Goal: Use online tool/utility: Utilize a website feature to perform a specific function

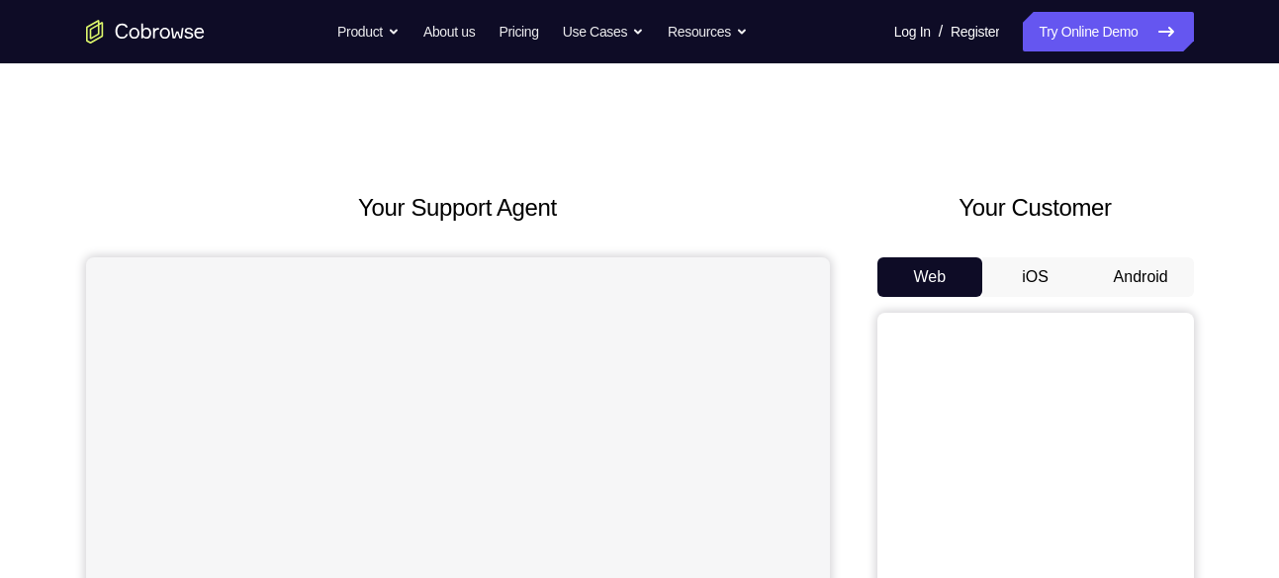
click at [1096, 276] on button "Android" at bounding box center [1141, 277] width 106 height 40
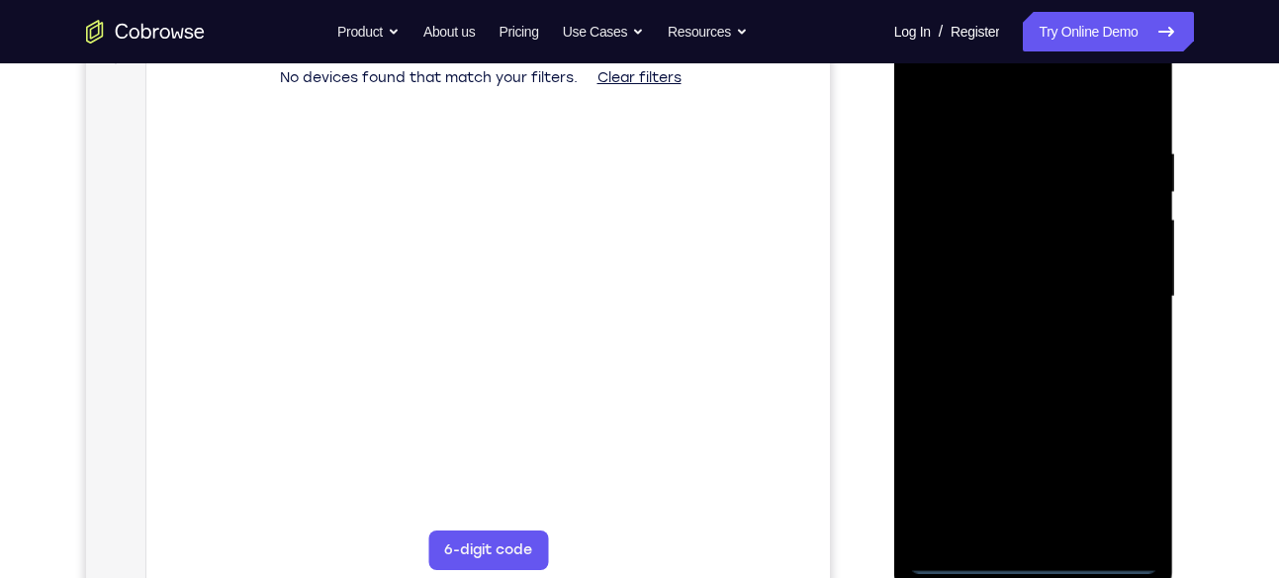
scroll to position [349, 0]
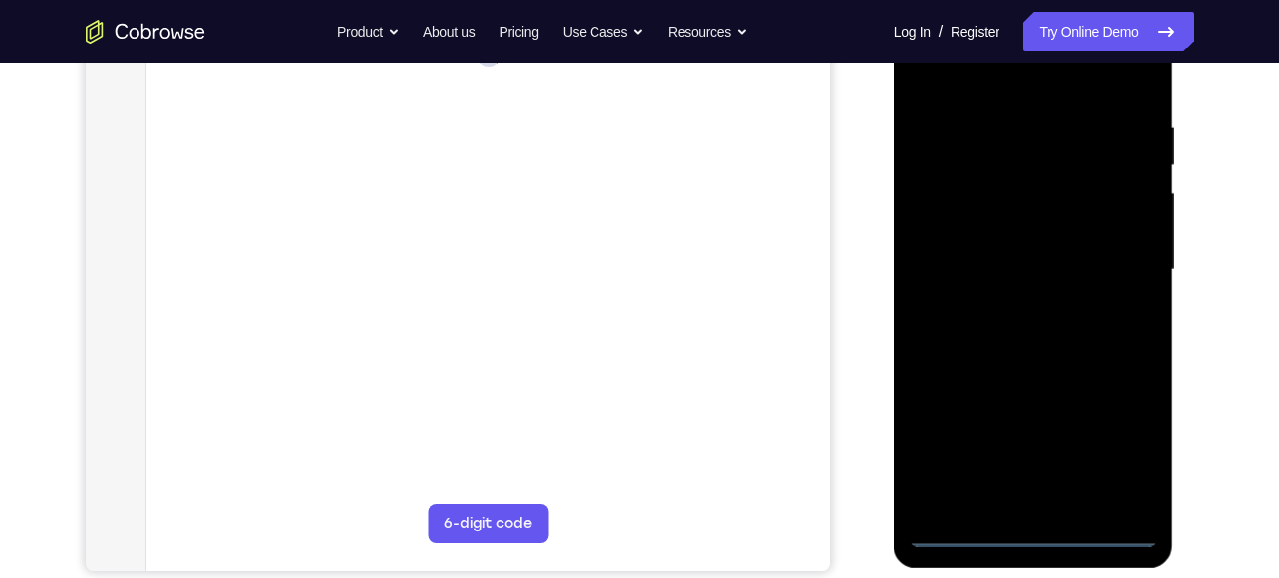
click at [1031, 530] on div at bounding box center [1033, 270] width 249 height 554
click at [1113, 448] on div at bounding box center [1033, 270] width 249 height 554
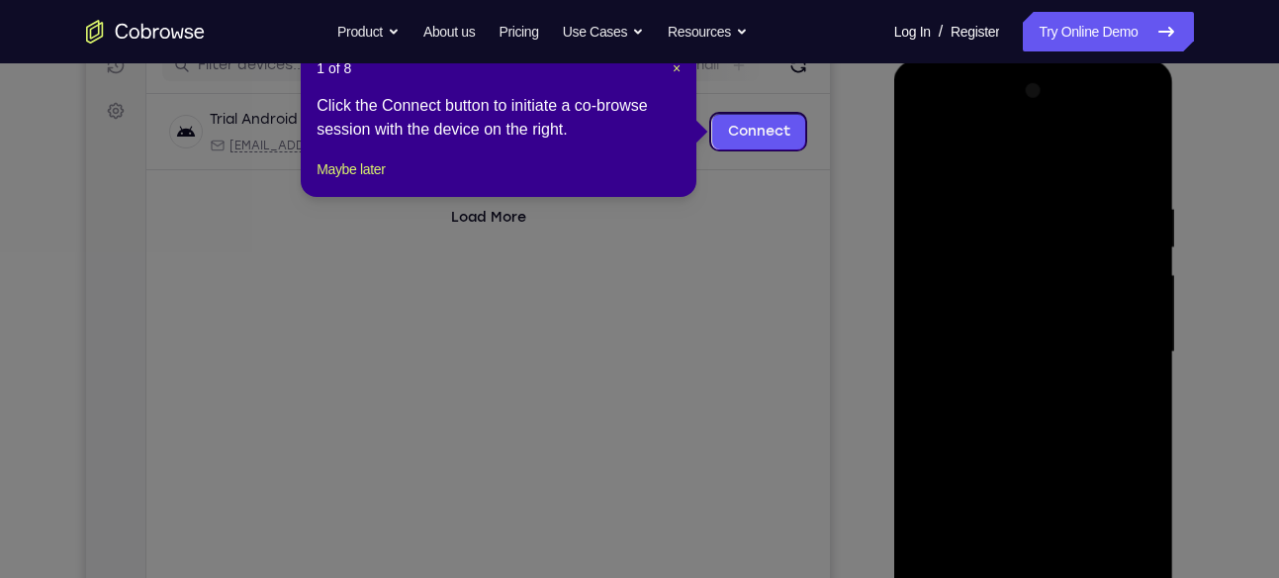
scroll to position [266, 0]
click at [680, 69] on span "×" at bounding box center [677, 69] width 8 height 16
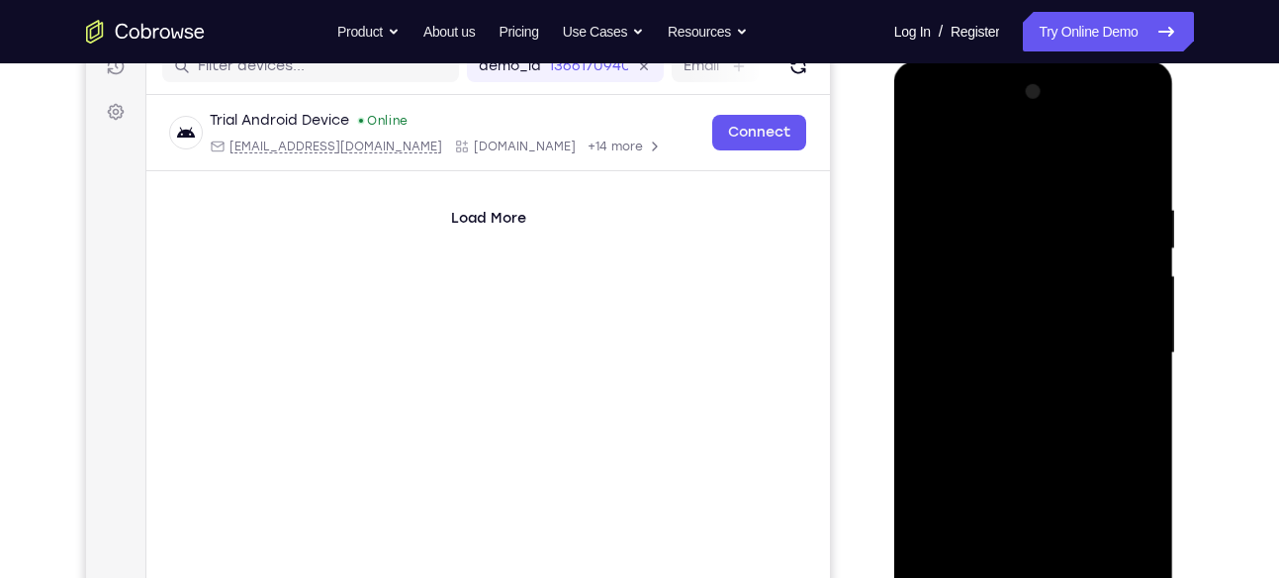
click at [1014, 179] on div at bounding box center [1033, 353] width 249 height 554
click at [998, 163] on div at bounding box center [1033, 353] width 249 height 554
click at [951, 142] on div at bounding box center [1033, 353] width 249 height 554
click at [1116, 345] on div at bounding box center [1033, 353] width 249 height 554
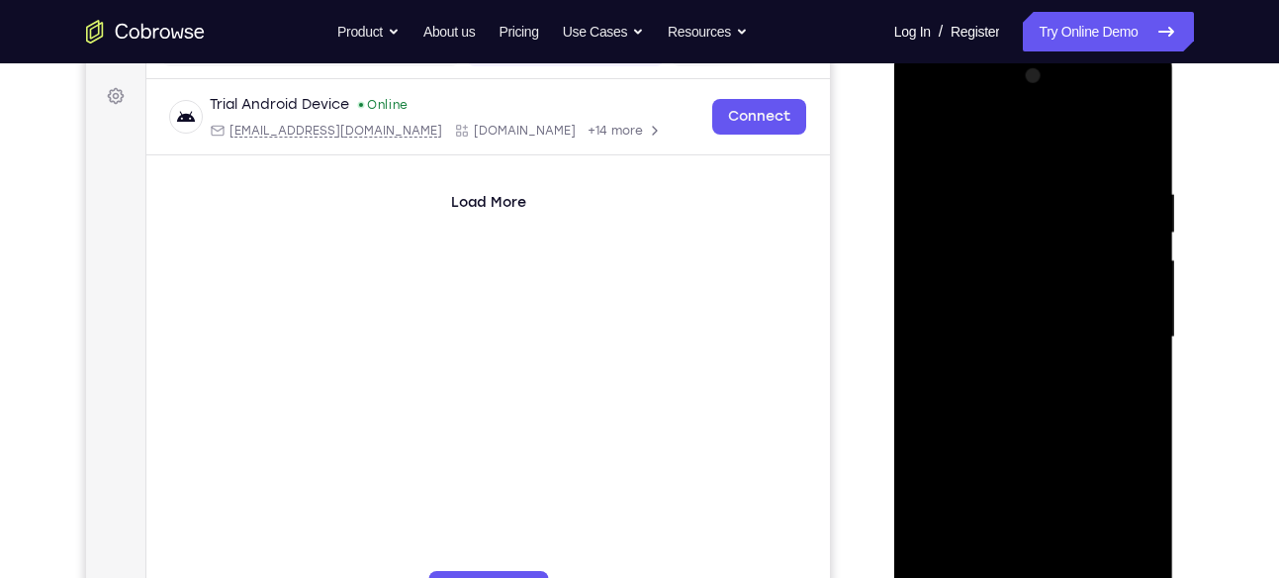
scroll to position [287, 0]
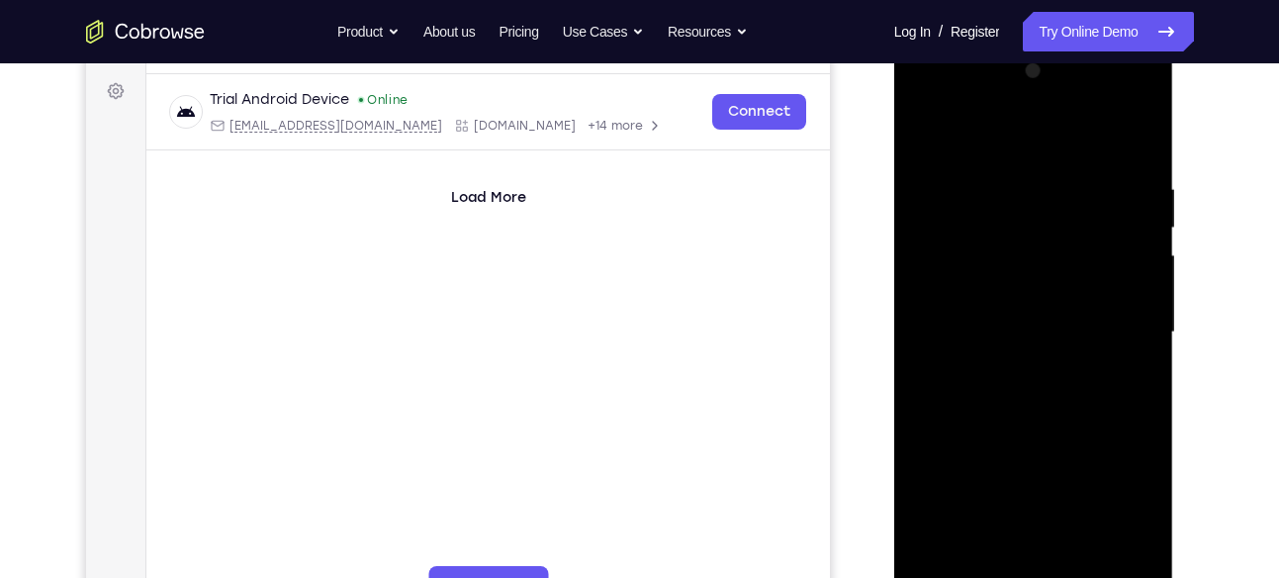
click at [1012, 369] on div at bounding box center [1033, 332] width 249 height 554
click at [1029, 310] on div at bounding box center [1033, 332] width 249 height 554
click at [1004, 349] on div at bounding box center [1033, 332] width 249 height 554
click at [980, 297] on div at bounding box center [1033, 332] width 249 height 554
click at [993, 330] on div at bounding box center [1033, 332] width 249 height 554
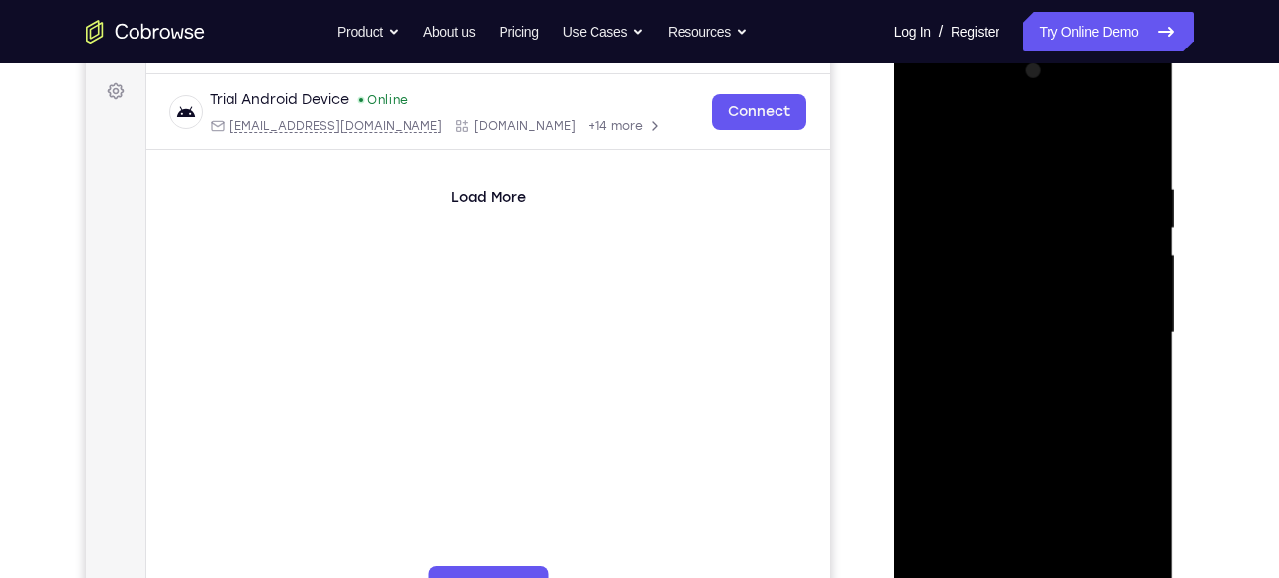
click at [1031, 407] on div at bounding box center [1033, 332] width 249 height 554
click at [1083, 562] on div at bounding box center [1033, 332] width 249 height 554
drag, startPoint x: 1000, startPoint y: 141, endPoint x: 1020, endPoint y: 76, distance: 68.2
click at [1020, 76] on div at bounding box center [1033, 332] width 249 height 554
click at [1083, 556] on div at bounding box center [1033, 332] width 249 height 554
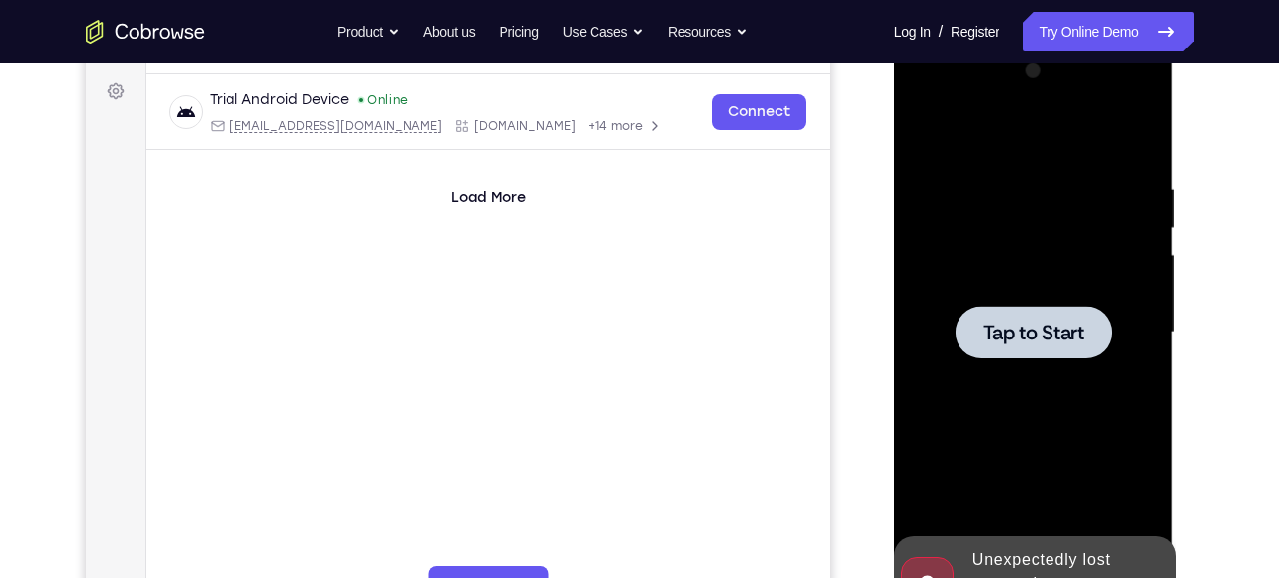
click at [1033, 323] on span "Tap to Start" at bounding box center [1034, 333] width 101 height 20
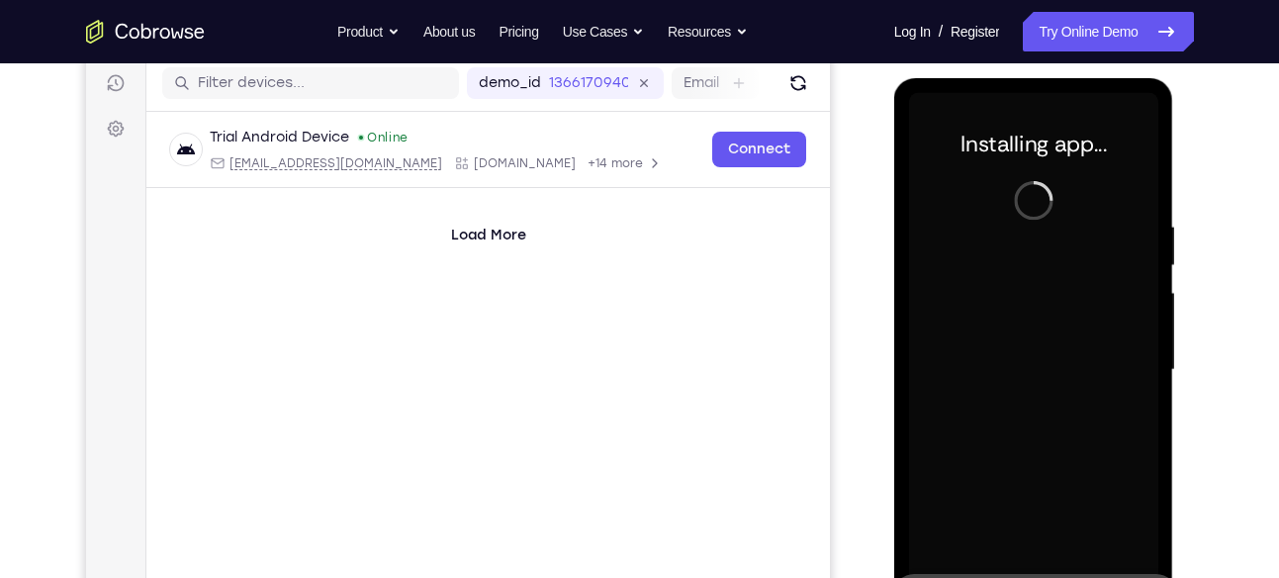
scroll to position [248, 0]
click at [813, 91] on div "demo_id 1366170940 1366170940 Email User ID Device ID Device name" at bounding box center [487, 84] width 684 height 56
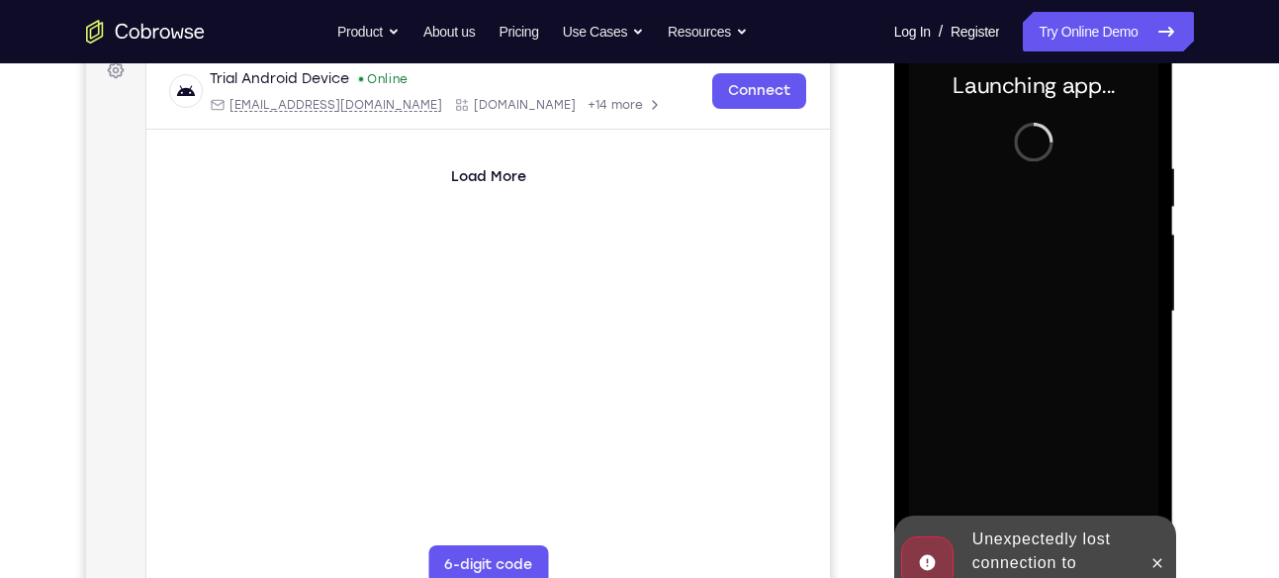
scroll to position [309, 0]
click at [1152, 551] on button at bounding box center [1158, 562] width 32 height 32
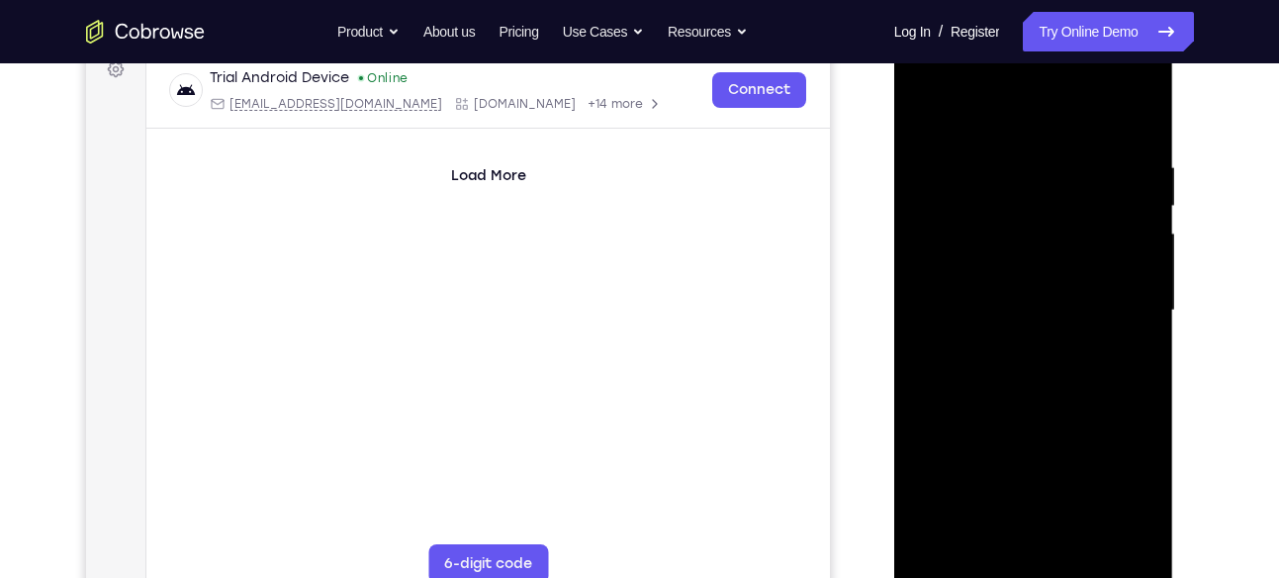
click at [1030, 565] on div at bounding box center [1033, 311] width 249 height 554
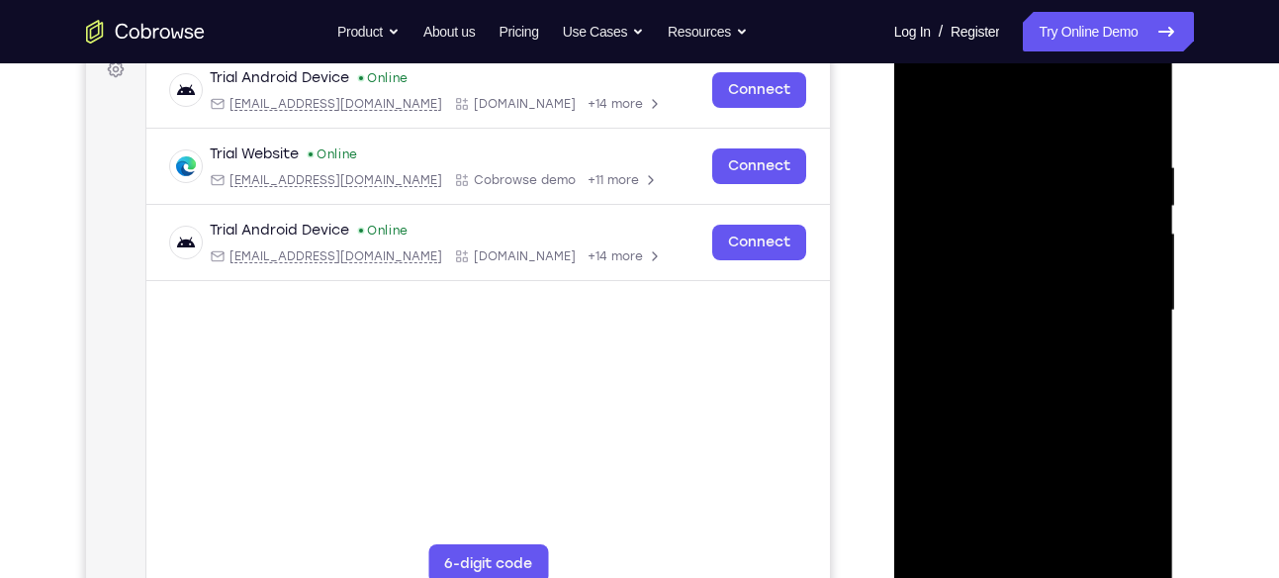
click at [1034, 569] on div at bounding box center [1033, 311] width 249 height 554
click at [1122, 483] on div at bounding box center [1033, 311] width 249 height 554
click at [995, 120] on div at bounding box center [1033, 311] width 249 height 554
click at [1101, 294] on div at bounding box center [1033, 311] width 249 height 554
click at [1113, 303] on div at bounding box center [1033, 311] width 249 height 554
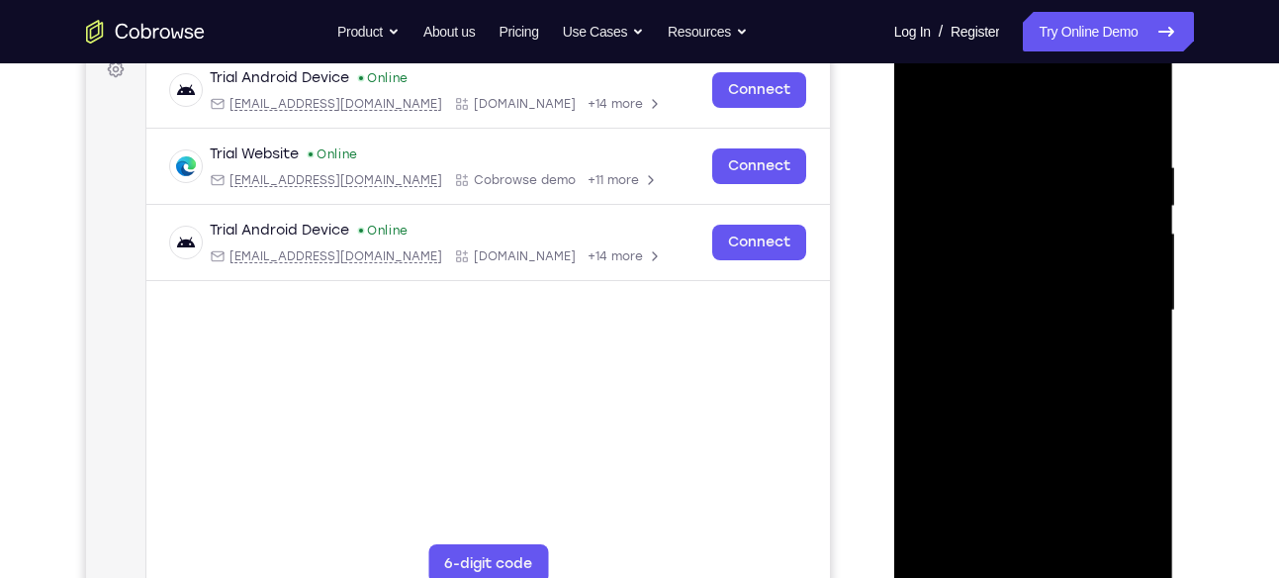
click at [1012, 341] on div at bounding box center [1033, 311] width 249 height 554
click at [1015, 301] on div at bounding box center [1033, 311] width 249 height 554
click at [988, 271] on div at bounding box center [1033, 311] width 249 height 554
click at [1008, 306] on div at bounding box center [1033, 311] width 249 height 554
click at [985, 368] on div at bounding box center [1033, 311] width 249 height 554
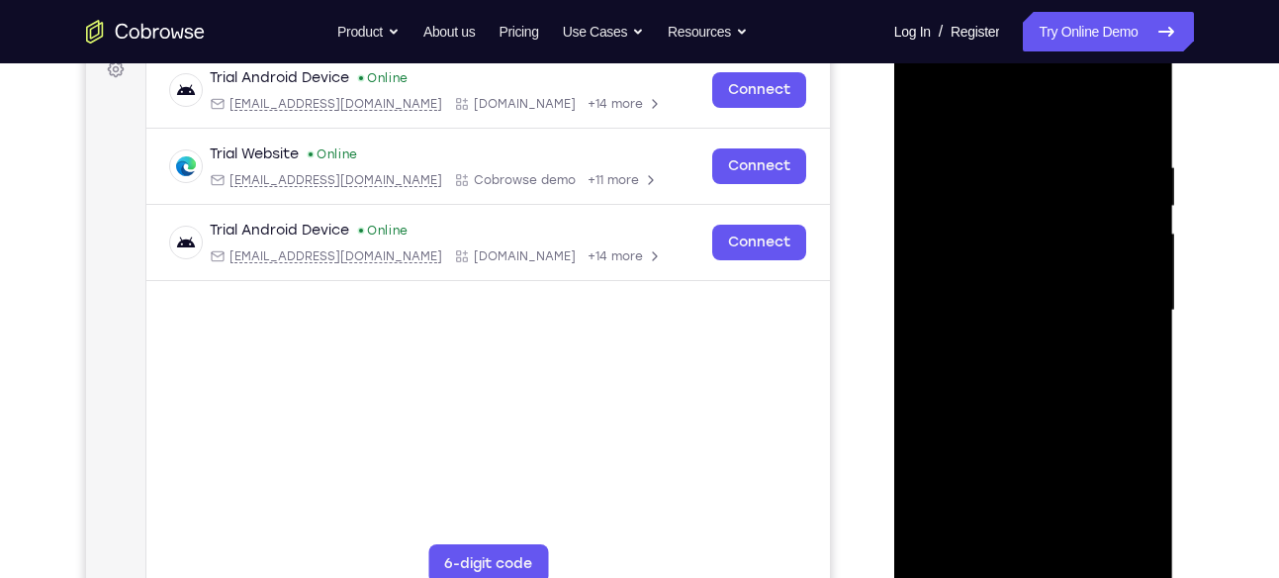
click at [1040, 384] on div at bounding box center [1033, 311] width 249 height 554
click at [1089, 542] on div at bounding box center [1033, 311] width 249 height 554
click at [1042, 416] on div at bounding box center [1033, 311] width 249 height 554
click at [991, 301] on div at bounding box center [1033, 311] width 249 height 554
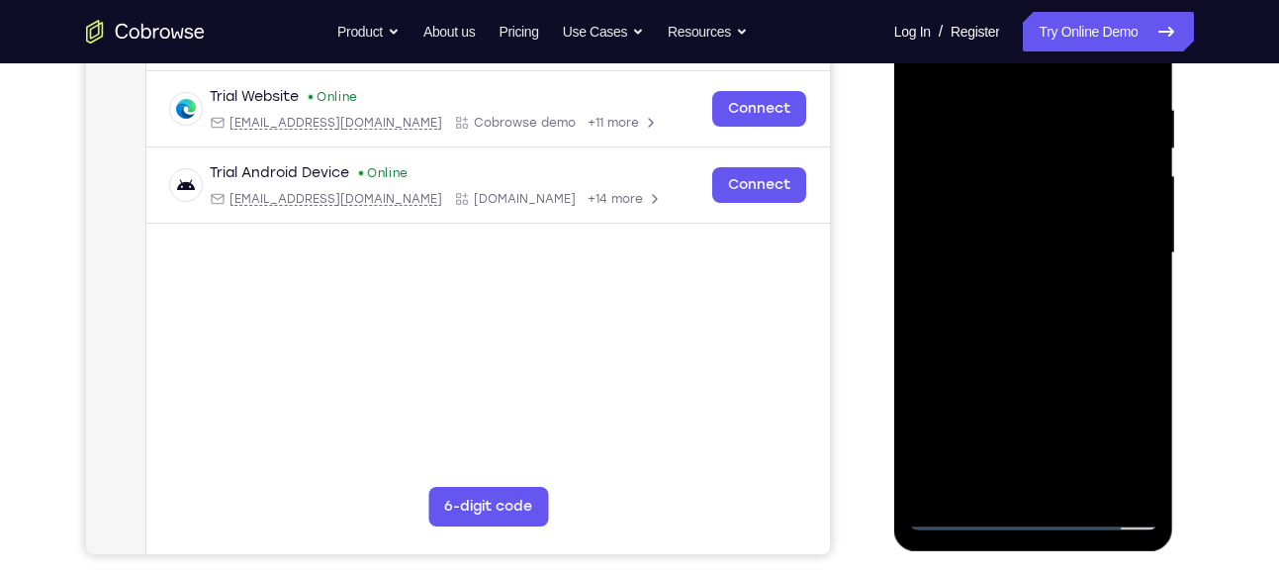
scroll to position [368, 0]
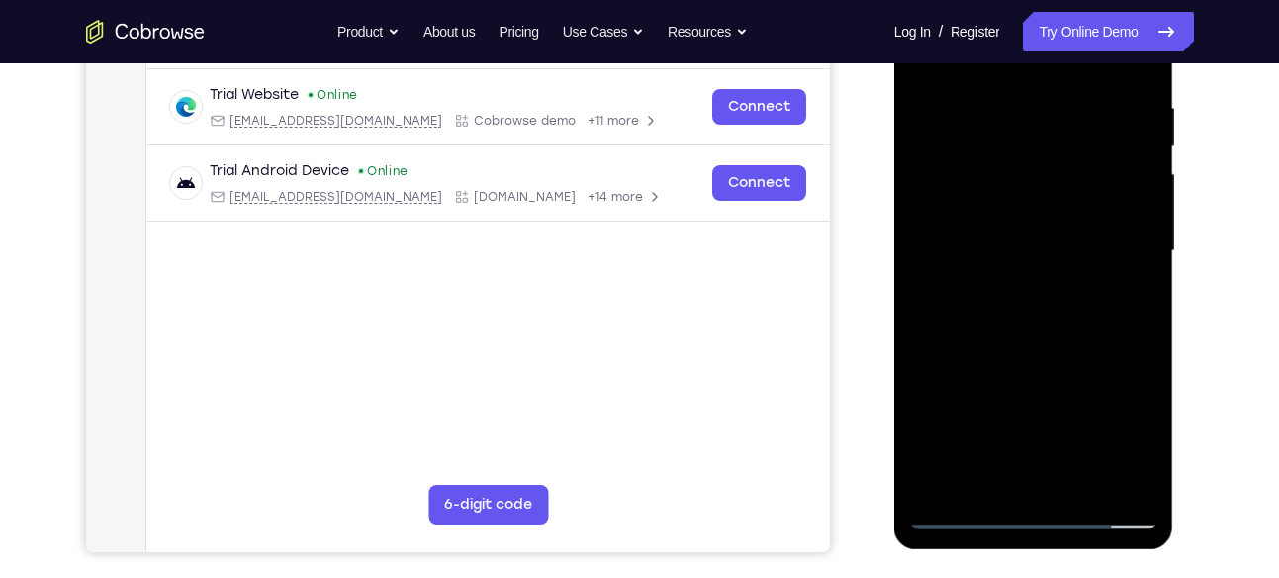
click at [1141, 442] on div at bounding box center [1033, 251] width 249 height 554
click at [1126, 299] on div at bounding box center [1033, 251] width 249 height 554
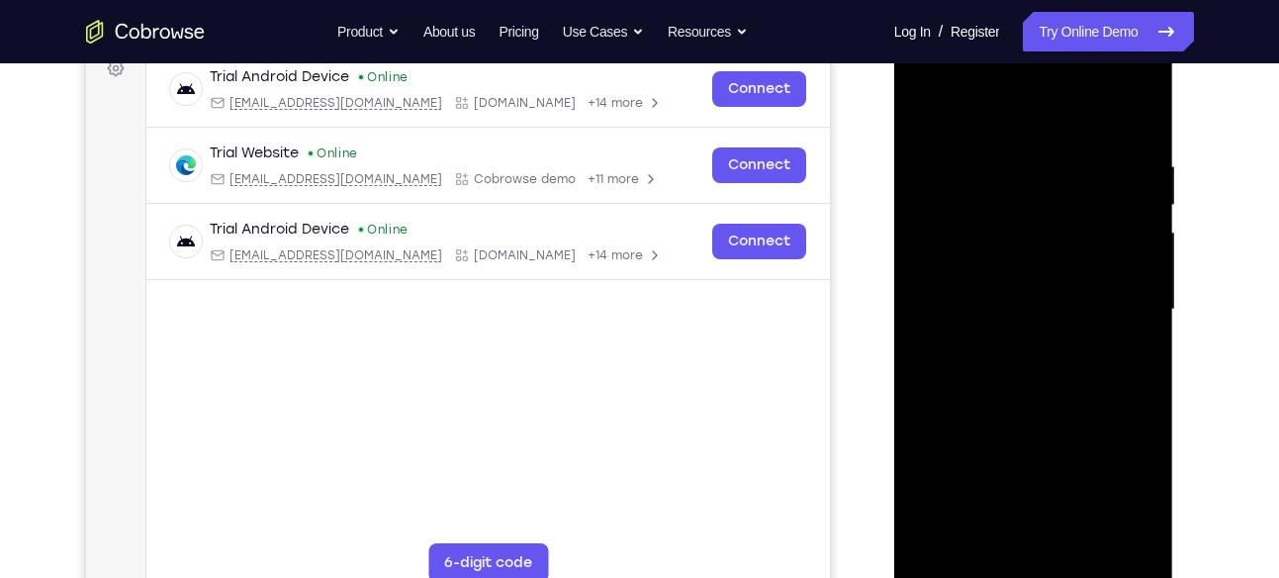
scroll to position [308, 0]
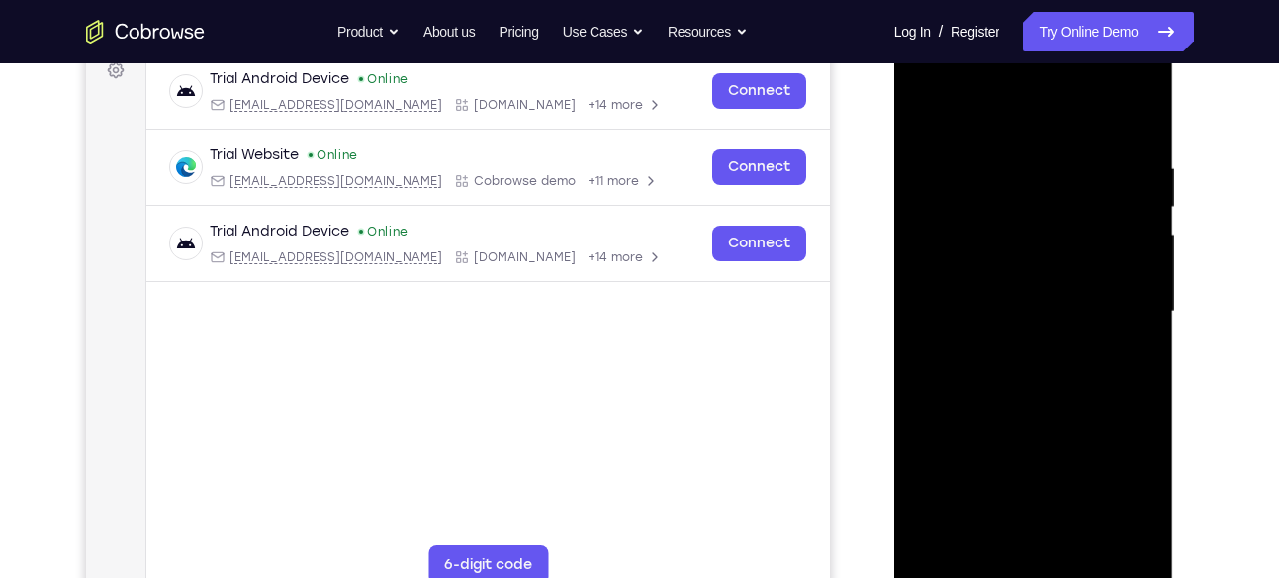
click at [925, 121] on div at bounding box center [1033, 312] width 249 height 554
click at [1020, 295] on div at bounding box center [1033, 312] width 249 height 554
click at [922, 115] on div at bounding box center [1033, 312] width 249 height 554
click at [1022, 303] on div at bounding box center [1033, 312] width 249 height 554
click at [933, 110] on div at bounding box center [1033, 312] width 249 height 554
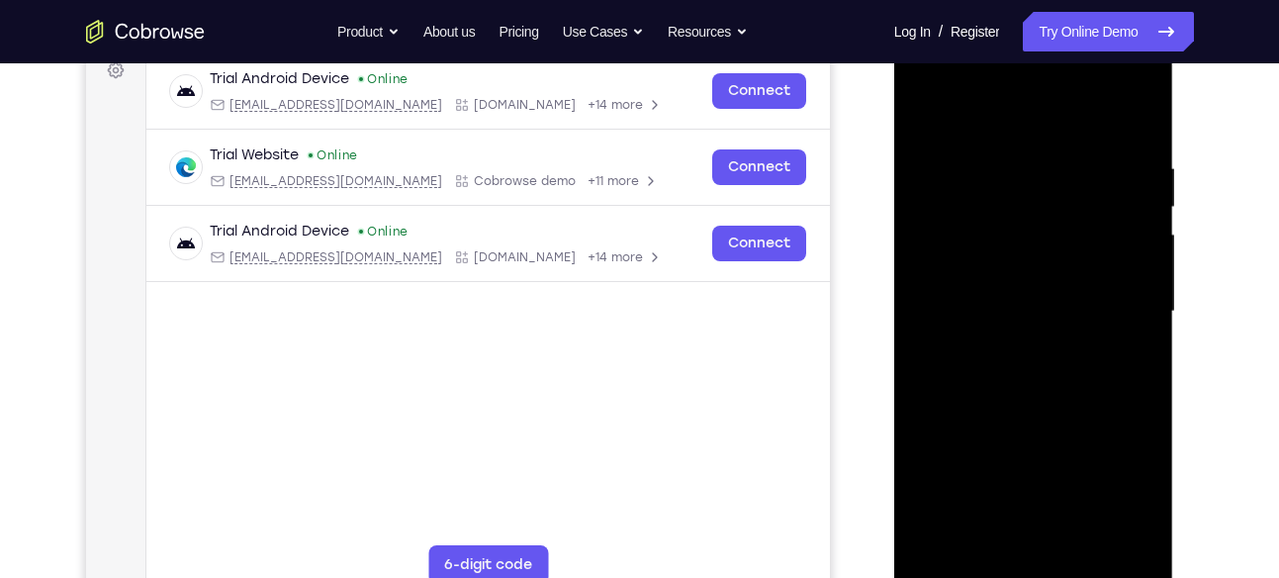
click at [933, 110] on div at bounding box center [1033, 312] width 249 height 554
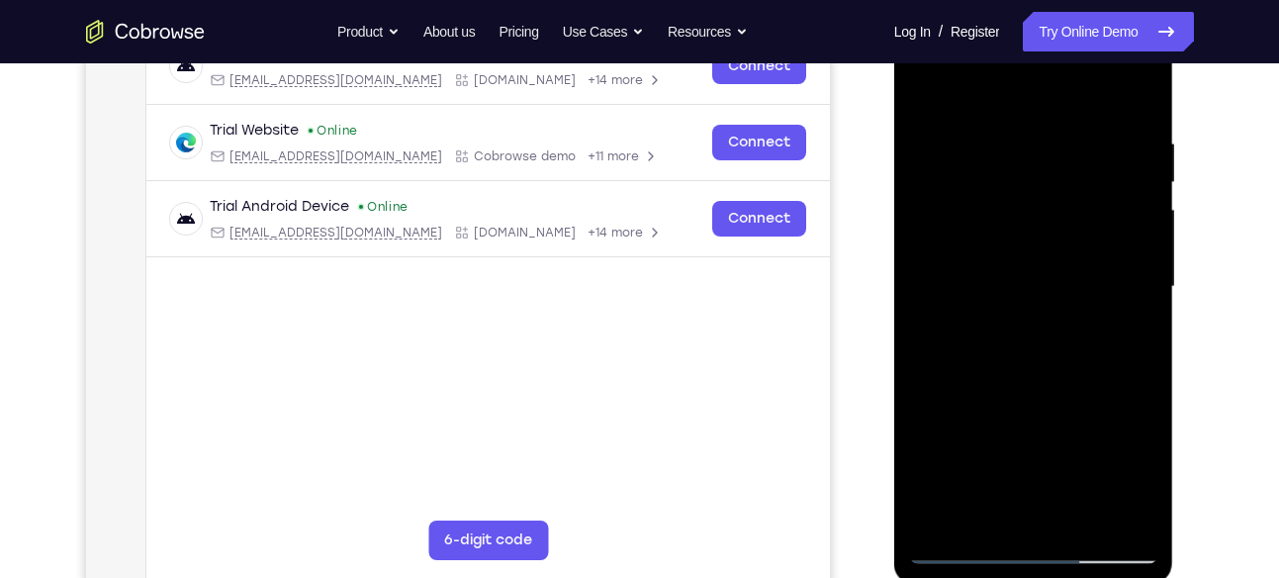
scroll to position [344, 0]
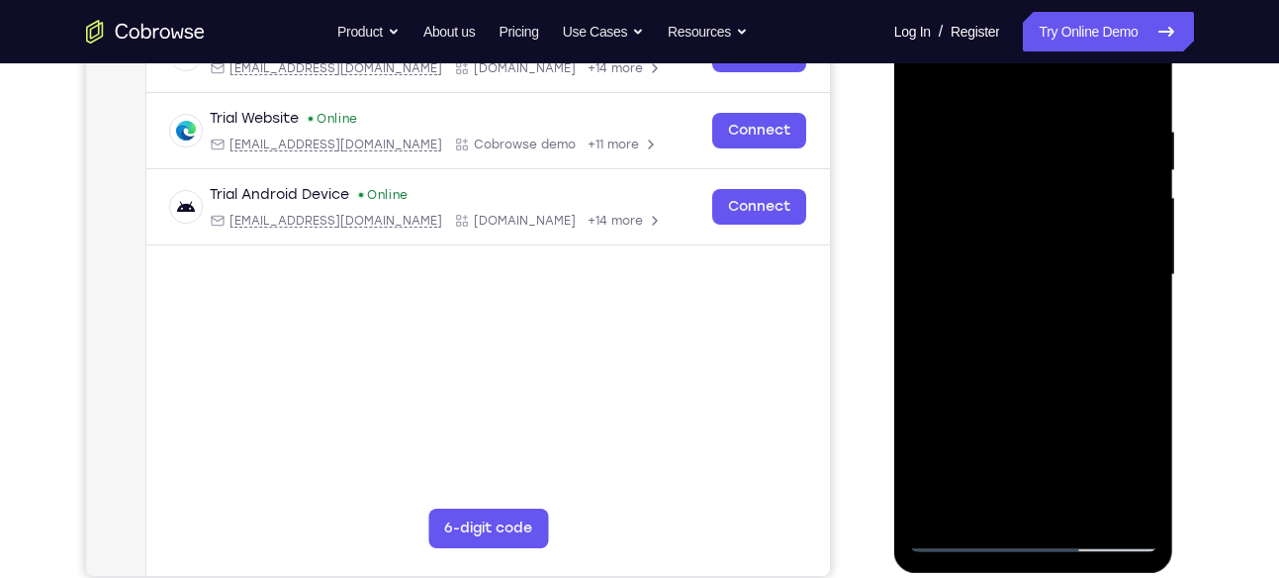
click at [1077, 512] on div at bounding box center [1033, 275] width 249 height 554
click at [1057, 252] on div at bounding box center [1033, 275] width 249 height 554
click at [918, 76] on div at bounding box center [1033, 275] width 249 height 554
click at [1071, 266] on div at bounding box center [1033, 275] width 249 height 554
click at [927, 71] on div at bounding box center [1033, 275] width 249 height 554
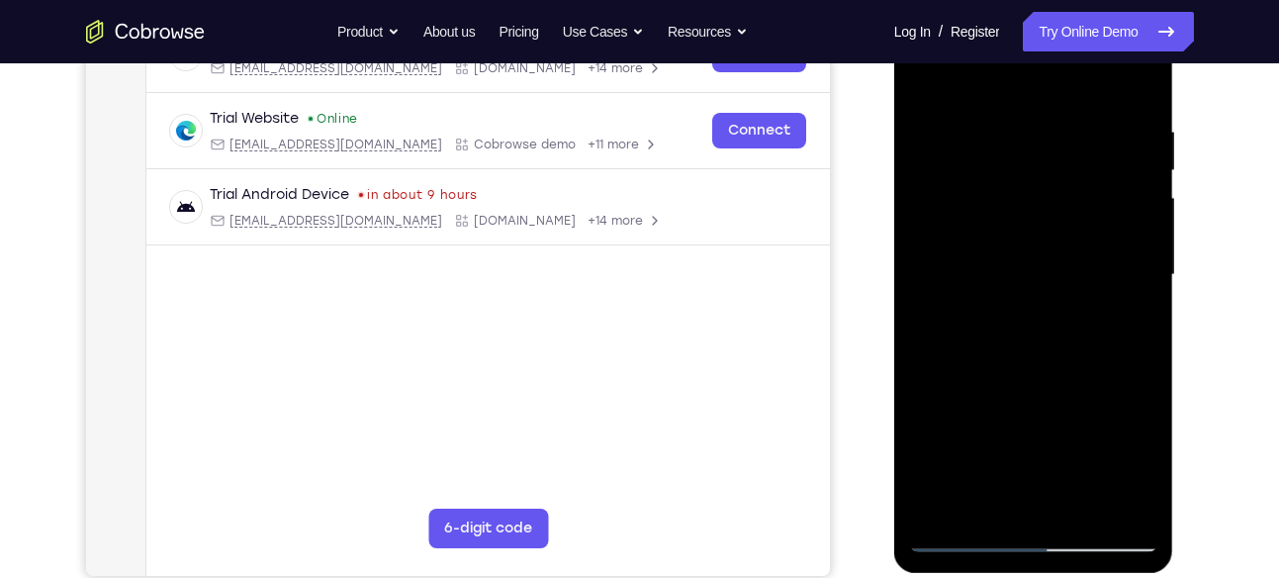
click at [923, 78] on div at bounding box center [1033, 275] width 249 height 554
click at [1089, 507] on div at bounding box center [1033, 275] width 249 height 554
click at [1059, 256] on div at bounding box center [1033, 275] width 249 height 554
click at [929, 77] on div at bounding box center [1033, 275] width 249 height 554
drag, startPoint x: 1033, startPoint y: 412, endPoint x: 1052, endPoint y: 203, distance: 209.6
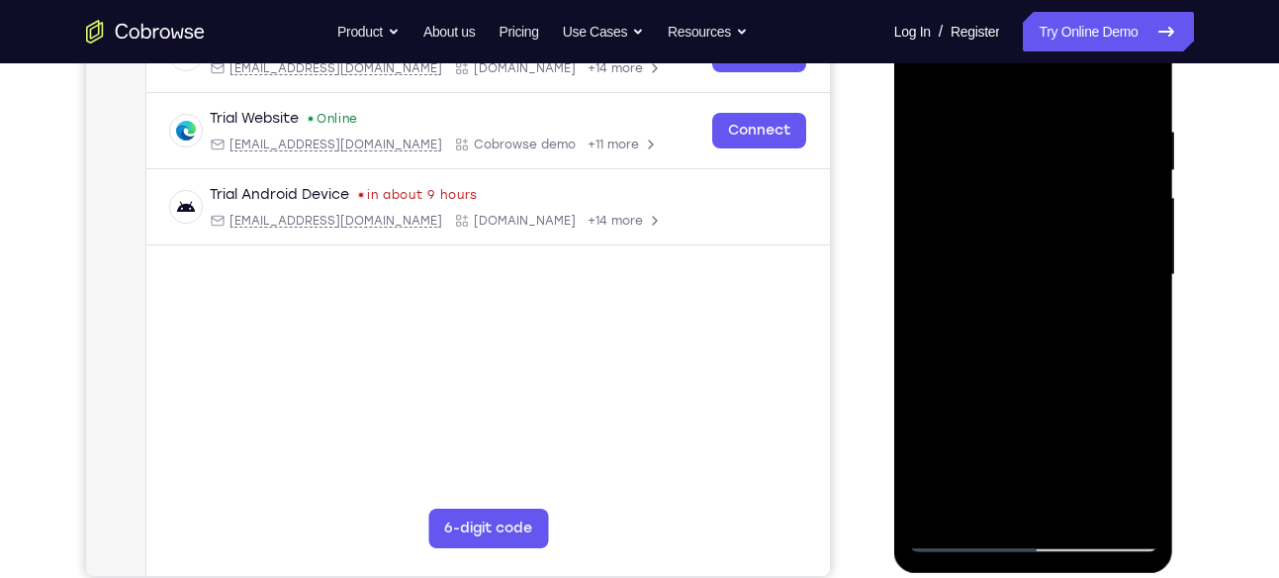
click at [1052, 203] on div at bounding box center [1033, 275] width 249 height 554
drag, startPoint x: 1083, startPoint y: 380, endPoint x: 1171, endPoint y: 627, distance: 262.3
click at [1171, 577] on html "Online web based iOS Simulators and Android Emulators. Run iPhone, iPad, Mobile…" at bounding box center [1036, 280] width 282 height 594
click at [1018, 359] on div at bounding box center [1033, 275] width 249 height 554
click at [985, 500] on div at bounding box center [1033, 275] width 249 height 554
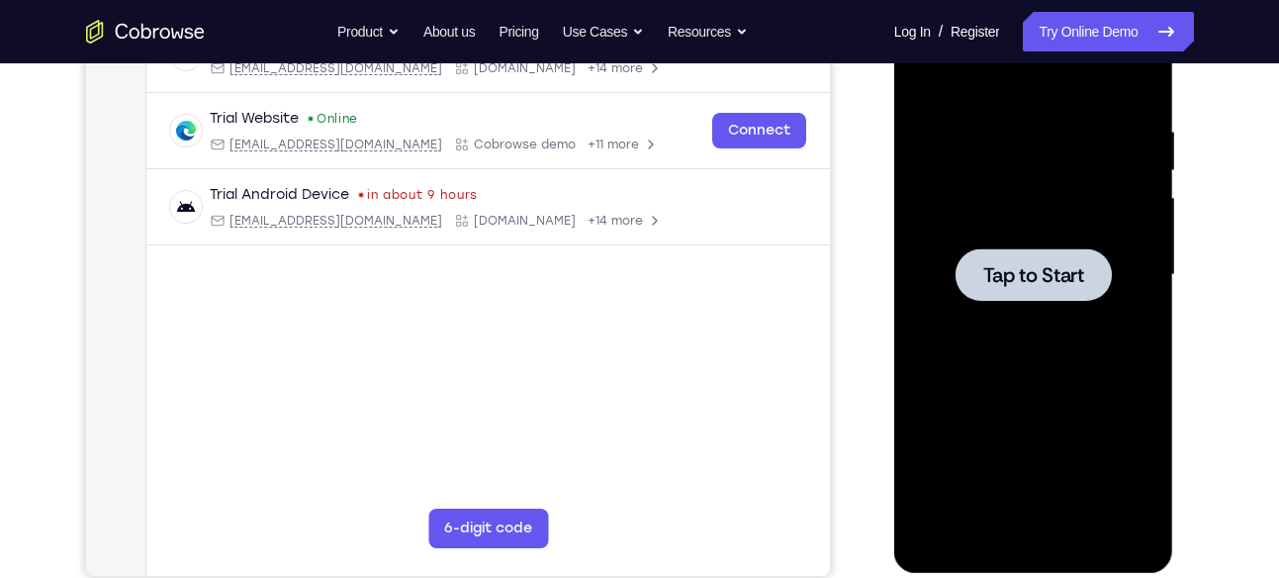
click at [1016, 182] on div at bounding box center [1033, 275] width 249 height 554
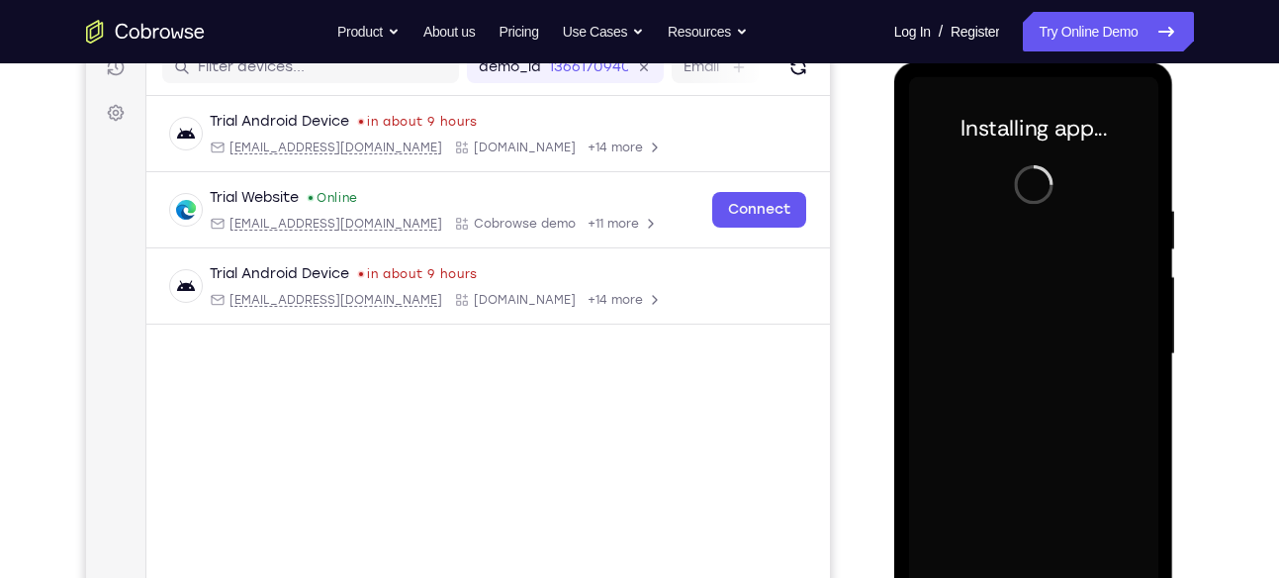
scroll to position [264, 0]
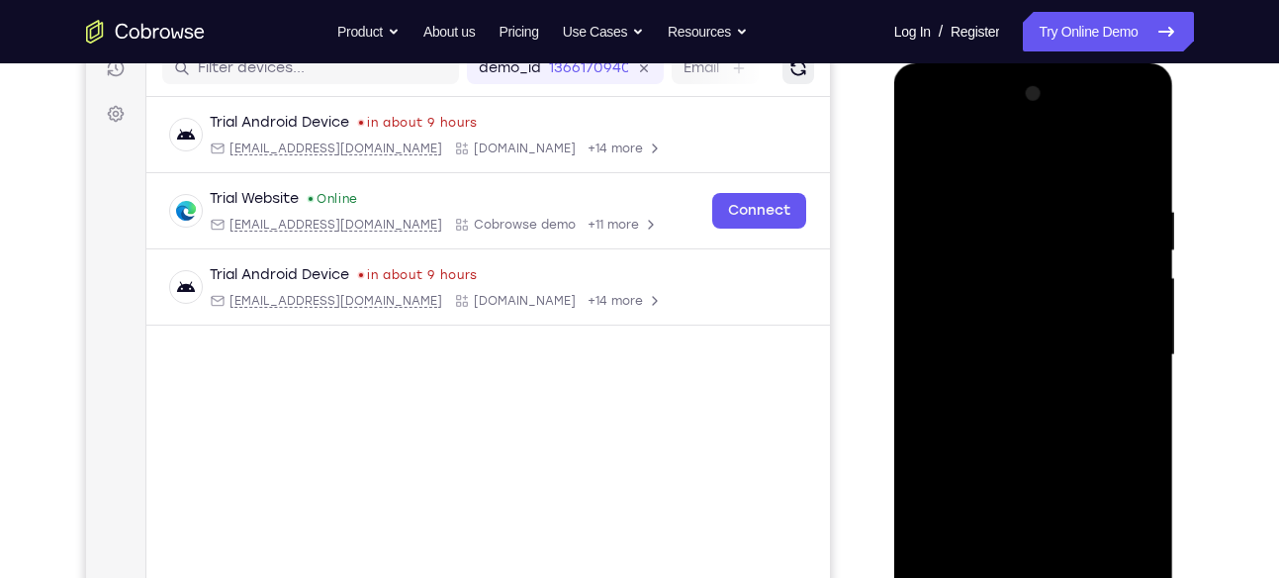
click at [794, 63] on icon "Refresh" at bounding box center [798, 68] width 24 height 24
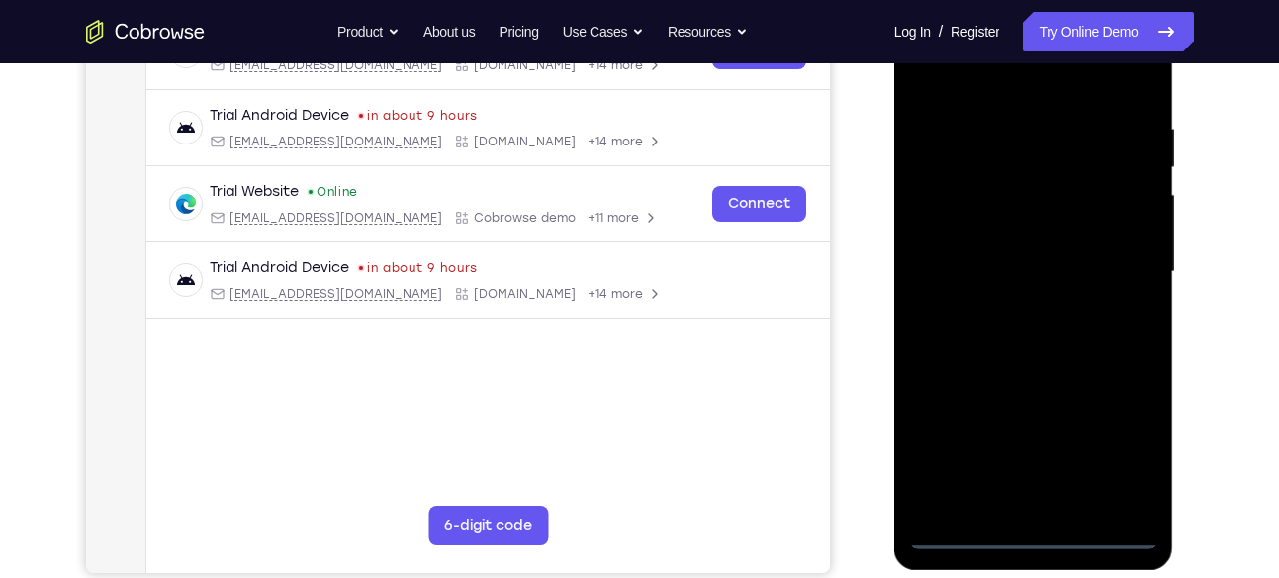
click at [1036, 529] on div at bounding box center [1033, 272] width 249 height 554
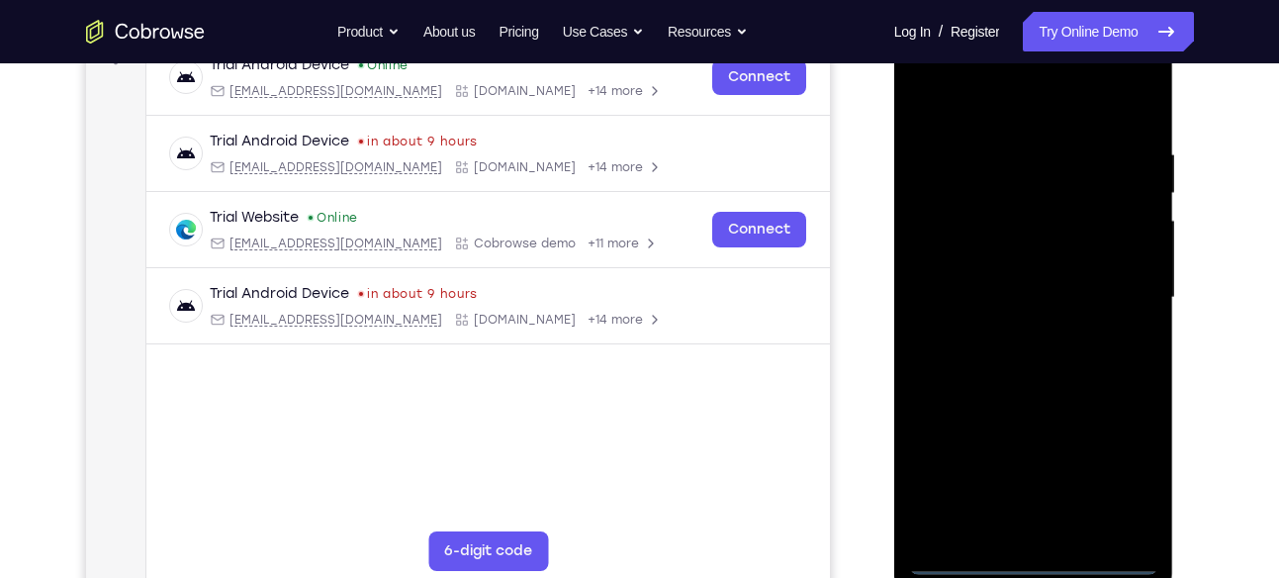
click at [1142, 487] on div at bounding box center [1033, 298] width 249 height 554
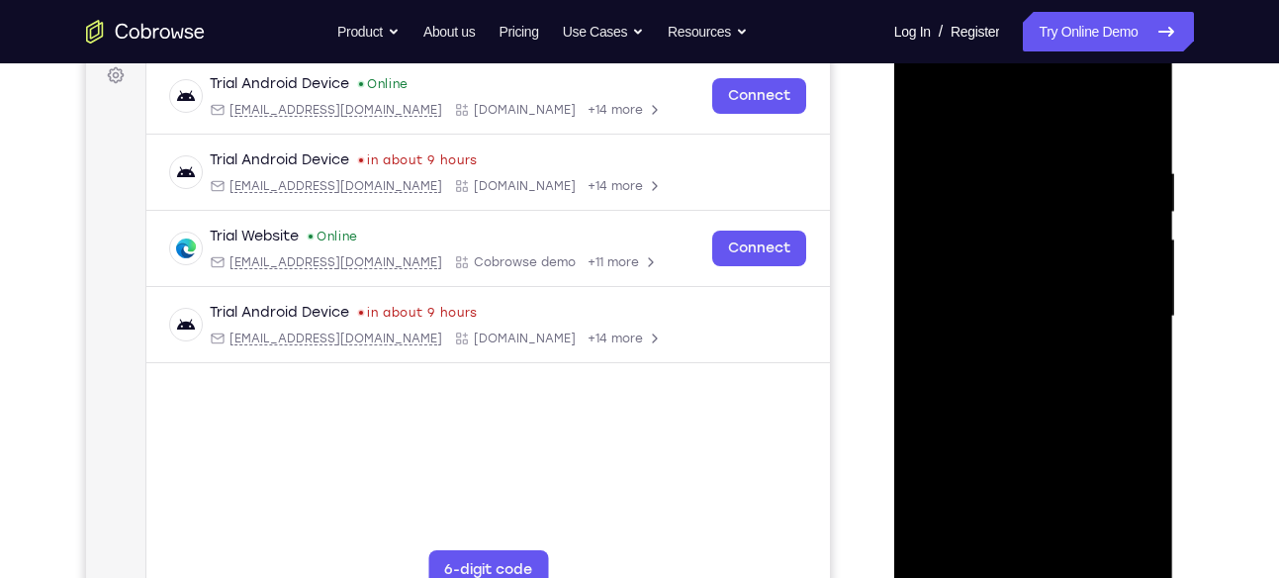
scroll to position [302, 0]
click at [997, 121] on div at bounding box center [1033, 318] width 249 height 554
click at [1120, 306] on div at bounding box center [1033, 318] width 249 height 554
click at [1017, 350] on div at bounding box center [1033, 318] width 249 height 554
click at [1030, 297] on div at bounding box center [1033, 318] width 249 height 554
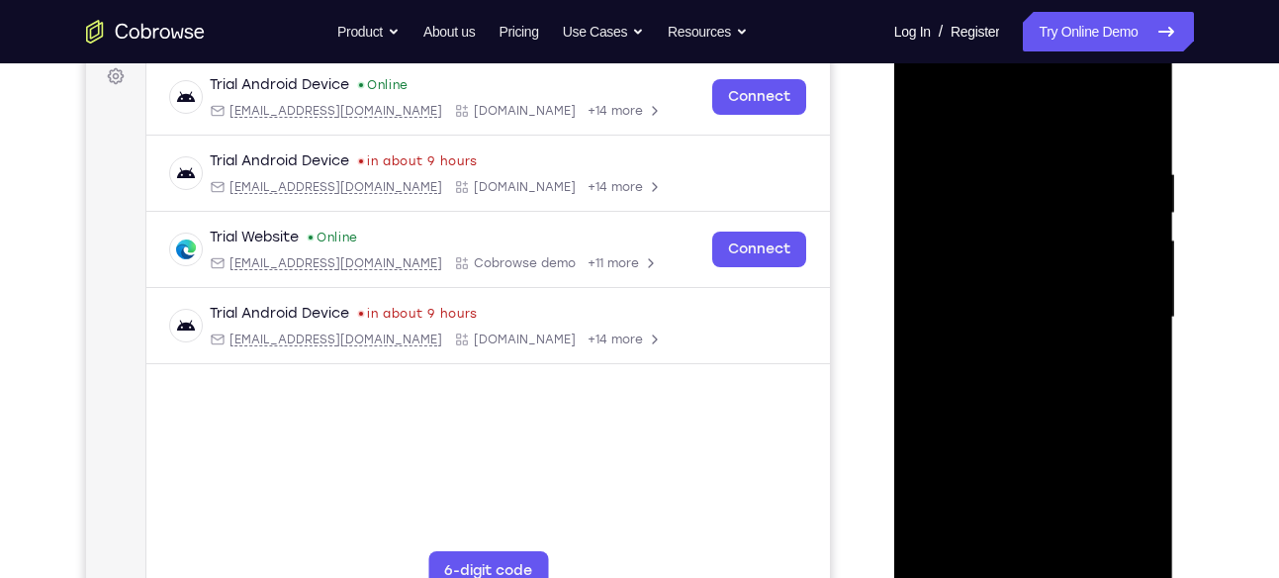
click at [1010, 277] on div at bounding box center [1033, 318] width 249 height 554
click at [990, 313] on div at bounding box center [1033, 318] width 249 height 554
click at [1011, 375] on div at bounding box center [1033, 318] width 249 height 554
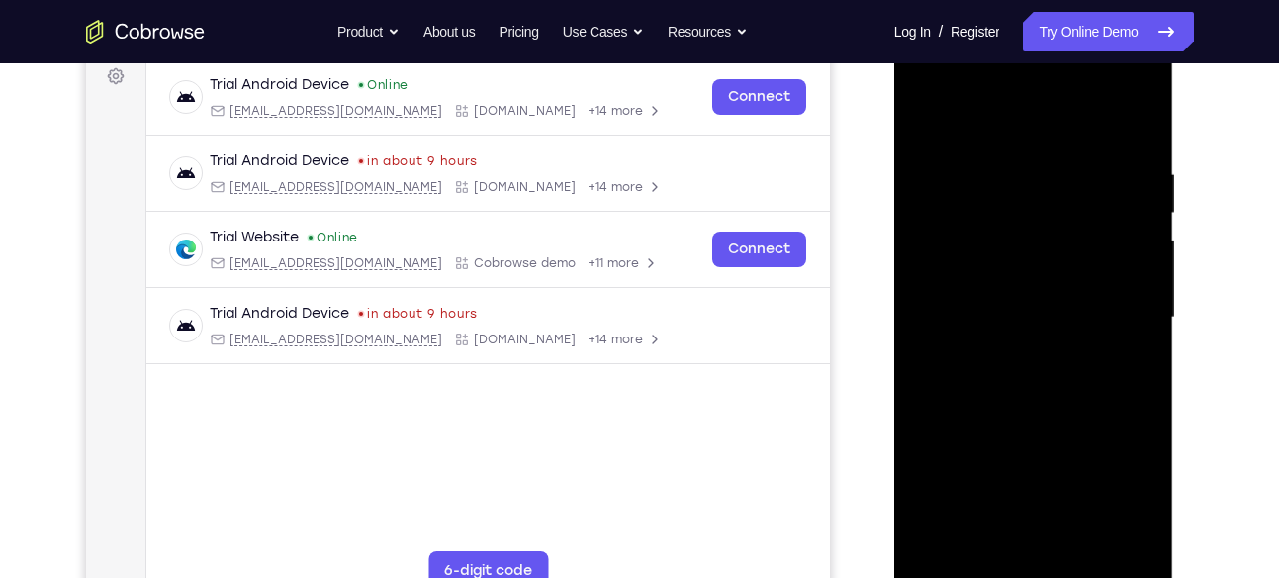
click at [1011, 375] on div at bounding box center [1033, 318] width 249 height 554
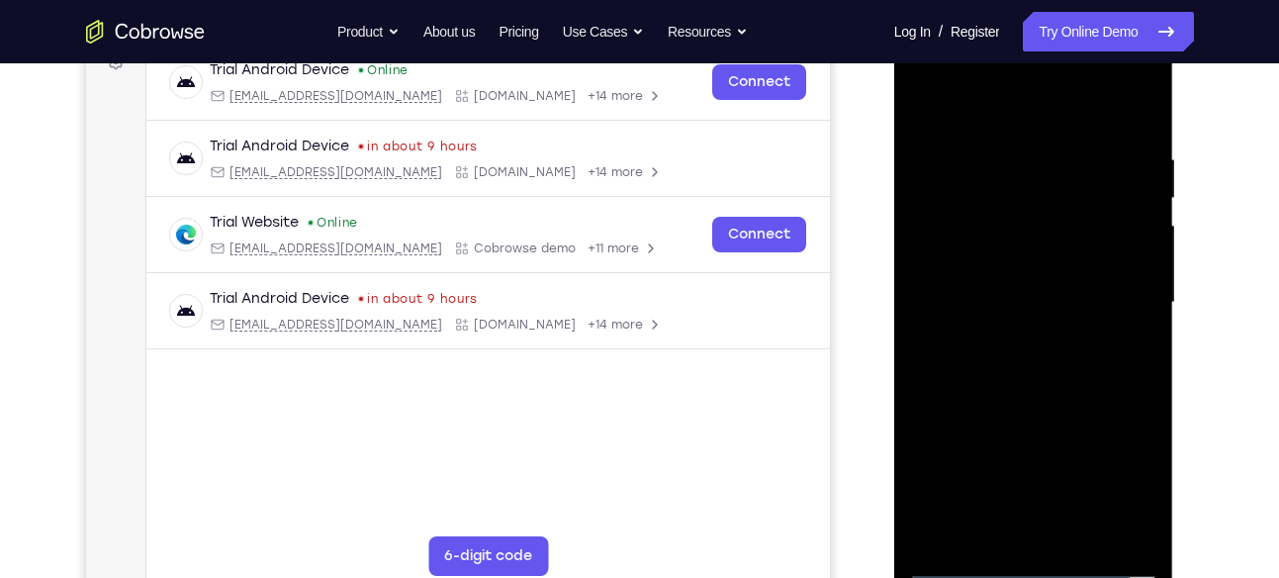
click at [1045, 382] on div at bounding box center [1033, 303] width 249 height 554
click at [1084, 532] on div at bounding box center [1033, 303] width 249 height 554
click at [1037, 411] on div at bounding box center [1033, 303] width 249 height 554
click at [1018, 298] on div at bounding box center [1033, 303] width 249 height 554
click at [990, 522] on div at bounding box center [1033, 303] width 249 height 554
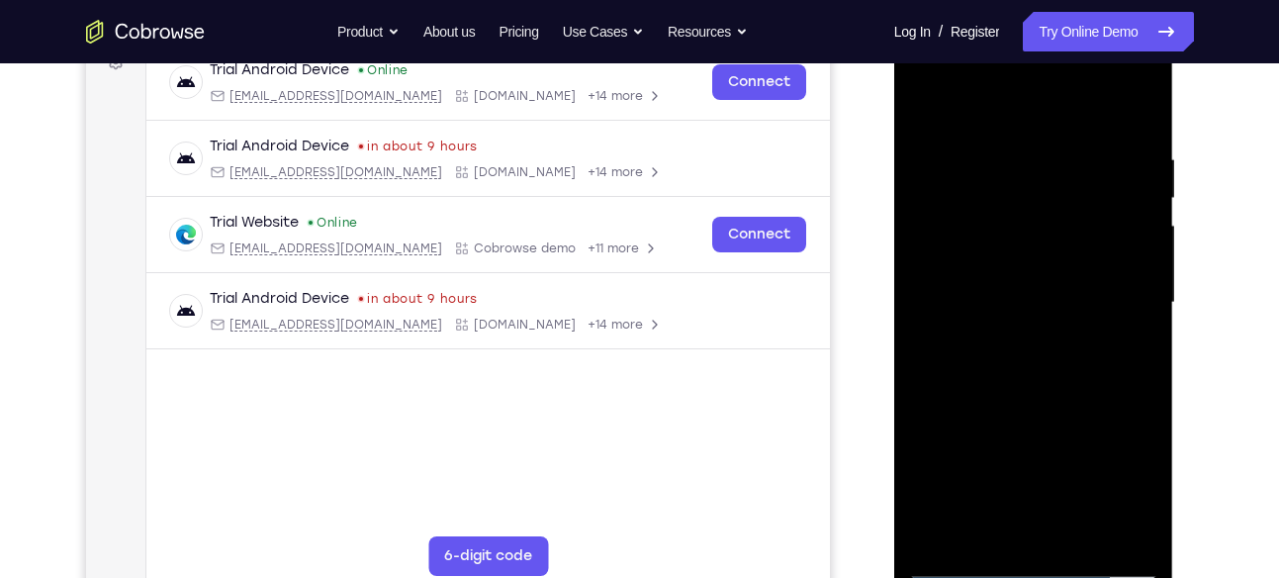
click at [1136, 347] on div at bounding box center [1033, 303] width 249 height 554
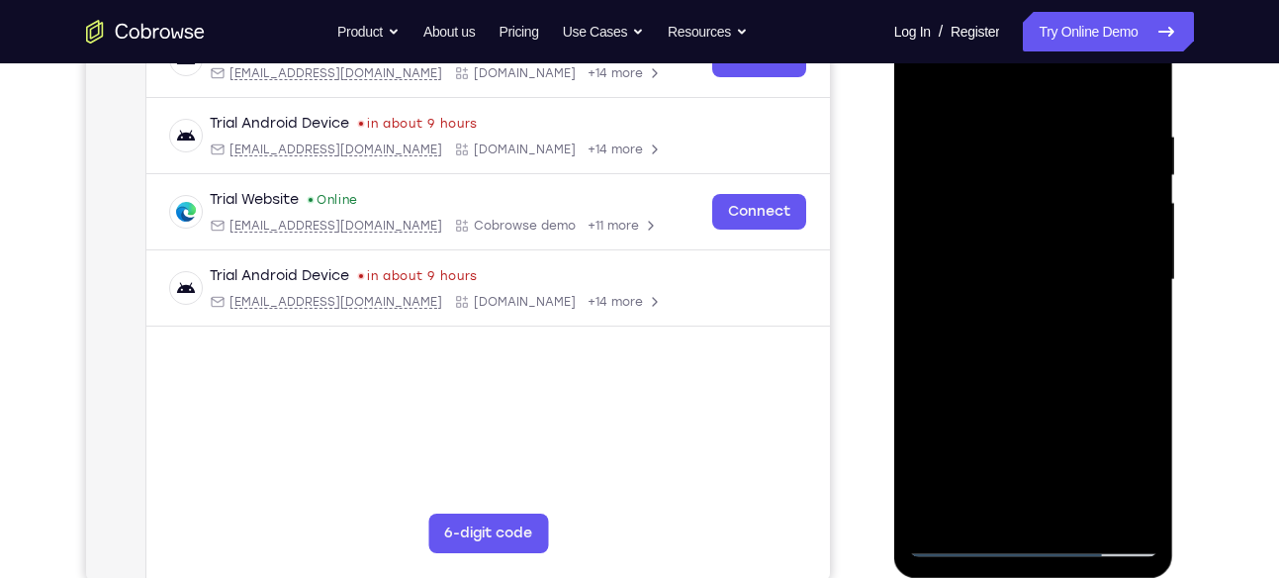
scroll to position [324, 0]
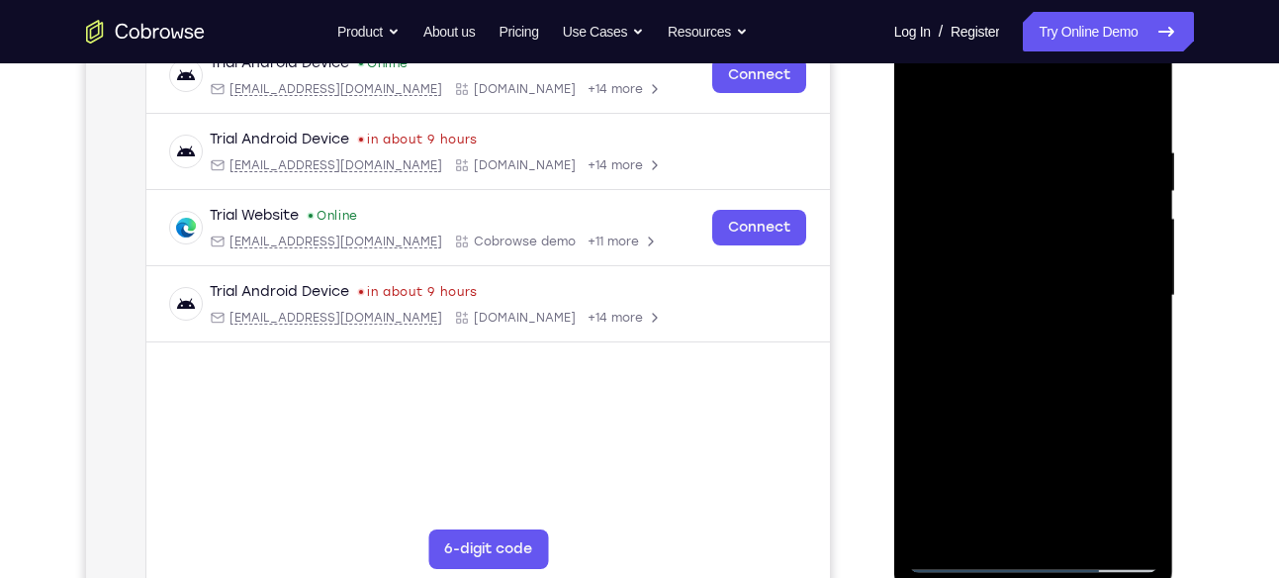
click at [917, 103] on div at bounding box center [1033, 296] width 249 height 554
click at [1011, 289] on div at bounding box center [1033, 296] width 249 height 554
click at [1010, 245] on div at bounding box center [1033, 296] width 249 height 554
click at [1038, 423] on div at bounding box center [1033, 296] width 249 height 554
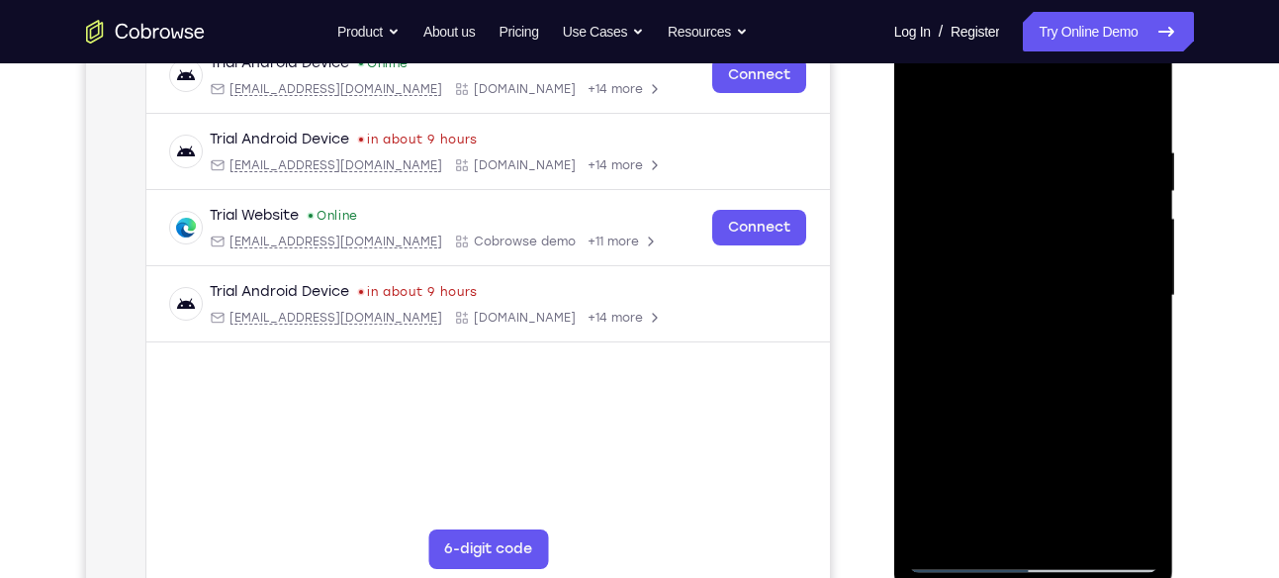
click at [1038, 423] on div at bounding box center [1033, 296] width 249 height 554
click at [1129, 518] on div at bounding box center [1033, 296] width 249 height 554
click at [1133, 517] on div at bounding box center [1033, 296] width 249 height 554
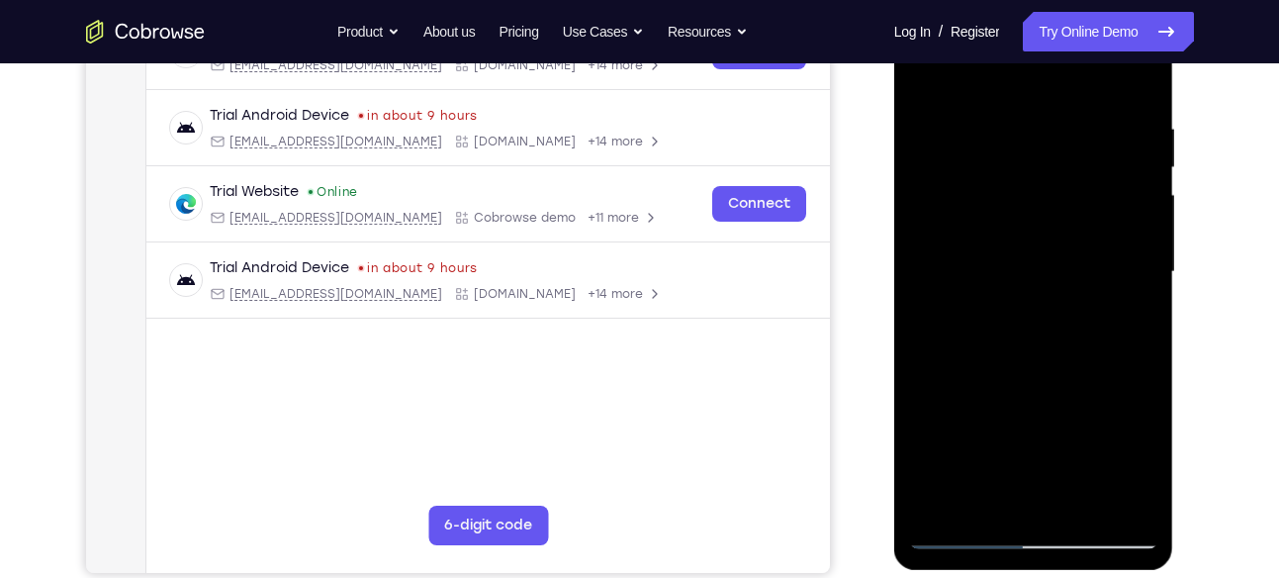
scroll to position [348, 0]
click at [1067, 491] on div at bounding box center [1033, 271] width 249 height 554
click at [1118, 485] on div at bounding box center [1033, 271] width 249 height 554
click at [1128, 493] on div at bounding box center [1033, 271] width 249 height 554
click at [1129, 326] on div at bounding box center [1033, 271] width 249 height 554
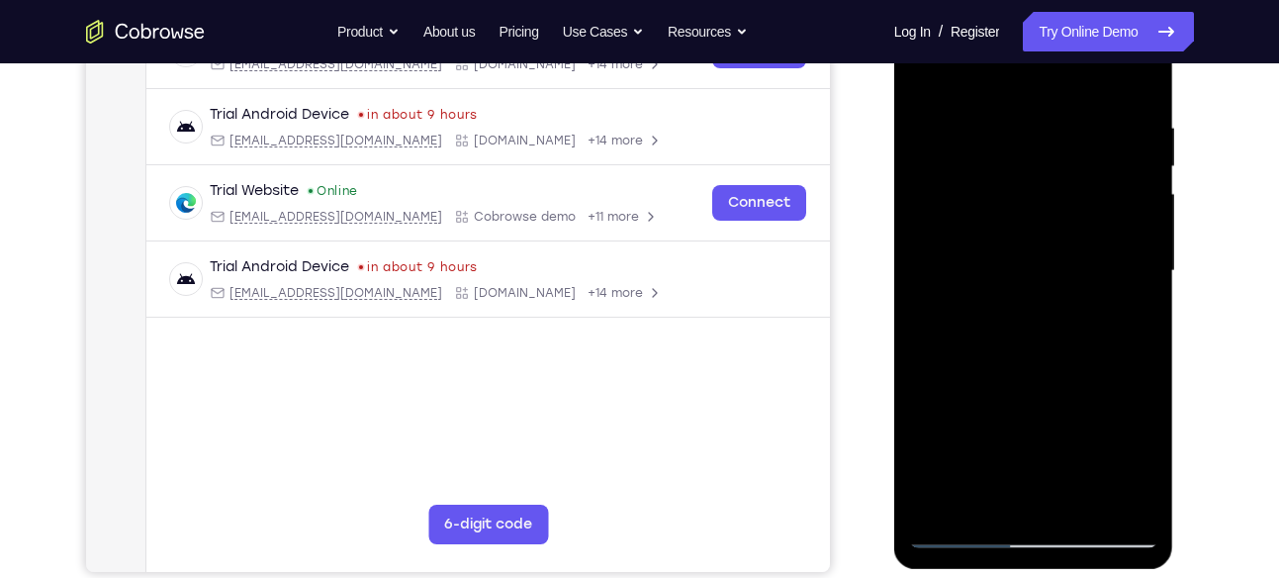
click at [927, 75] on div at bounding box center [1033, 271] width 249 height 554
click at [1001, 264] on div at bounding box center [1033, 271] width 249 height 554
click at [1118, 322] on div at bounding box center [1033, 271] width 249 height 554
click at [1136, 314] on div at bounding box center [1033, 271] width 249 height 554
click at [931, 75] on div at bounding box center [1033, 271] width 249 height 554
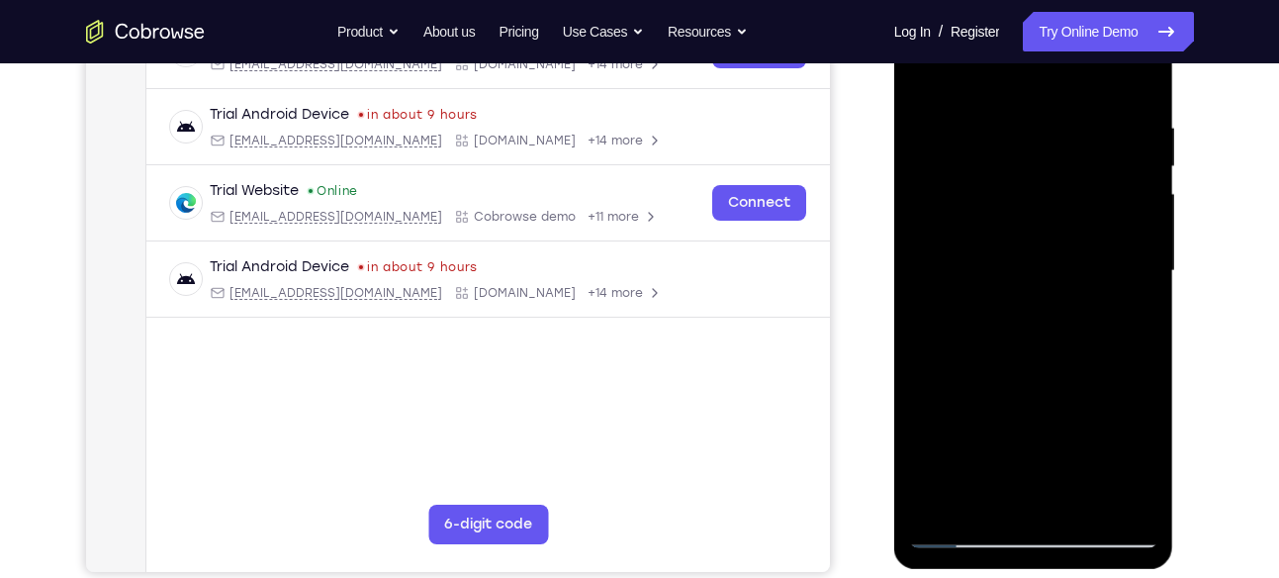
click at [1020, 261] on div at bounding box center [1033, 271] width 249 height 554
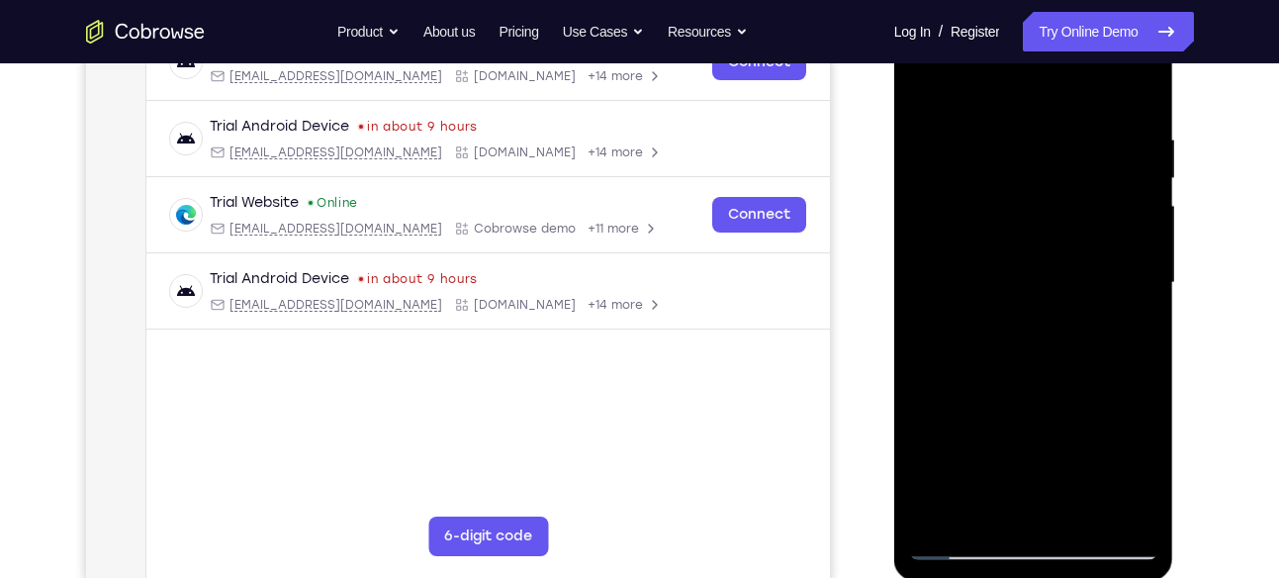
scroll to position [335, 0]
click at [988, 508] on div at bounding box center [1033, 284] width 249 height 554
click at [981, 507] on div at bounding box center [1033, 284] width 249 height 554
click at [1059, 391] on div at bounding box center [1033, 284] width 249 height 554
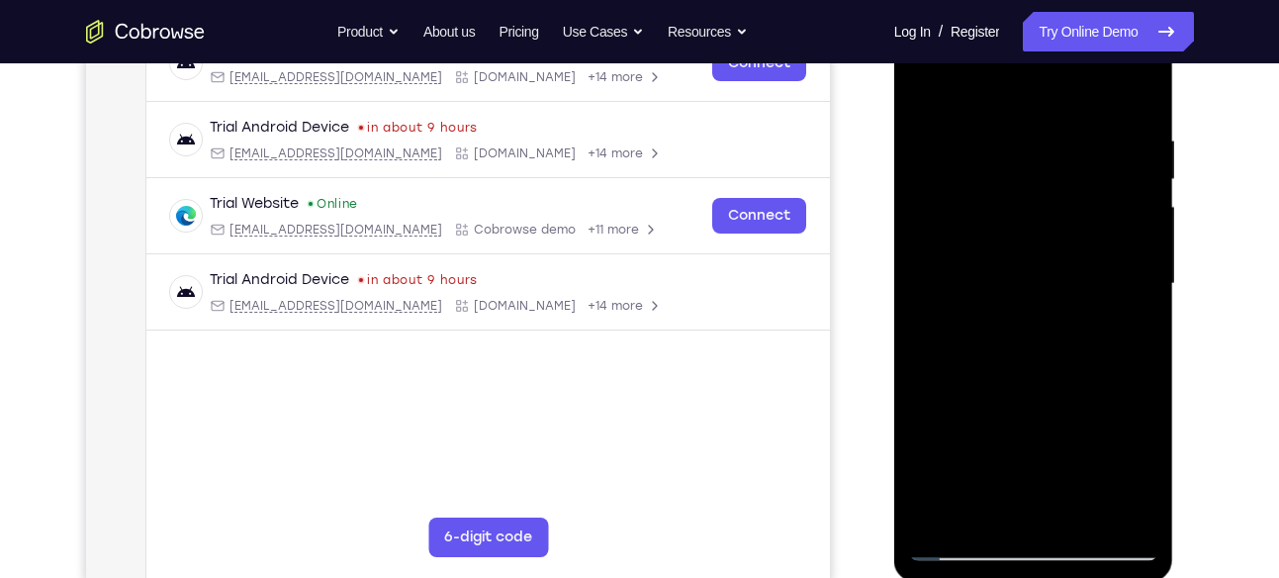
click at [1059, 391] on div at bounding box center [1033, 284] width 249 height 554
click at [926, 77] on div at bounding box center [1033, 284] width 249 height 554
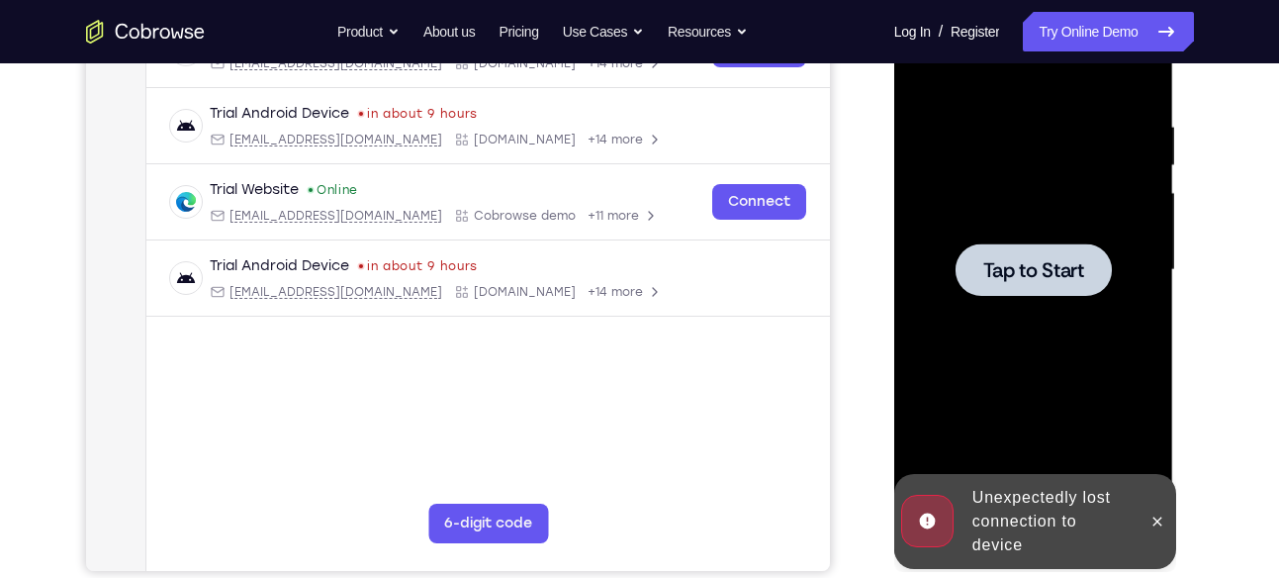
click at [1061, 260] on span "Tap to Start" at bounding box center [1034, 270] width 101 height 20
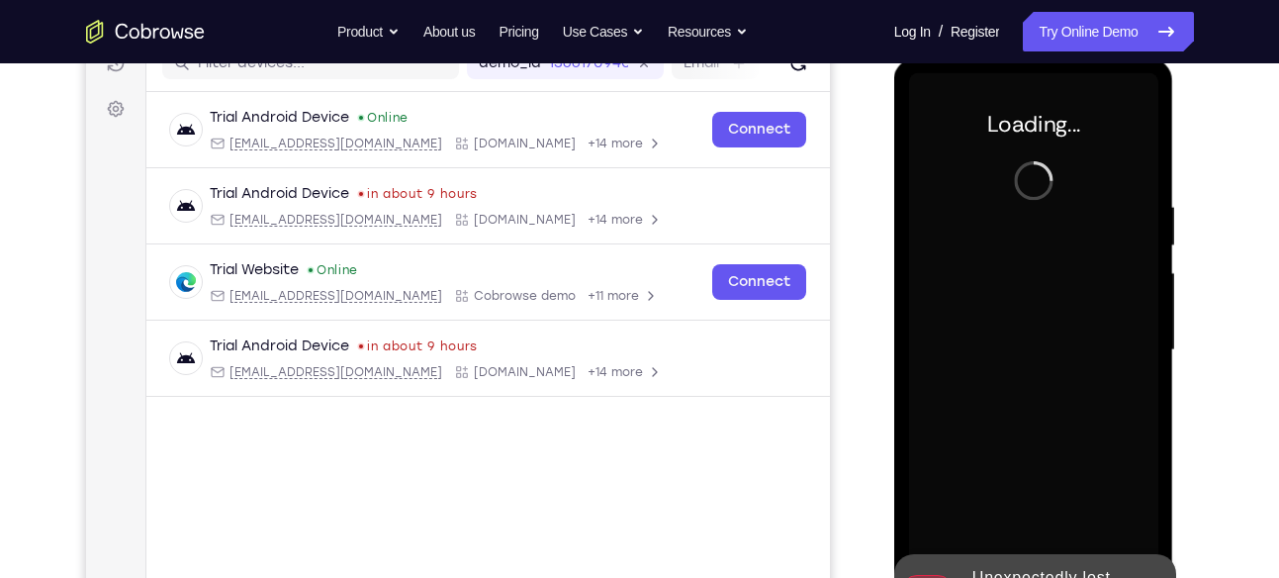
scroll to position [324, 0]
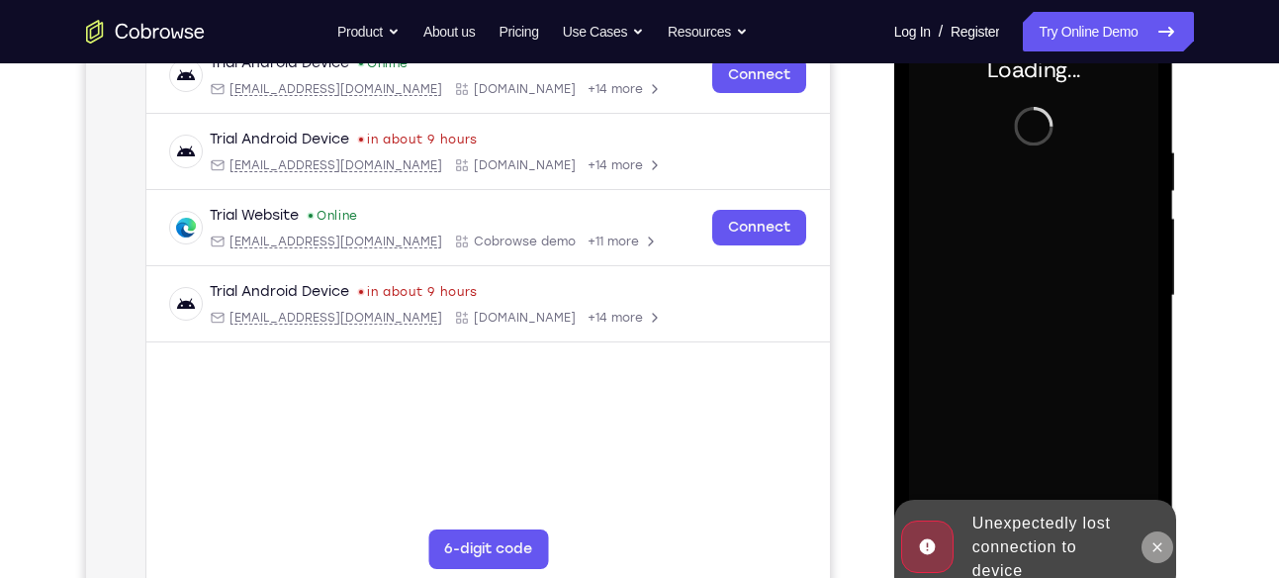
click at [1160, 553] on icon at bounding box center [1158, 547] width 16 height 16
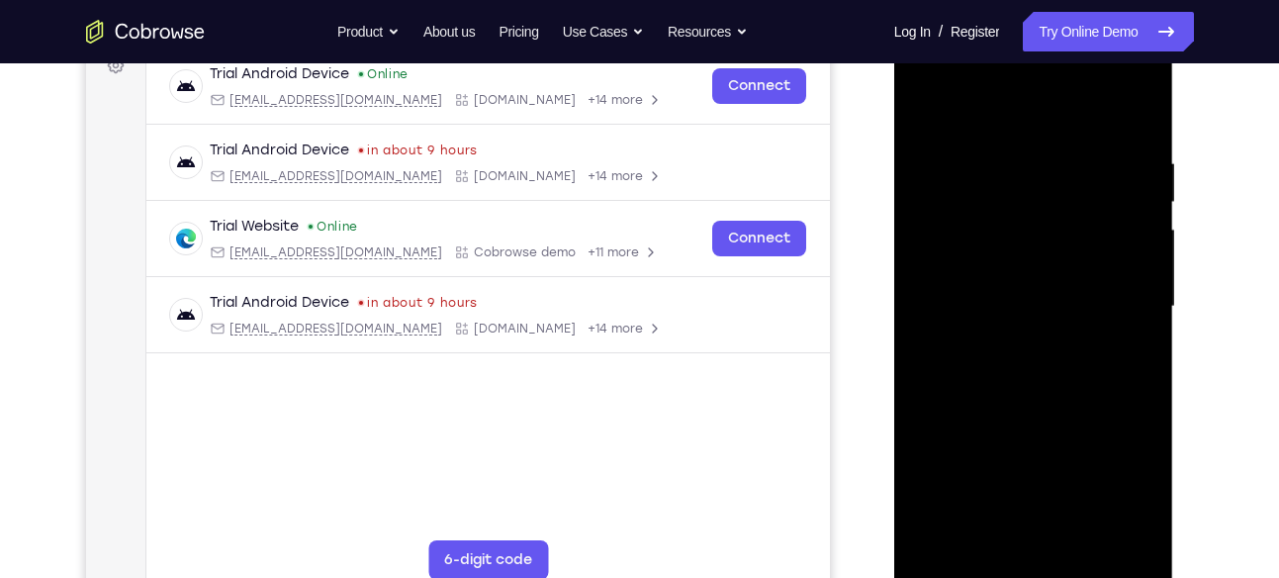
scroll to position [363, 0]
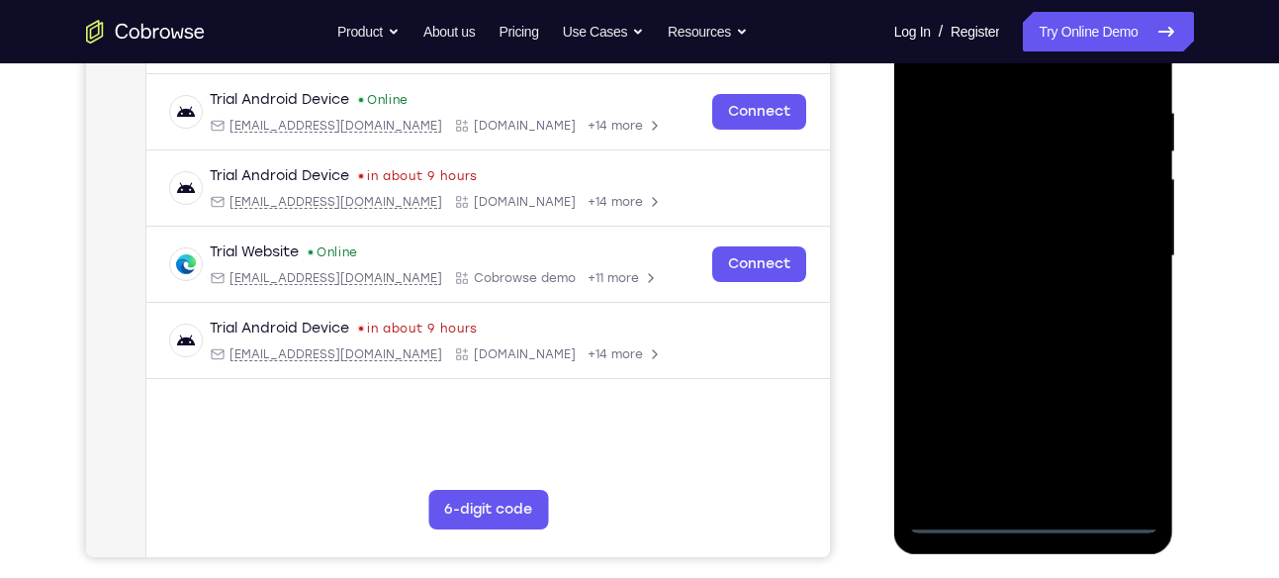
click at [1030, 522] on div at bounding box center [1033, 256] width 249 height 554
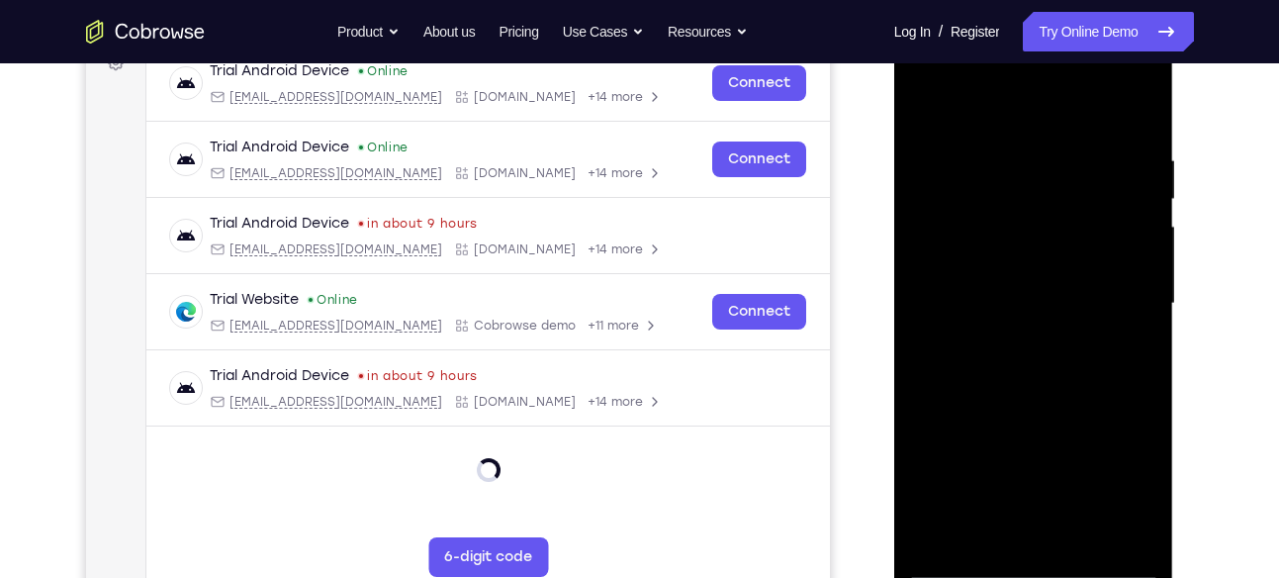
scroll to position [303, 0]
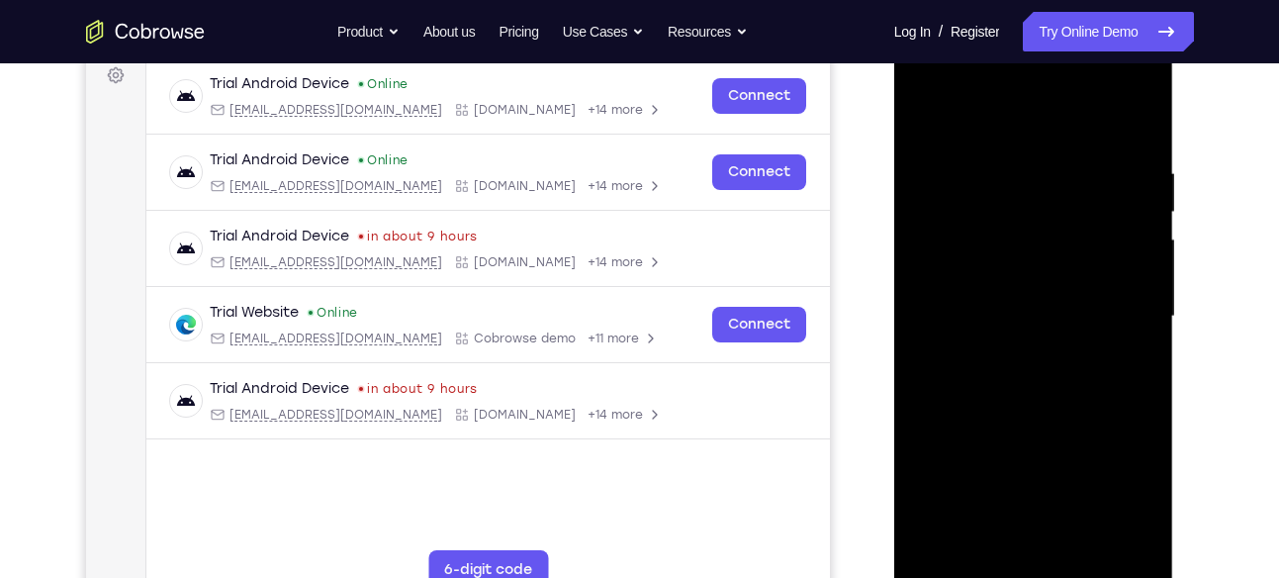
click at [1106, 491] on div at bounding box center [1033, 317] width 249 height 554
click at [986, 132] on div at bounding box center [1033, 317] width 249 height 554
click at [1128, 301] on div at bounding box center [1033, 317] width 249 height 554
click at [1052, 551] on div at bounding box center [1033, 317] width 249 height 554
click at [1051, 541] on div at bounding box center [1033, 317] width 249 height 554
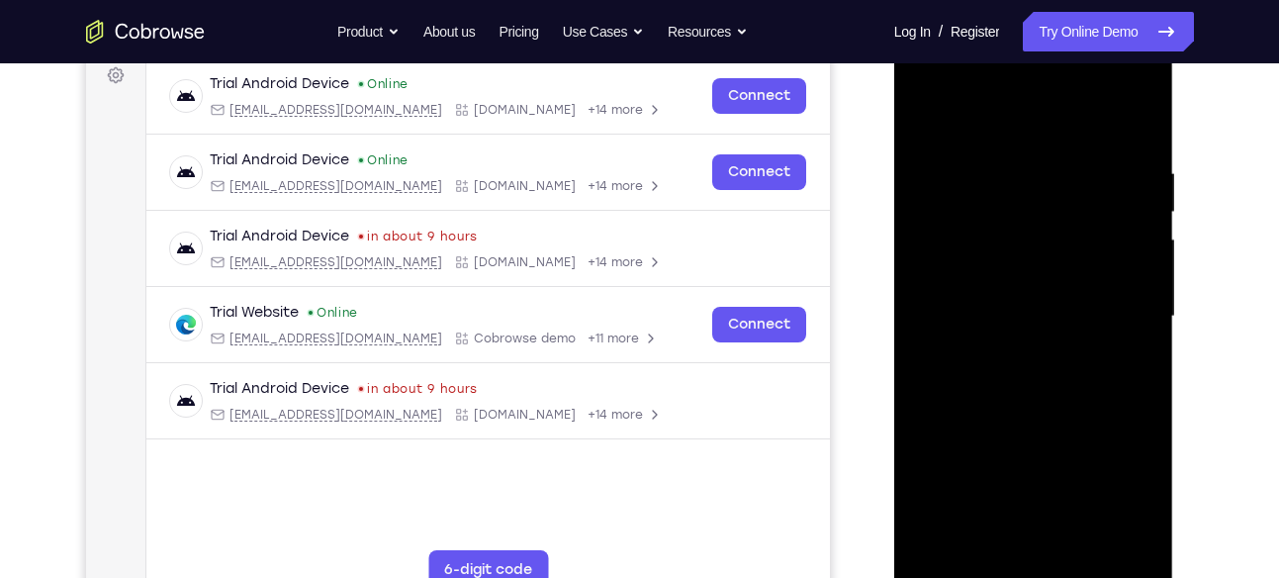
click at [984, 308] on div at bounding box center [1033, 317] width 249 height 554
click at [922, 113] on div at bounding box center [1033, 317] width 249 height 554
click at [995, 288] on div at bounding box center [1033, 317] width 249 height 554
click at [992, 283] on div at bounding box center [1033, 317] width 249 height 554
click at [989, 279] on div at bounding box center [1033, 317] width 249 height 554
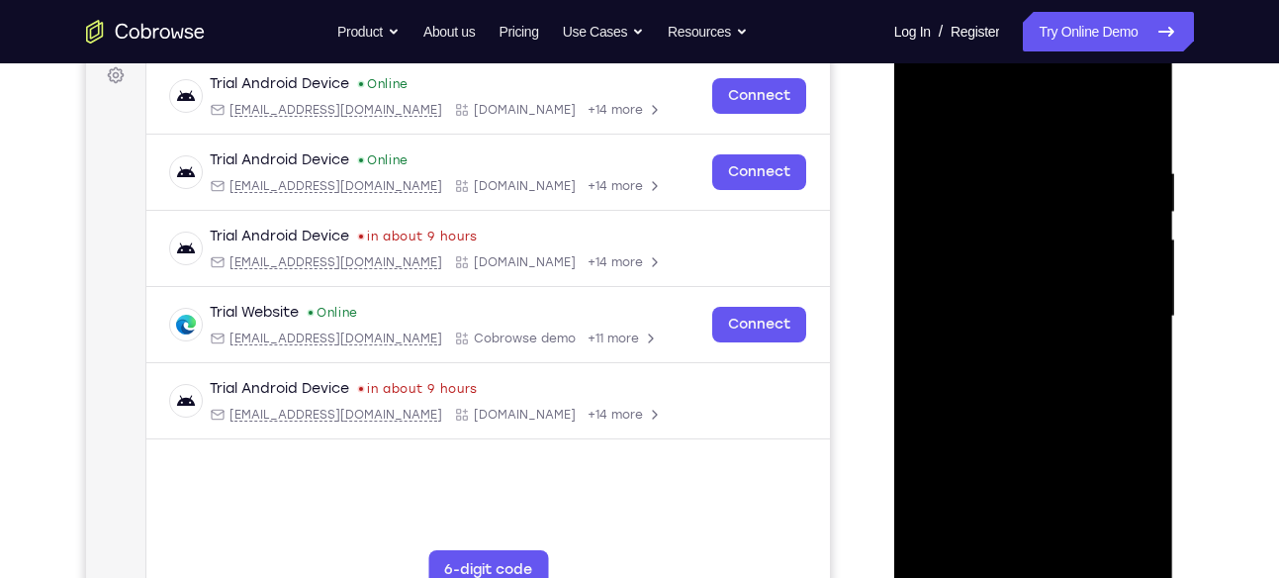
click at [1005, 318] on div at bounding box center [1033, 317] width 249 height 554
click at [1008, 371] on div at bounding box center [1033, 317] width 249 height 554
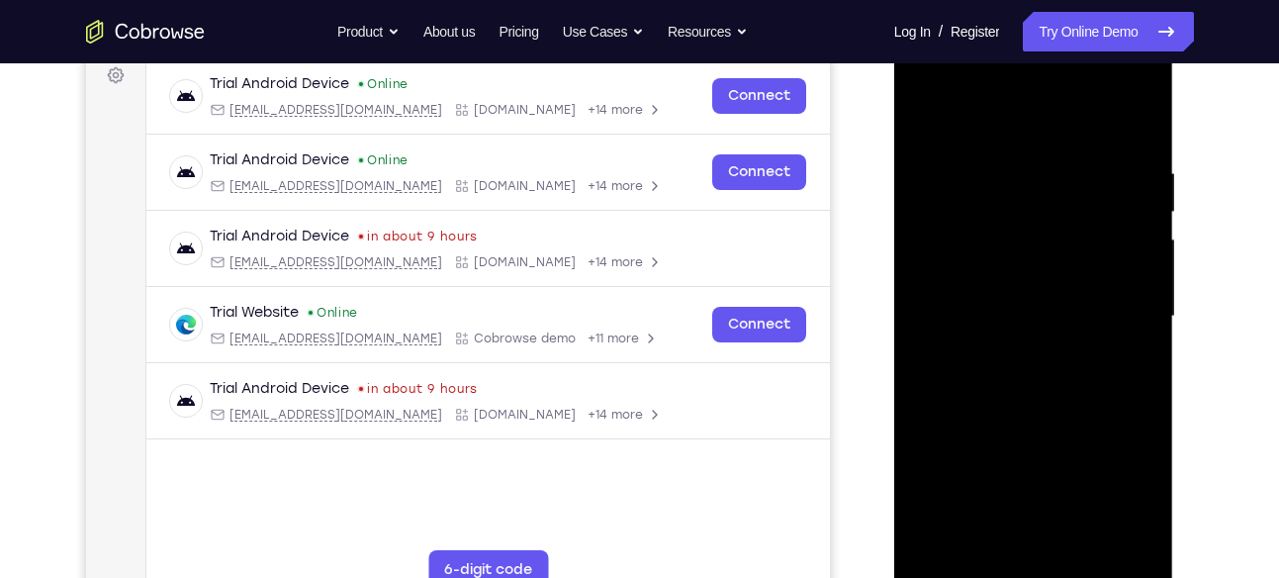
click at [1008, 371] on div at bounding box center [1033, 317] width 249 height 554
click at [1018, 369] on div at bounding box center [1033, 317] width 249 height 554
click at [1037, 389] on div at bounding box center [1033, 317] width 249 height 554
click at [1083, 541] on div at bounding box center [1033, 317] width 249 height 554
click at [1031, 417] on div at bounding box center [1033, 317] width 249 height 554
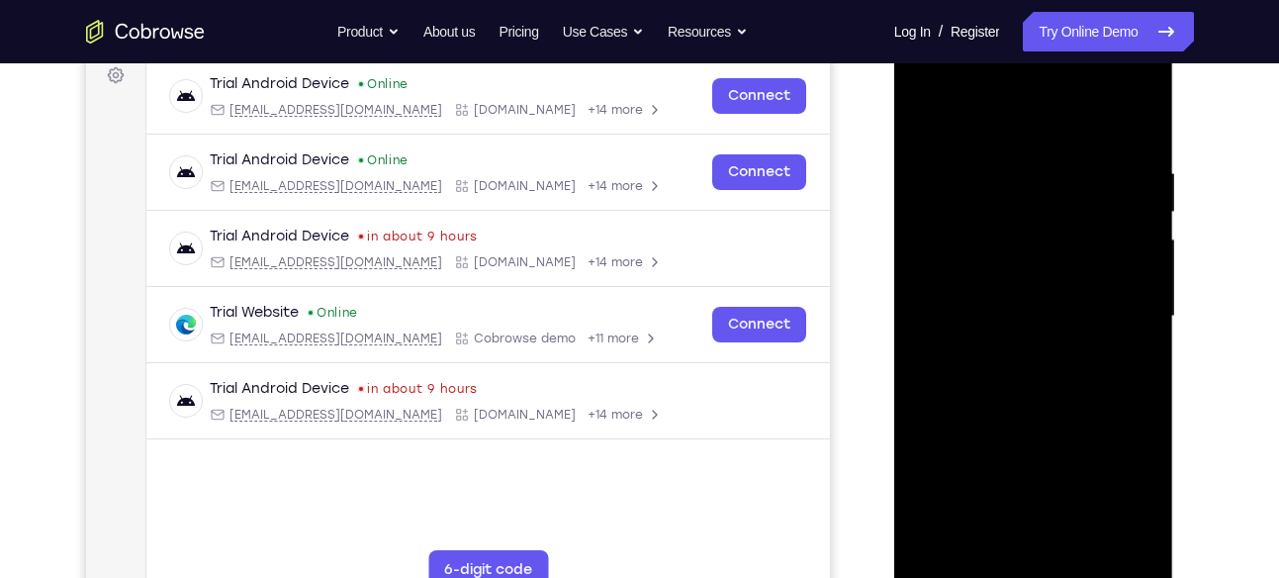
click at [1061, 311] on div at bounding box center [1033, 317] width 249 height 554
click at [994, 540] on div at bounding box center [1033, 317] width 249 height 554
click at [1144, 512] on div at bounding box center [1033, 317] width 249 height 554
click at [1146, 503] on div at bounding box center [1033, 317] width 249 height 554
click at [992, 364] on div at bounding box center [1033, 317] width 249 height 554
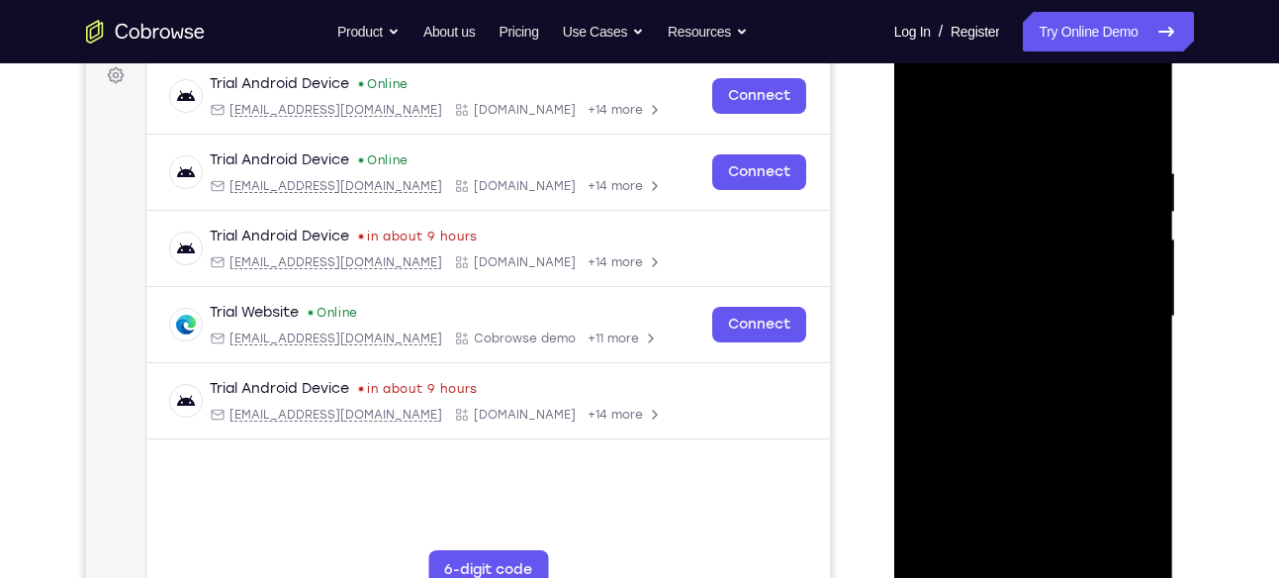
click at [925, 119] on div at bounding box center [1033, 317] width 249 height 554
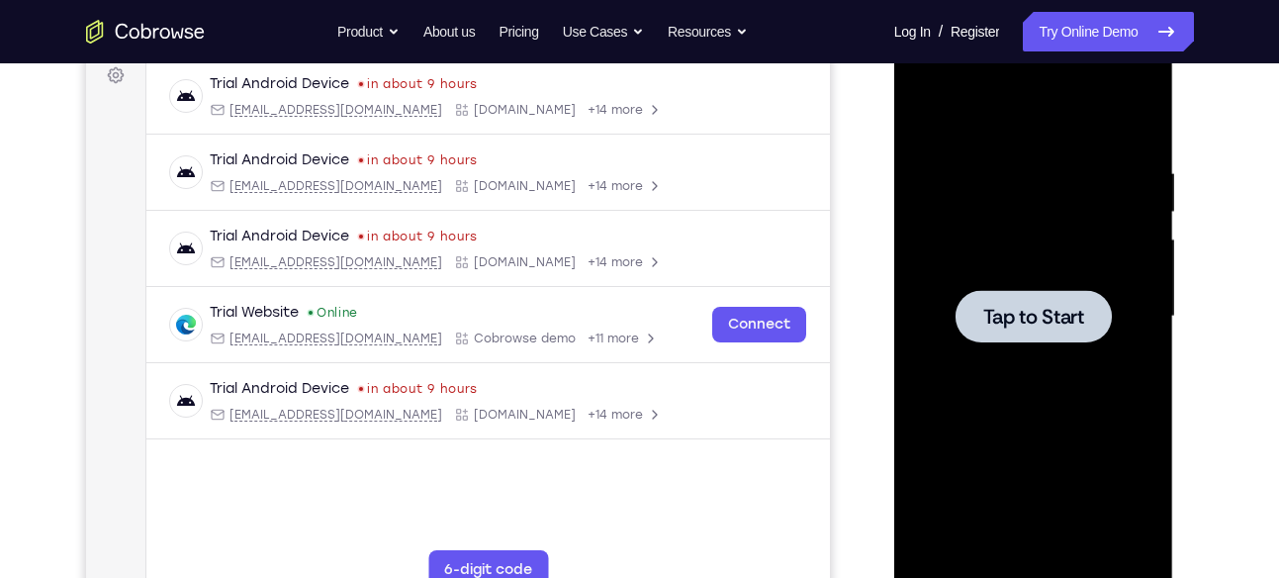
click at [999, 252] on div at bounding box center [1033, 317] width 249 height 554
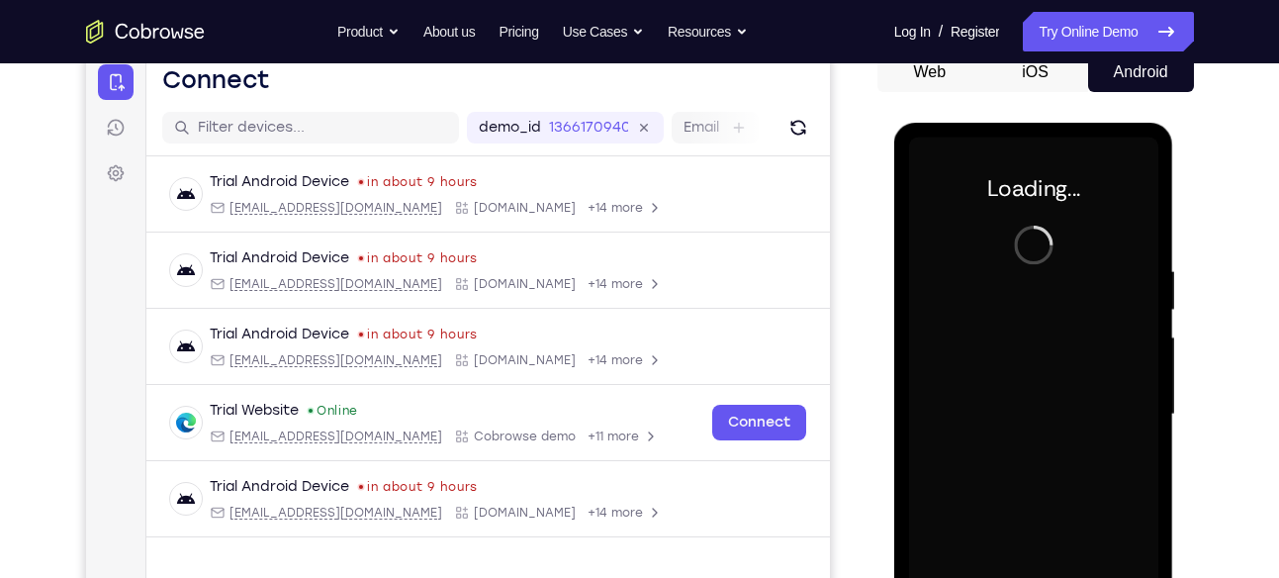
scroll to position [202, 0]
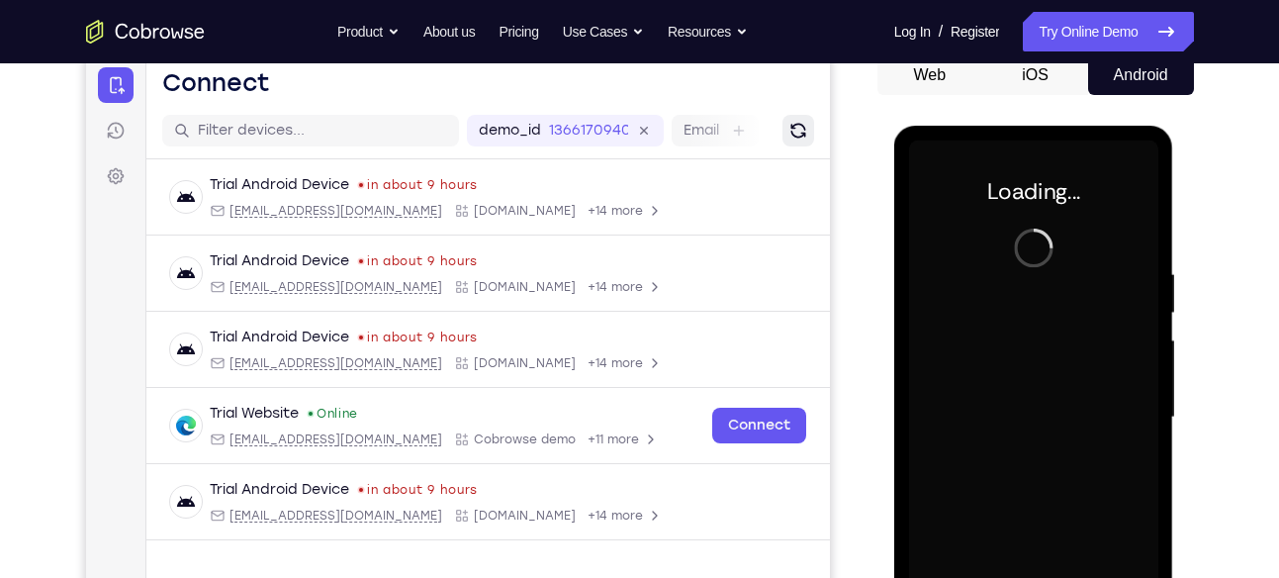
click at [798, 133] on icon "Refresh" at bounding box center [798, 131] width 26 height 26
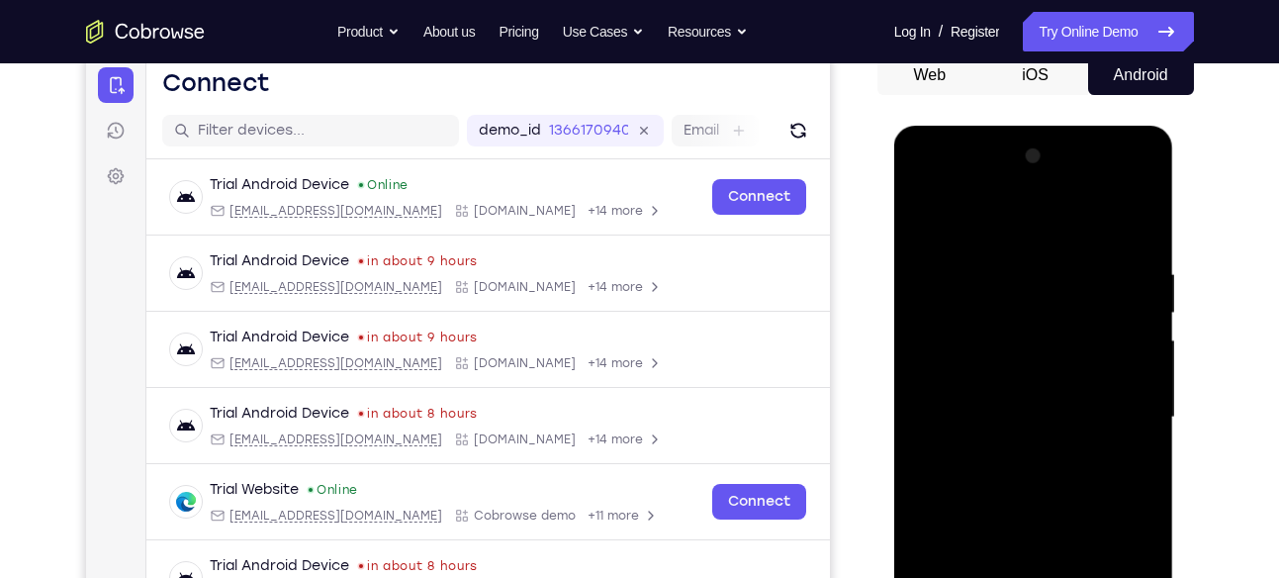
scroll to position [346, 0]
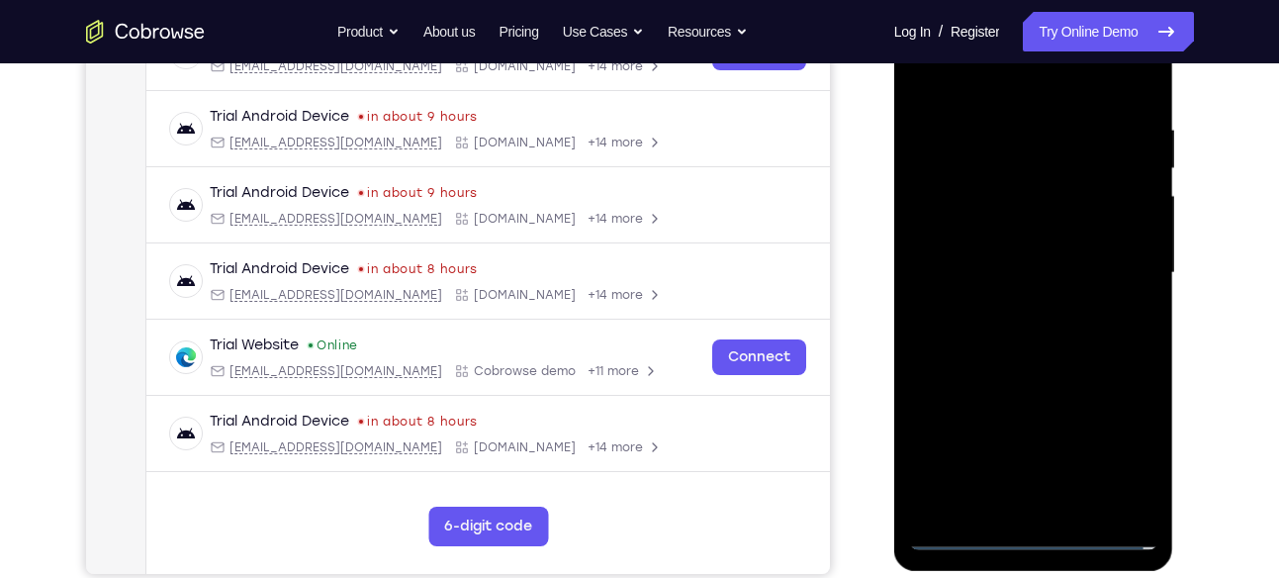
click at [1038, 539] on div at bounding box center [1033, 273] width 249 height 554
click at [1135, 442] on div at bounding box center [1033, 273] width 249 height 554
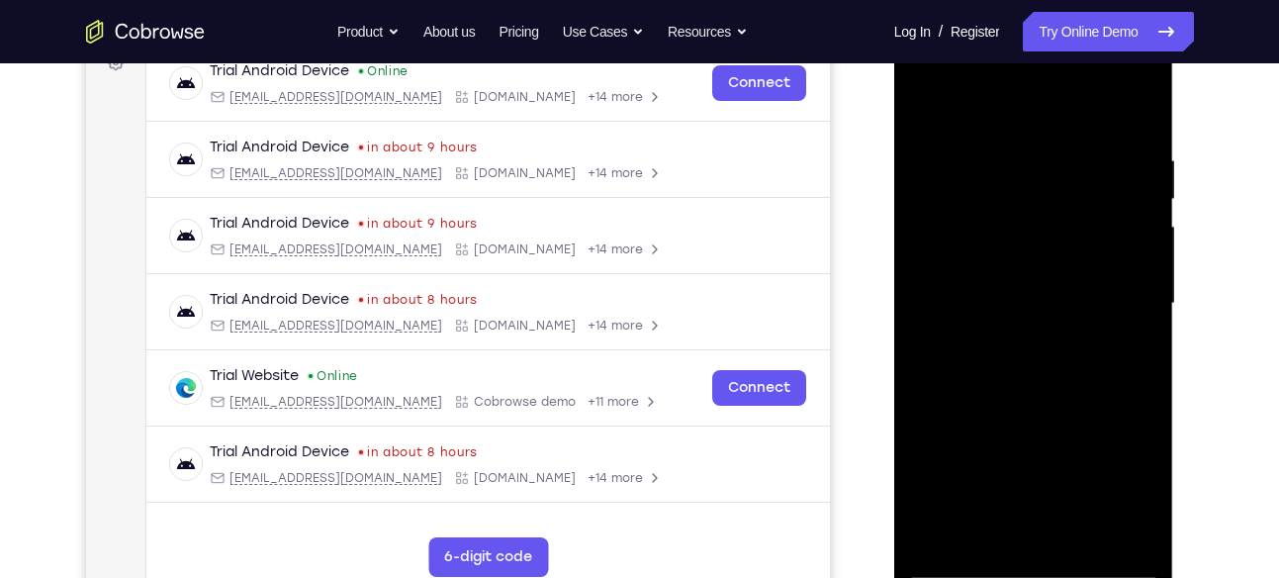
scroll to position [311, 0]
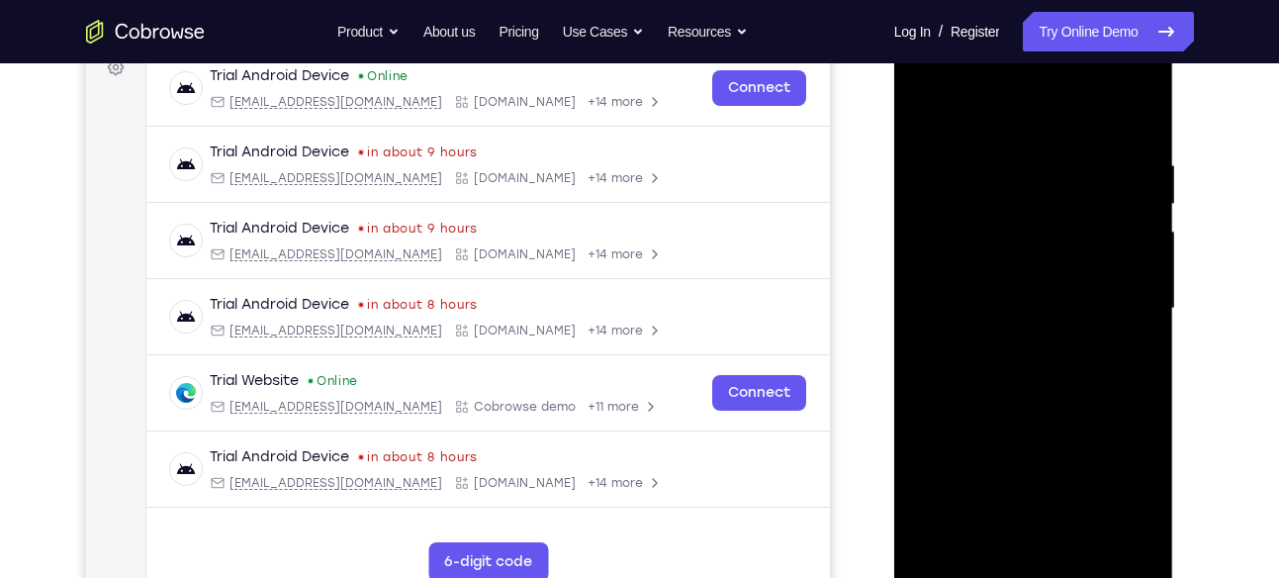
click at [1011, 129] on div at bounding box center [1033, 309] width 249 height 554
click at [1120, 297] on div at bounding box center [1033, 309] width 249 height 554
click at [1104, 309] on div at bounding box center [1033, 309] width 249 height 554
click at [1110, 291] on div at bounding box center [1033, 309] width 249 height 554
click at [1019, 344] on div at bounding box center [1033, 309] width 249 height 554
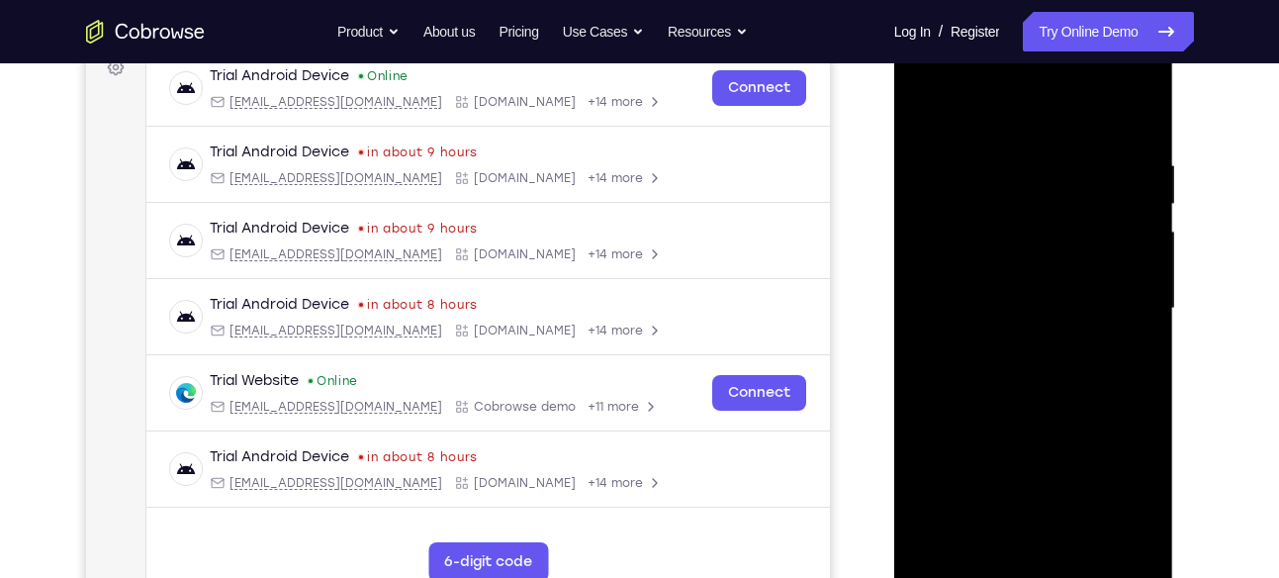
click at [1041, 295] on div at bounding box center [1033, 309] width 249 height 554
click at [970, 256] on div at bounding box center [1033, 309] width 249 height 554
click at [971, 265] on div at bounding box center [1033, 309] width 249 height 554
click at [988, 309] on div at bounding box center [1033, 309] width 249 height 554
click at [989, 372] on div at bounding box center [1033, 309] width 249 height 554
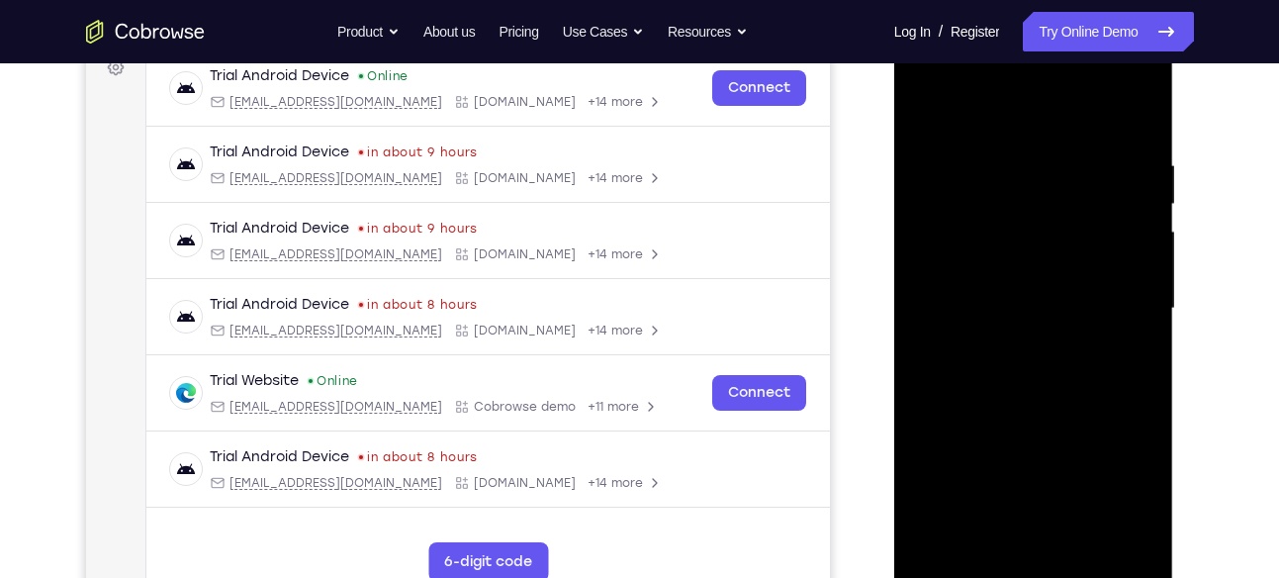
click at [989, 372] on div at bounding box center [1033, 309] width 249 height 554
click at [1009, 378] on div at bounding box center [1033, 309] width 249 height 554
click at [1017, 389] on div at bounding box center [1033, 309] width 249 height 554
click at [1076, 541] on div at bounding box center [1033, 309] width 249 height 554
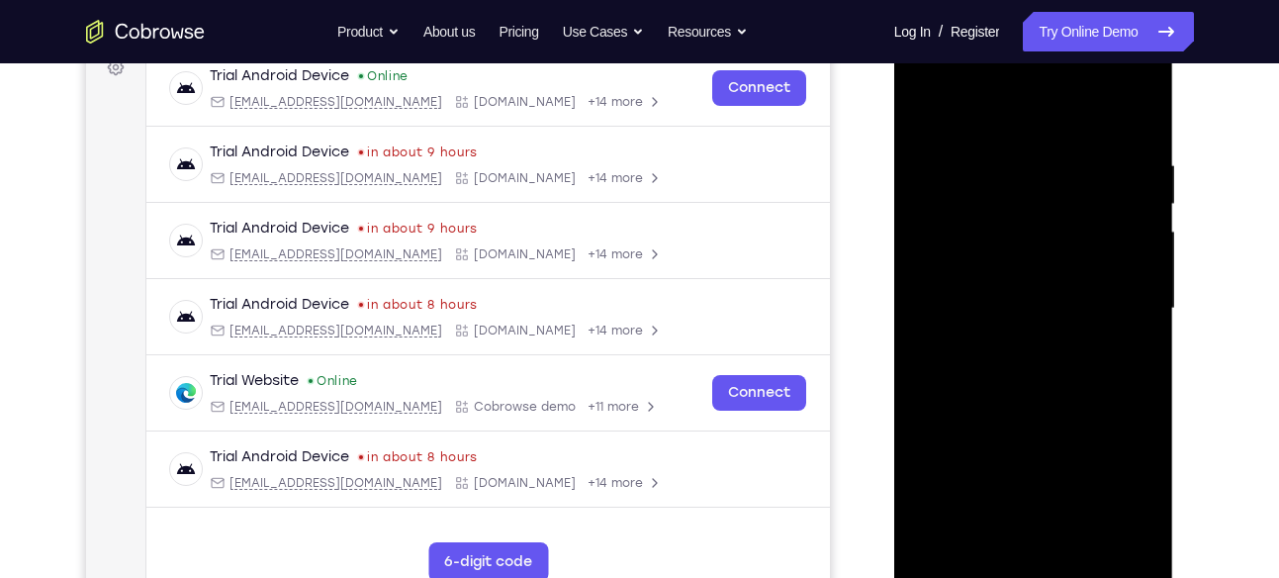
click at [1043, 410] on div at bounding box center [1033, 309] width 249 height 554
click at [1027, 296] on div at bounding box center [1033, 309] width 249 height 554
click at [993, 536] on div at bounding box center [1033, 309] width 249 height 554
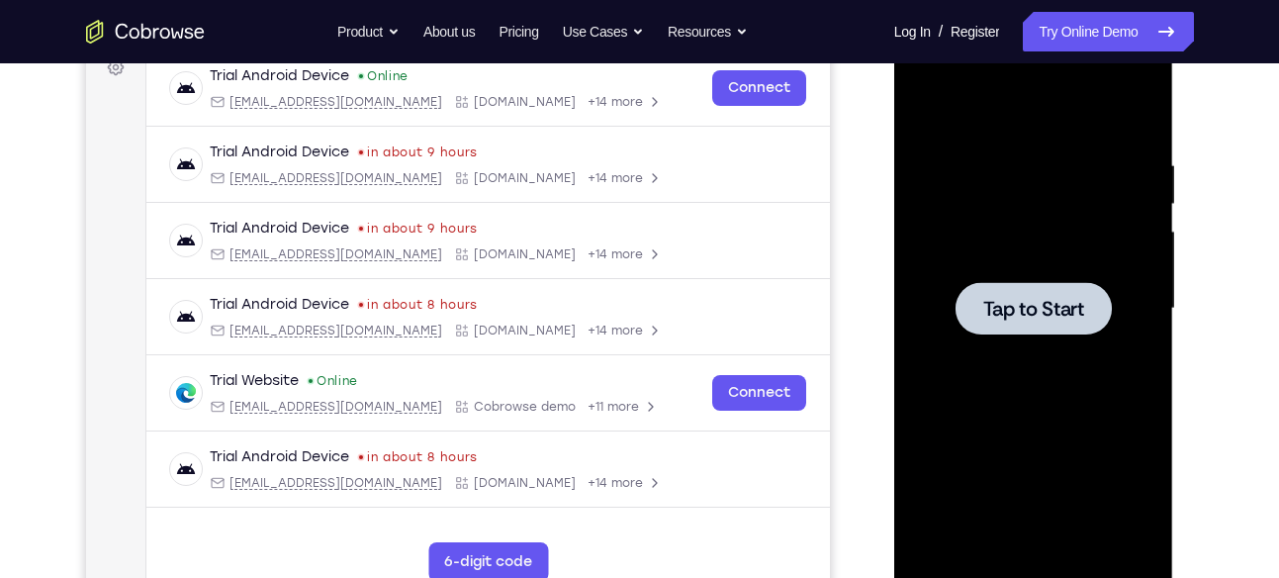
click at [1011, 233] on div at bounding box center [1033, 309] width 249 height 554
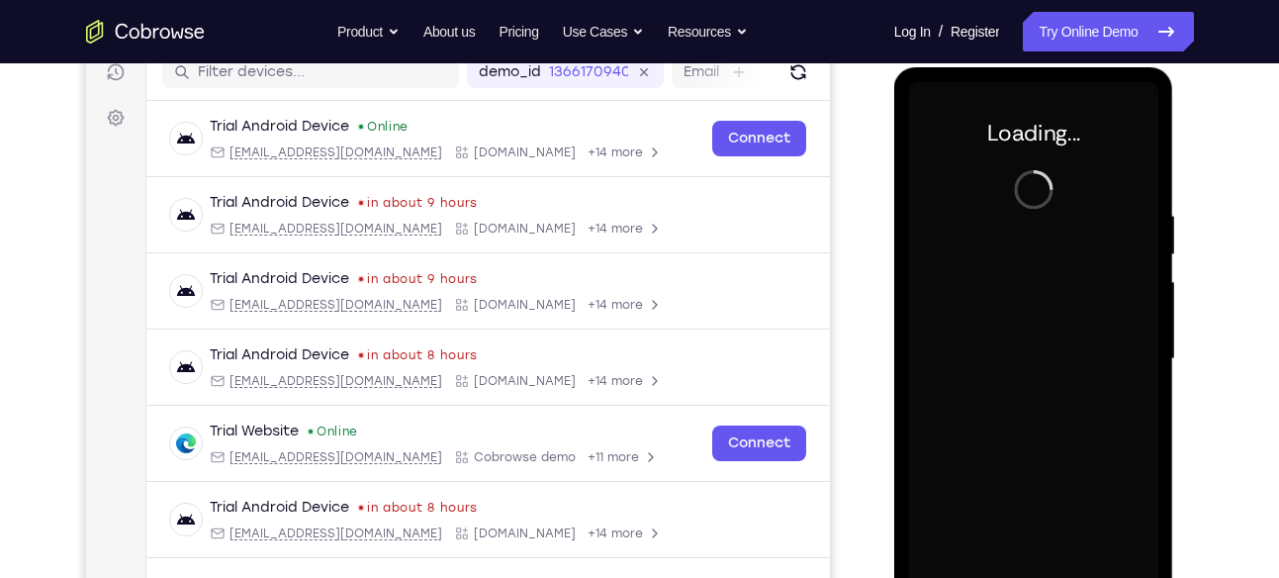
scroll to position [258, 0]
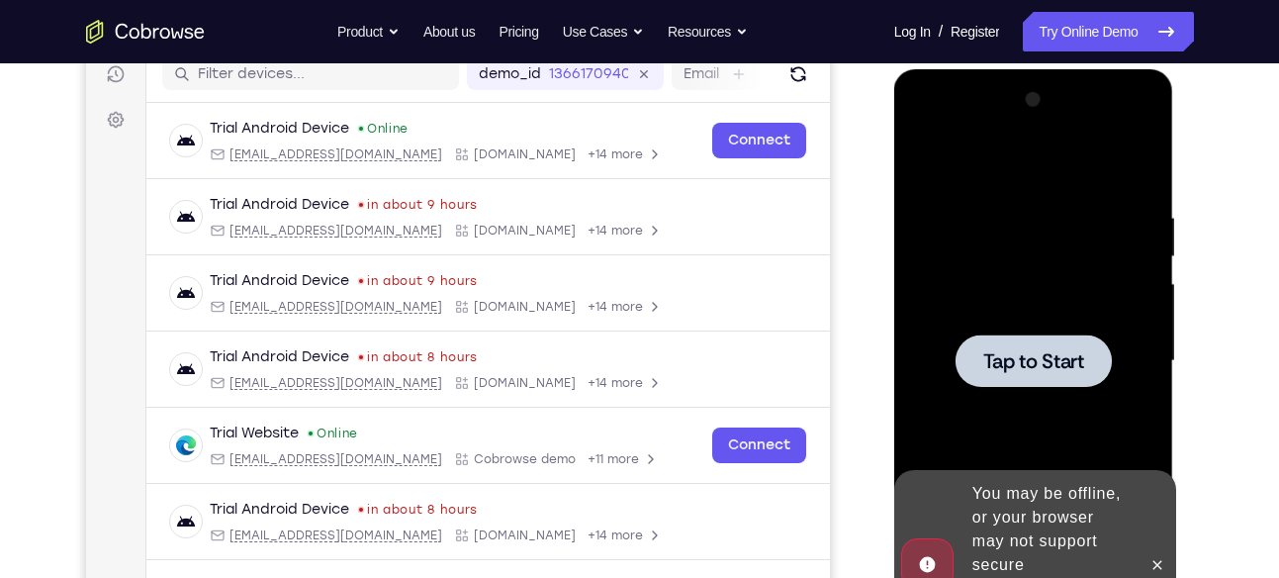
click at [1071, 272] on div at bounding box center [1033, 361] width 249 height 554
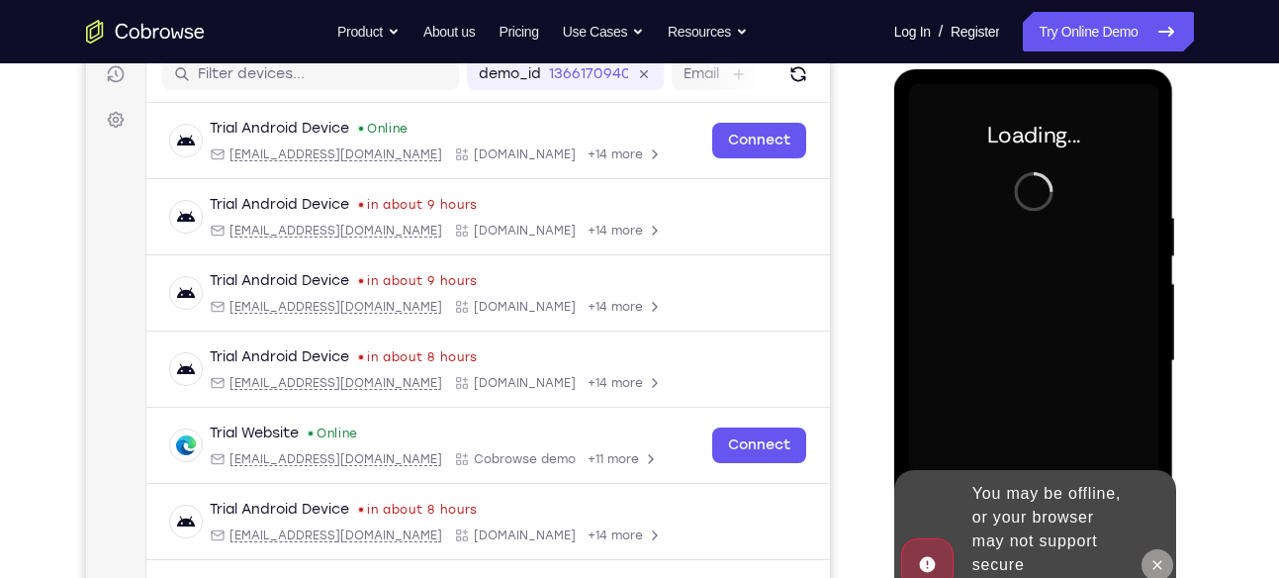
click at [1160, 557] on icon at bounding box center [1158, 565] width 16 height 16
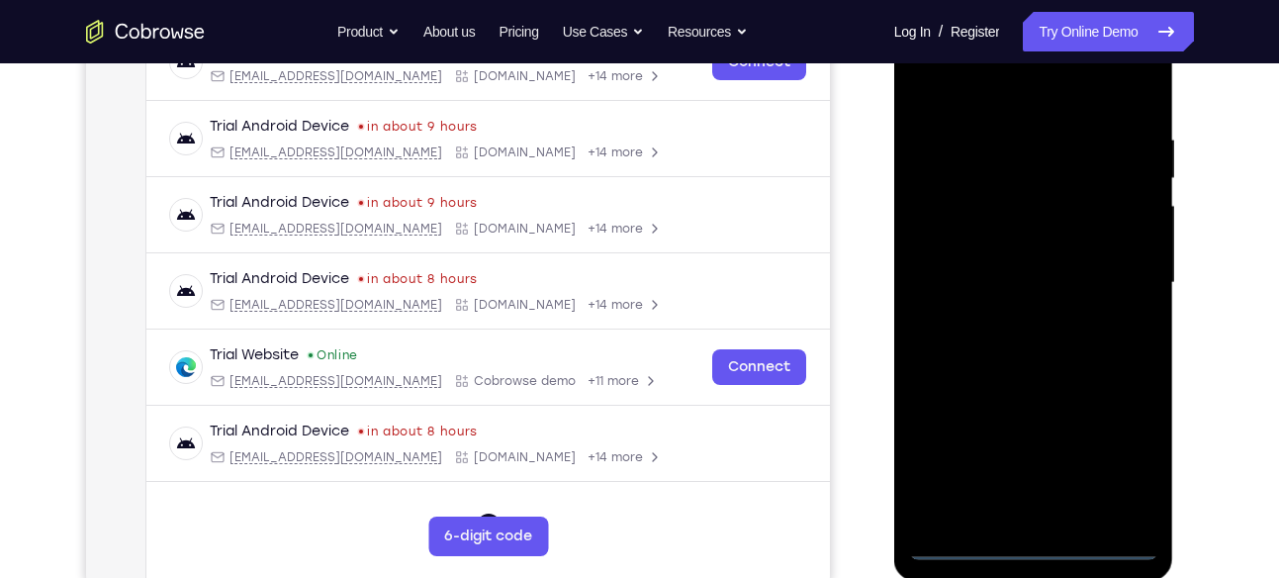
scroll to position [343, 0]
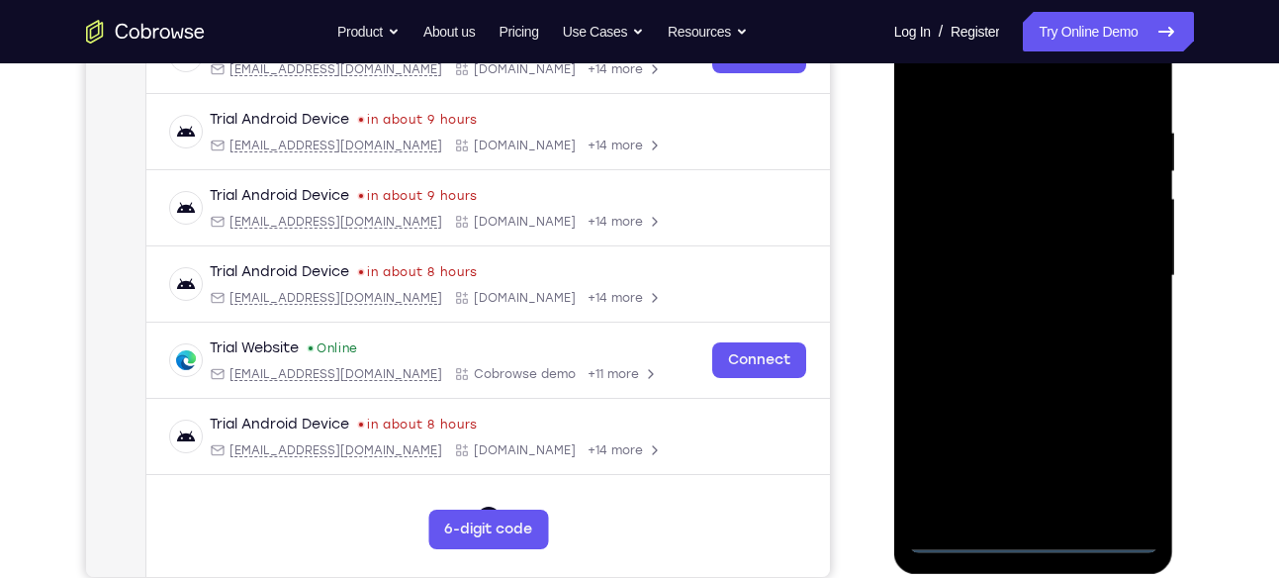
click at [1025, 533] on div at bounding box center [1033, 276] width 249 height 554
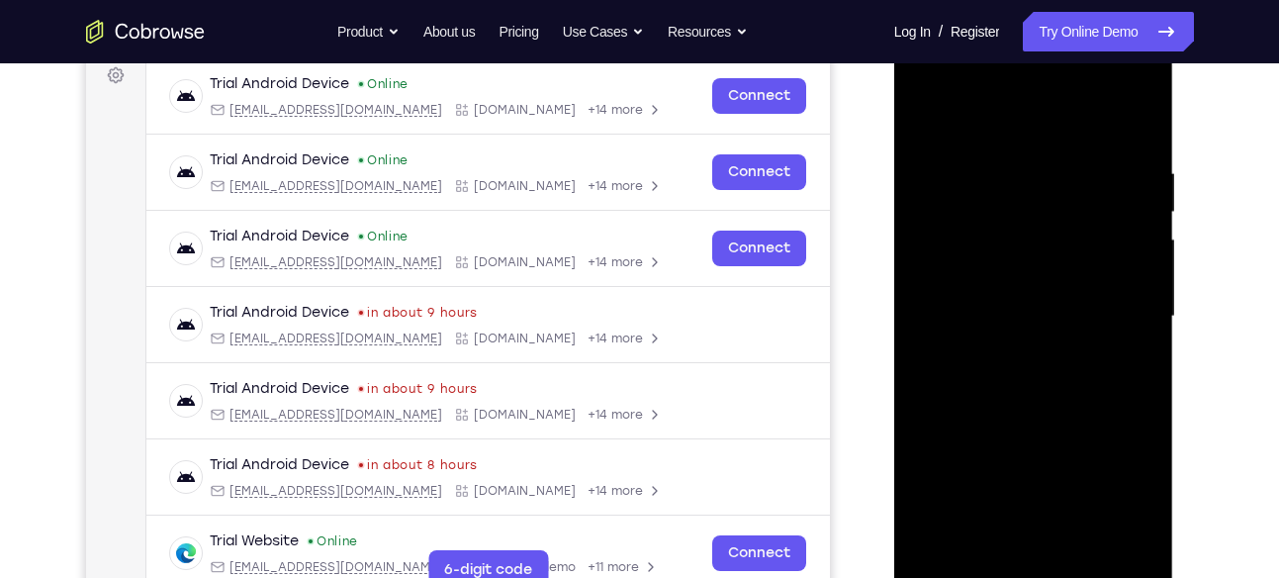
scroll to position [301, 0]
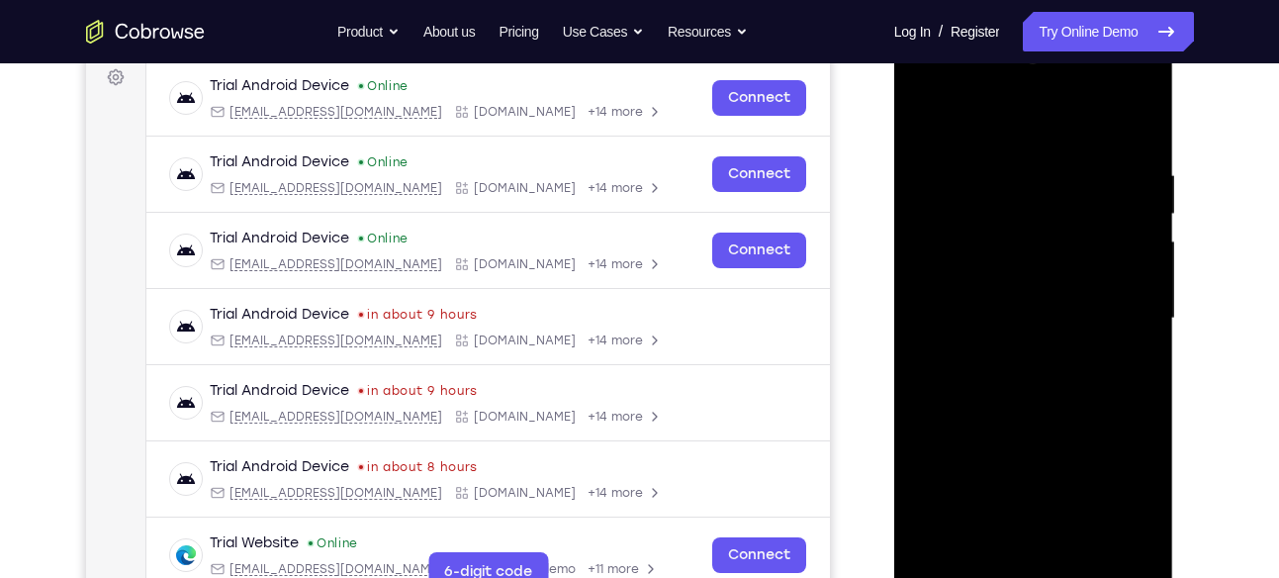
click at [1130, 496] on div at bounding box center [1033, 319] width 249 height 554
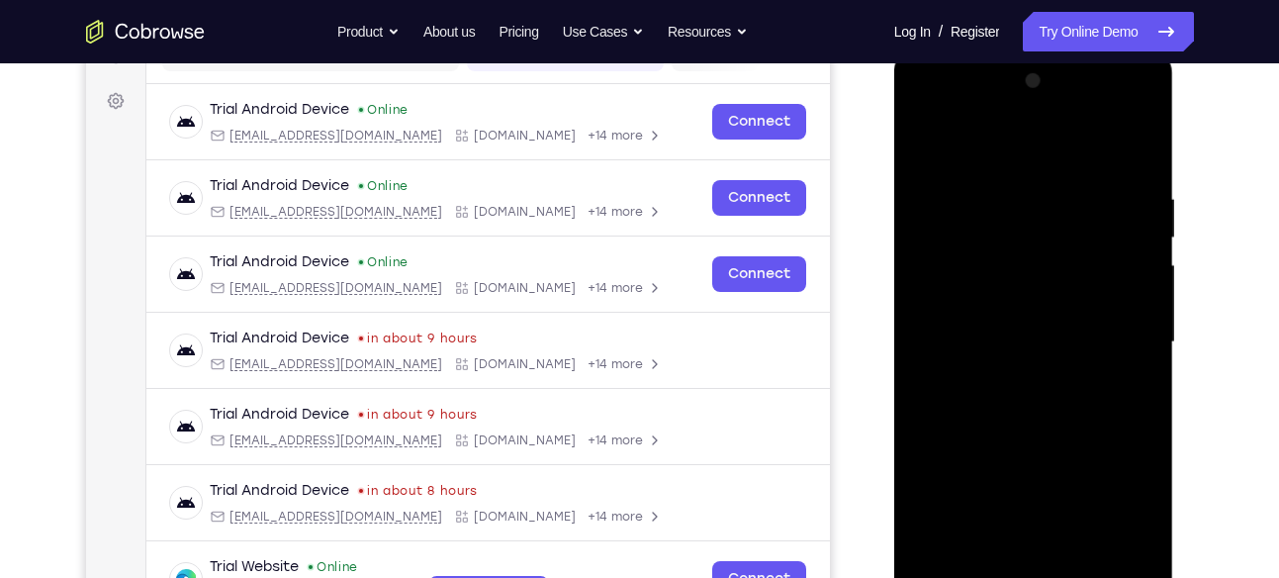
scroll to position [275, 0]
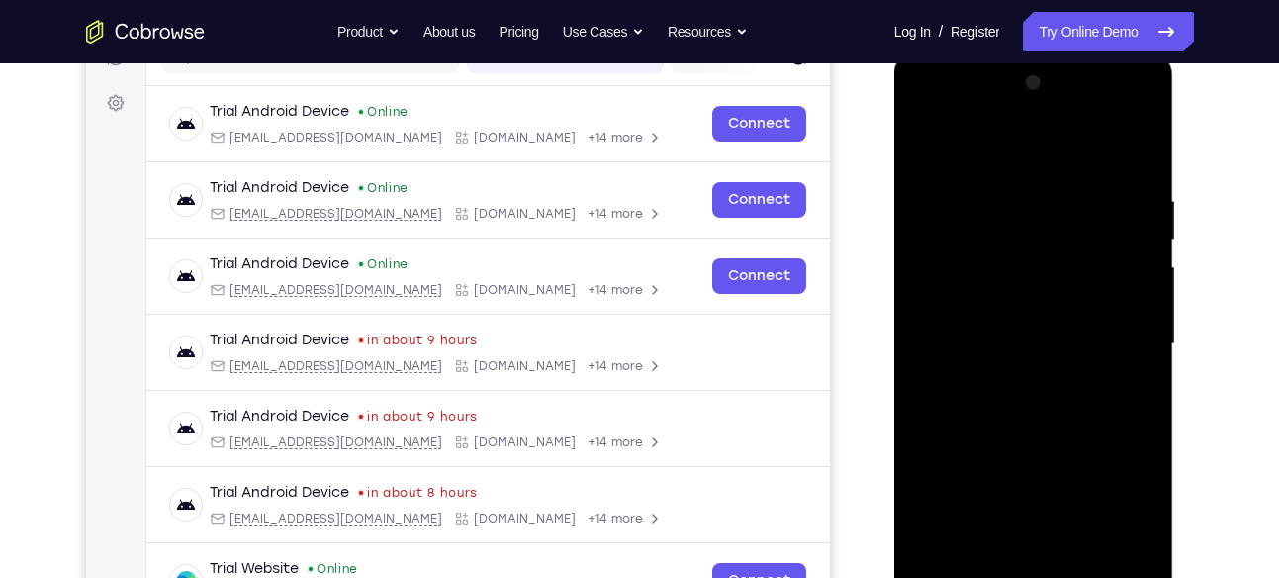
click at [958, 149] on div at bounding box center [1033, 344] width 249 height 554
click at [1125, 330] on div at bounding box center [1033, 344] width 249 height 554
click at [1014, 381] on div at bounding box center [1033, 344] width 249 height 554
click at [1042, 325] on div at bounding box center [1033, 344] width 249 height 554
click at [989, 296] on div at bounding box center [1033, 344] width 249 height 554
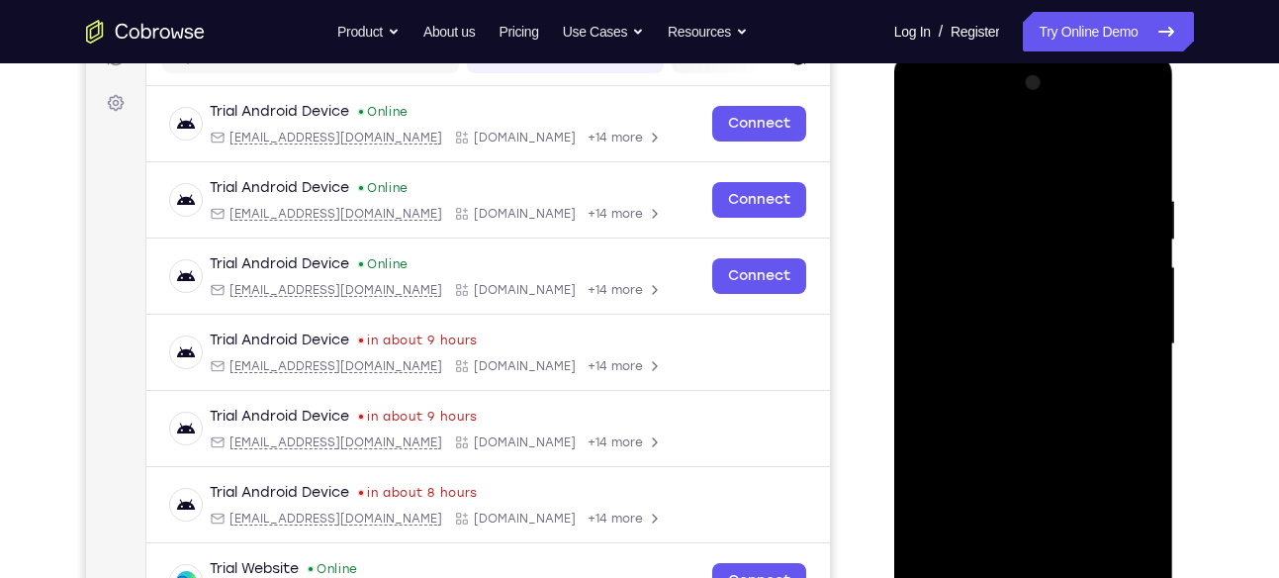
click at [1005, 341] on div at bounding box center [1033, 344] width 249 height 554
click at [999, 403] on div at bounding box center [1033, 344] width 249 height 554
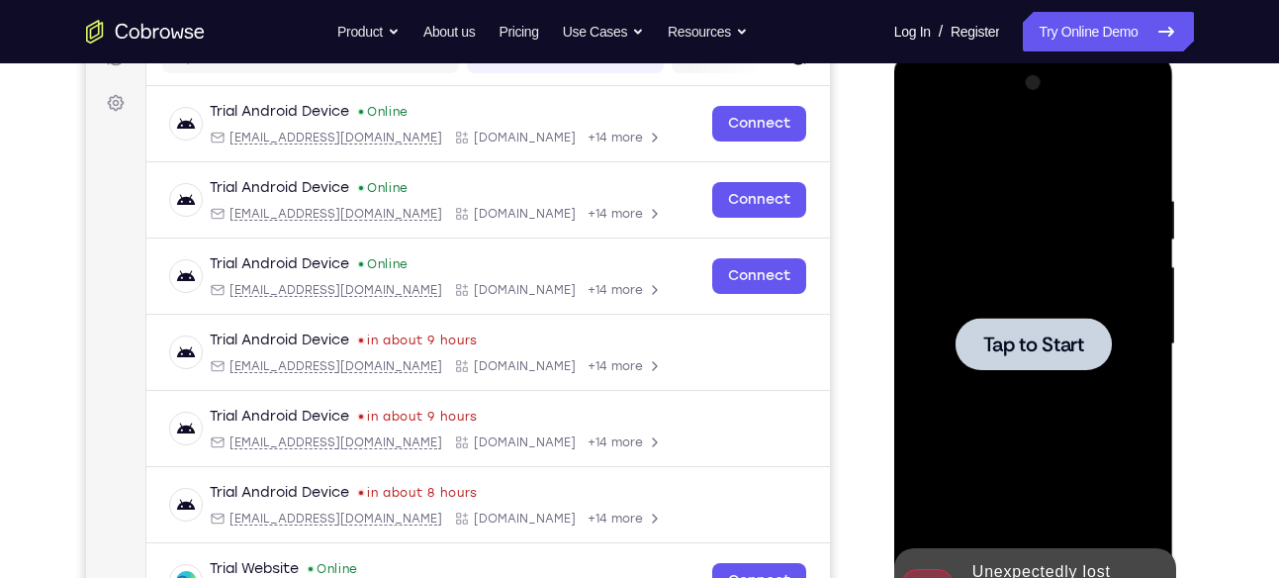
click at [1003, 290] on div at bounding box center [1033, 344] width 249 height 554
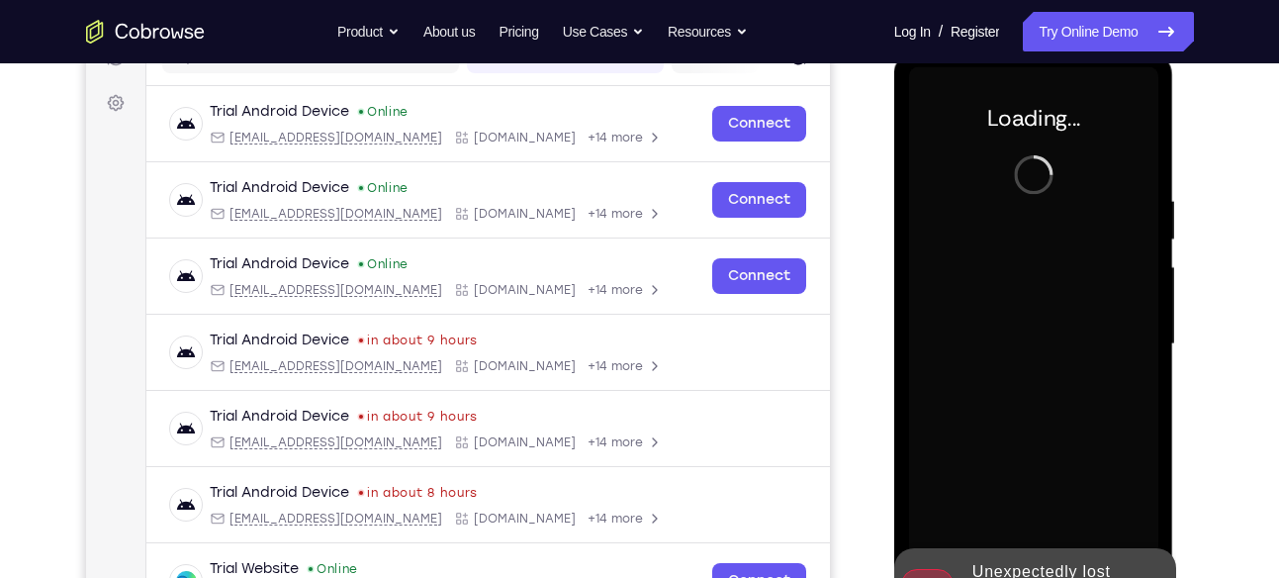
click at [784, 62] on nav "Go back Powerful, Flexible and Trustworthy. Avoid all extra friction for both A…" at bounding box center [639, 31] width 1279 height 63
click at [783, 67] on button "Refresh" at bounding box center [798, 58] width 32 height 32
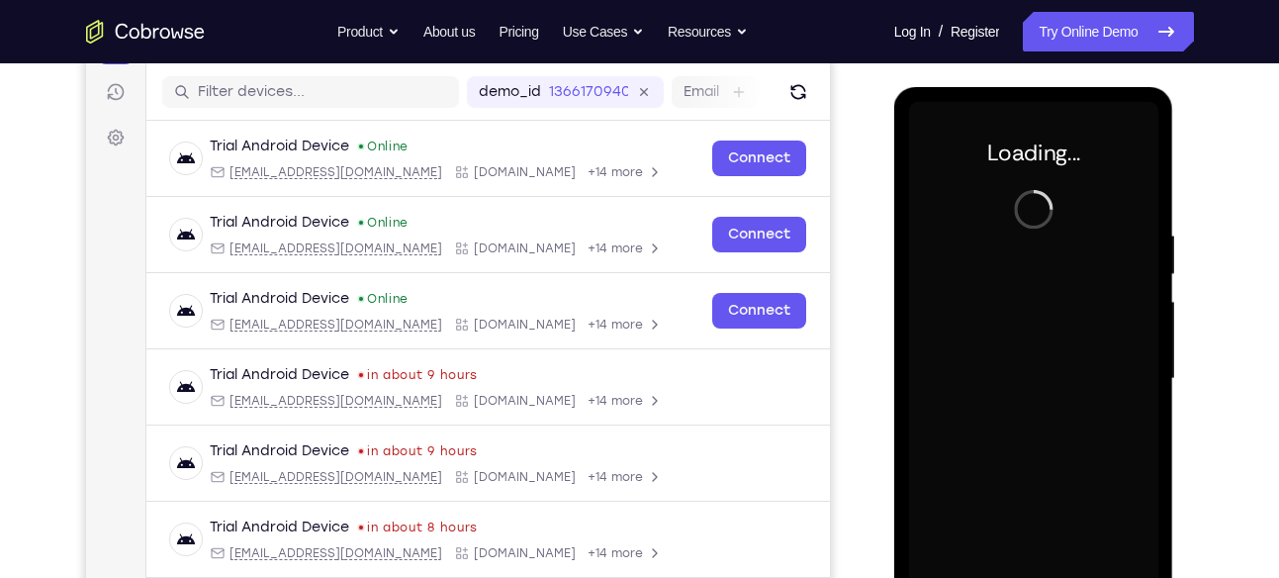
scroll to position [233, 0]
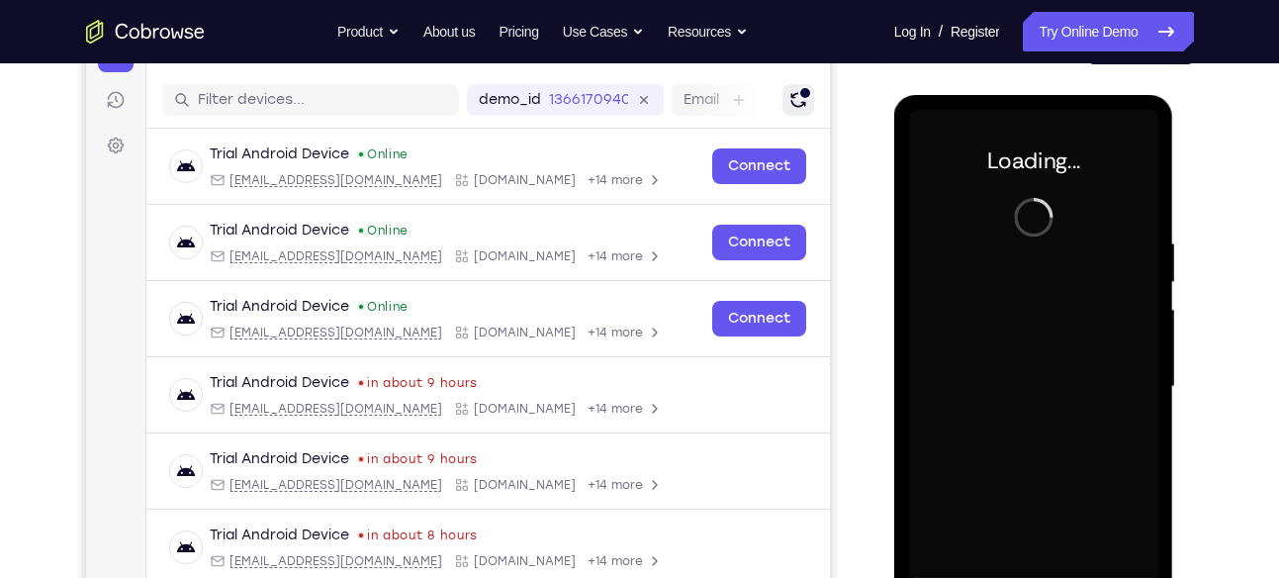
click at [790, 106] on icon "Refresh" at bounding box center [797, 100] width 15 height 15
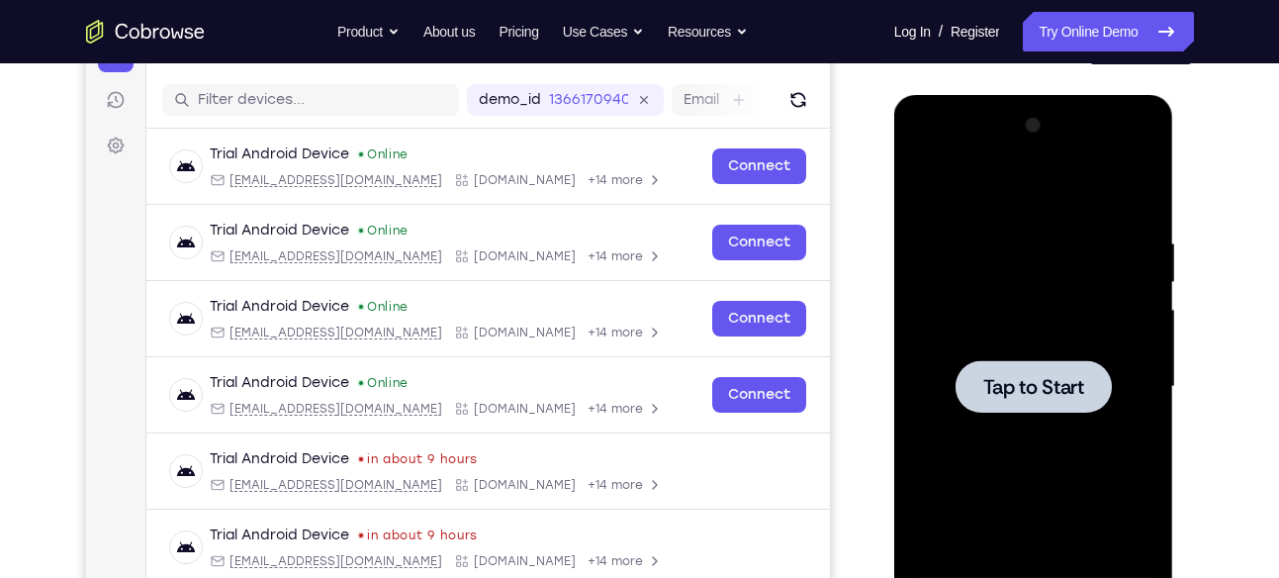
click at [1025, 249] on div at bounding box center [1033, 387] width 249 height 554
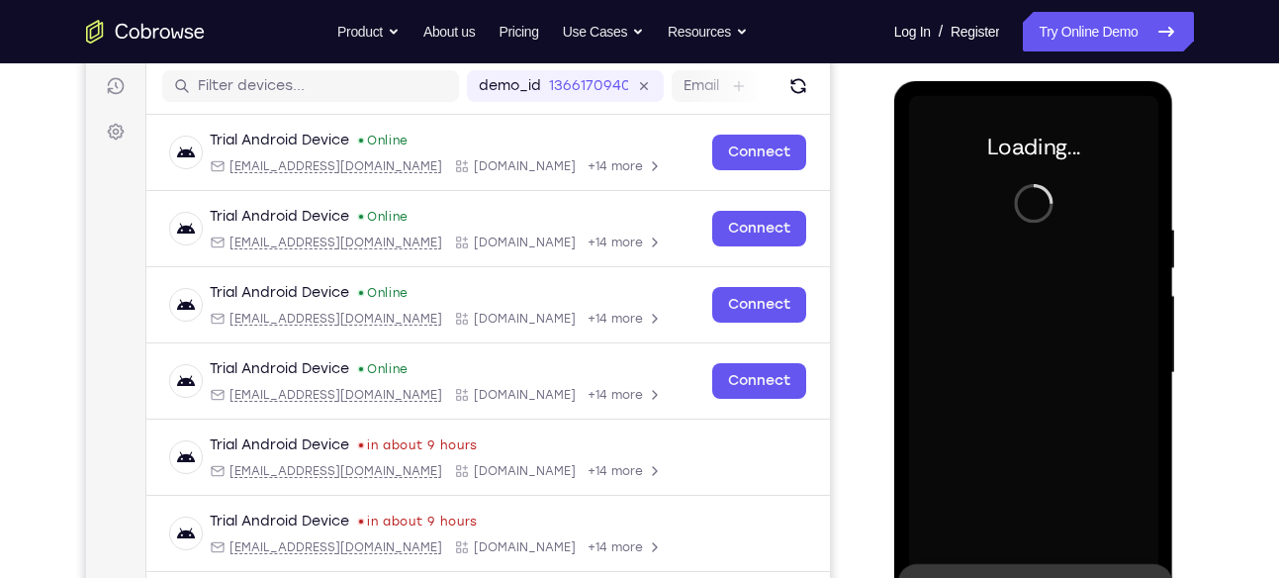
scroll to position [247, 0]
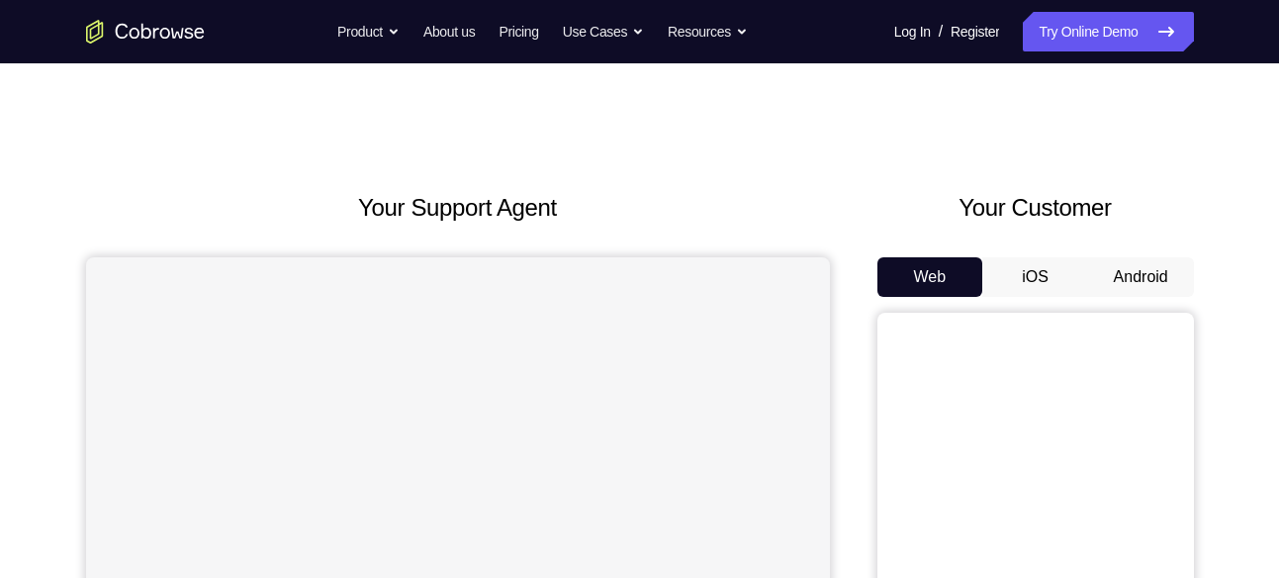
click at [1136, 303] on div "Web iOS Android" at bounding box center [1036, 589] width 317 height 664
click at [1126, 250] on div "Your Customer Web iOS Android" at bounding box center [1036, 555] width 317 height 731
click at [1135, 284] on button "Android" at bounding box center [1141, 277] width 106 height 40
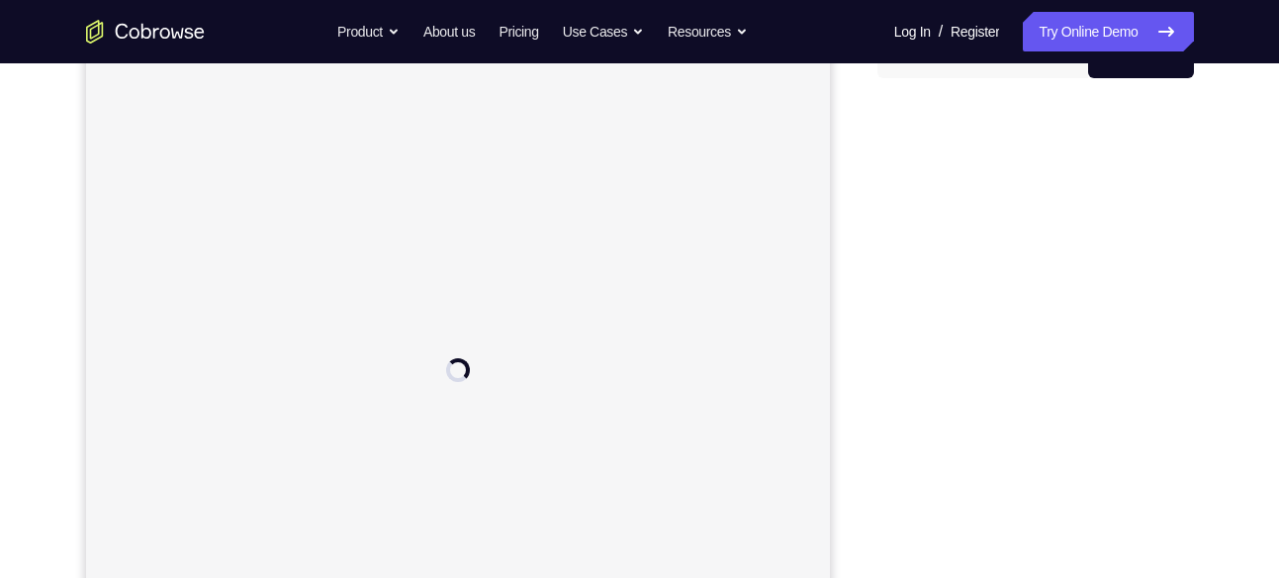
scroll to position [203, 0]
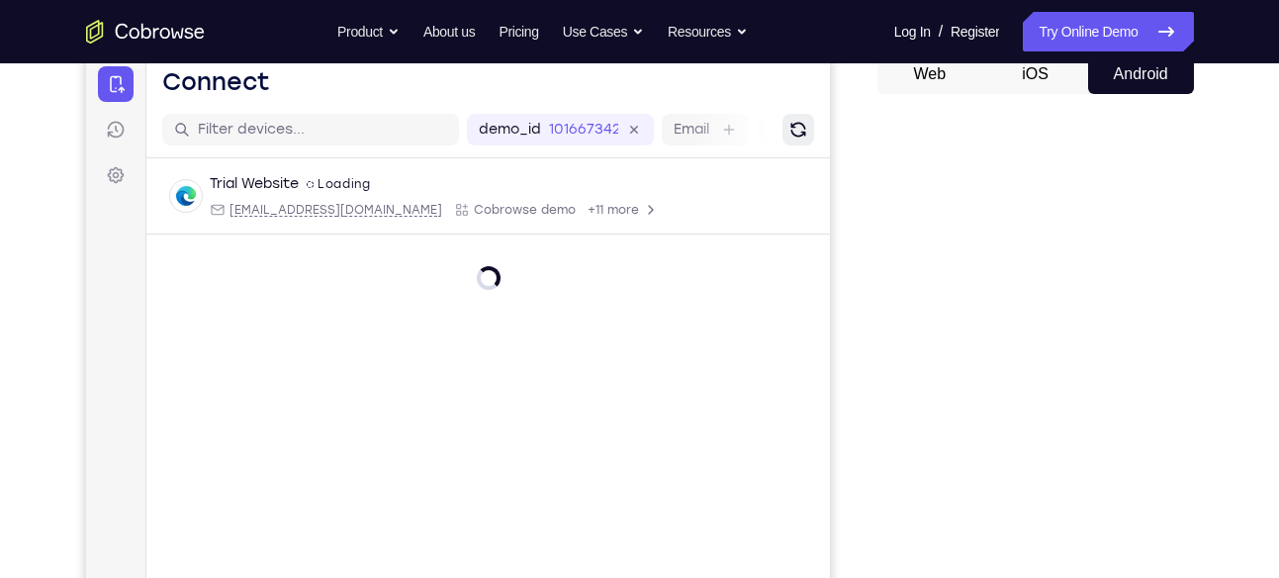
click at [796, 129] on icon "Refresh" at bounding box center [797, 129] width 27 height 27
click at [801, 121] on icon "Refresh" at bounding box center [798, 130] width 20 height 20
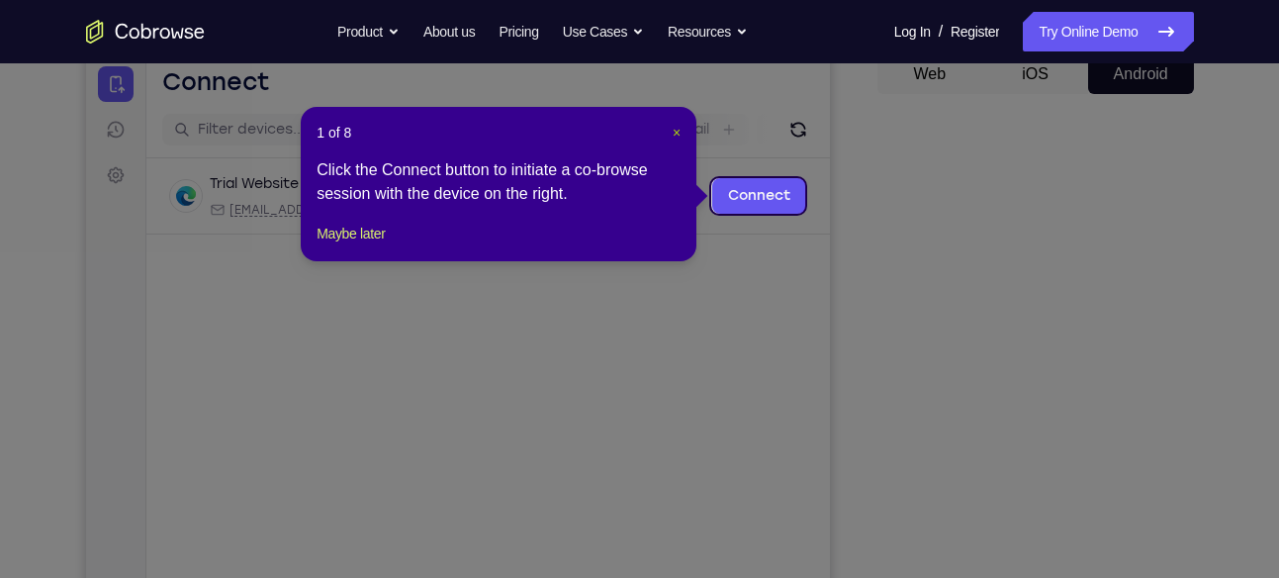
click at [673, 126] on span "×" at bounding box center [677, 133] width 8 height 16
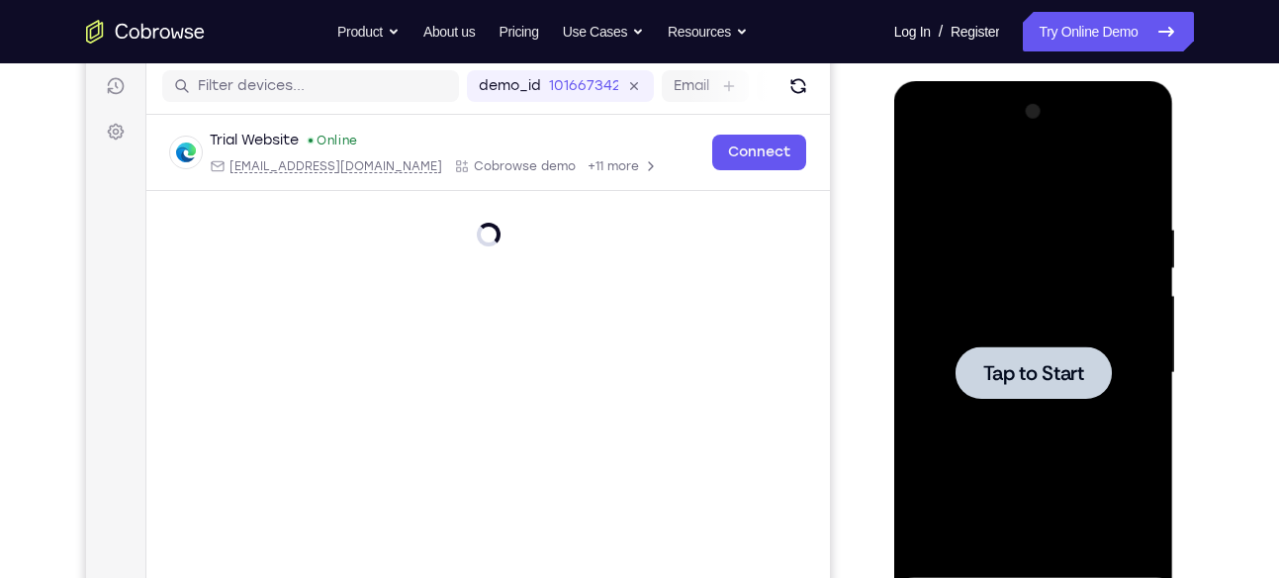
scroll to position [268, 0]
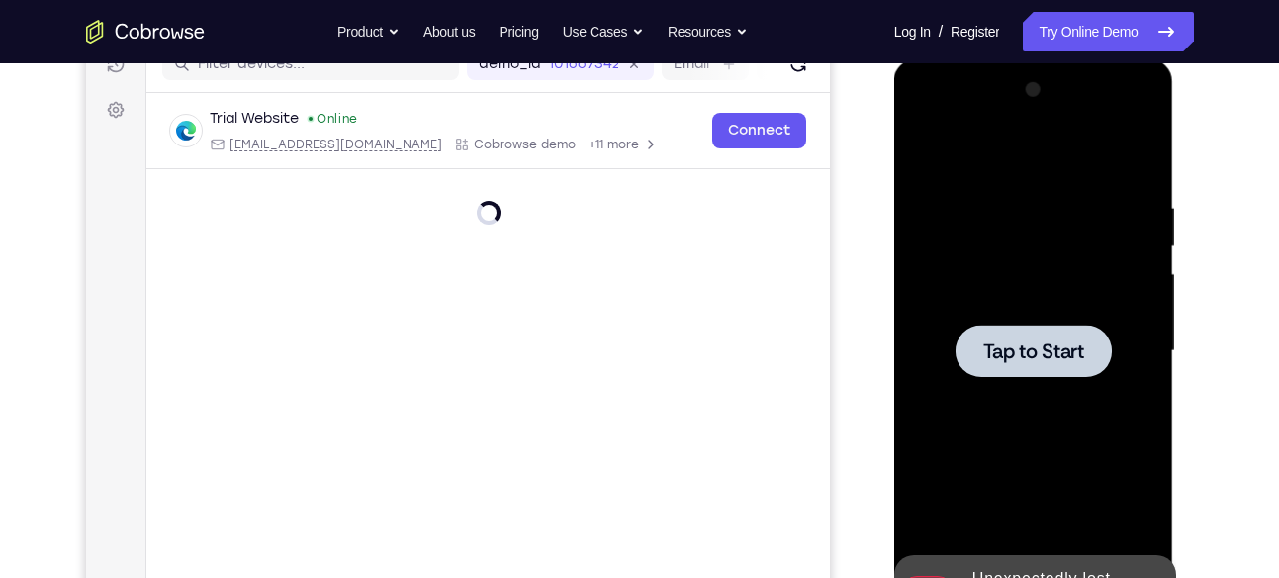
click at [1036, 361] on span "Tap to Start" at bounding box center [1034, 351] width 101 height 20
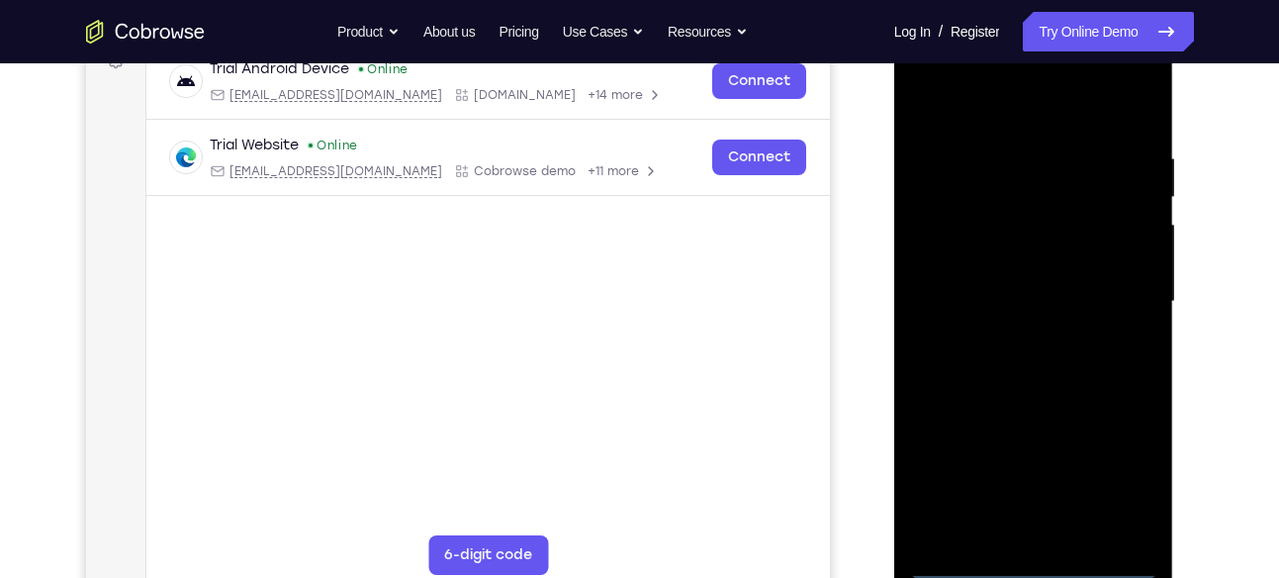
scroll to position [320, 0]
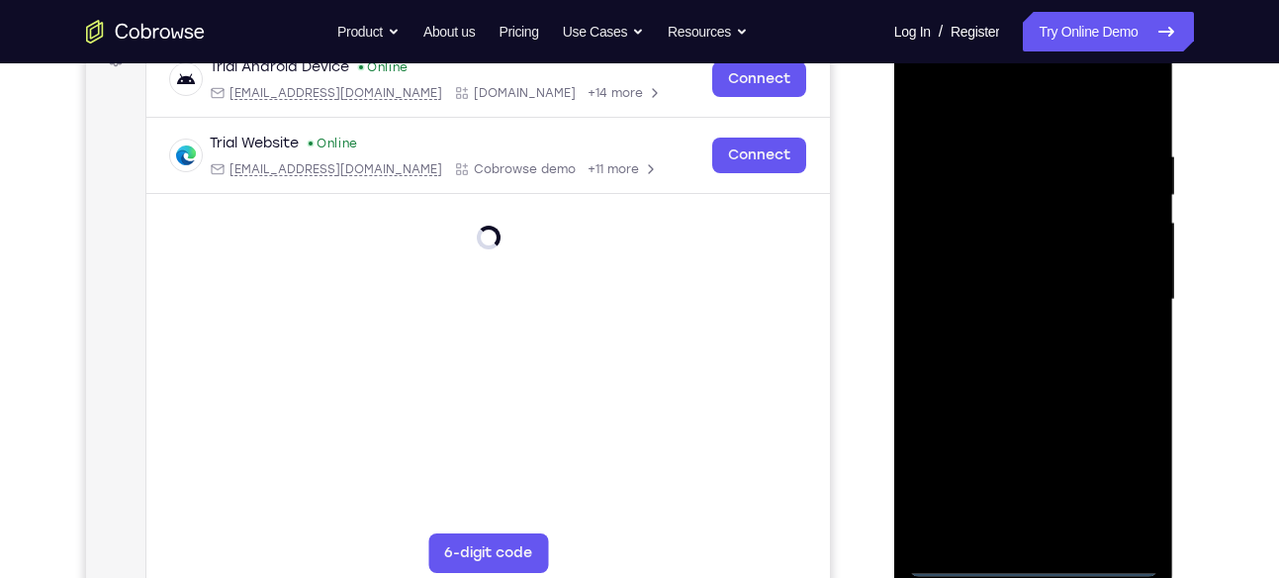
click at [1022, 556] on div at bounding box center [1033, 300] width 249 height 554
click at [1034, 560] on div at bounding box center [1033, 300] width 249 height 554
click at [1045, 560] on div at bounding box center [1033, 300] width 249 height 554
click at [1119, 463] on div at bounding box center [1033, 300] width 249 height 554
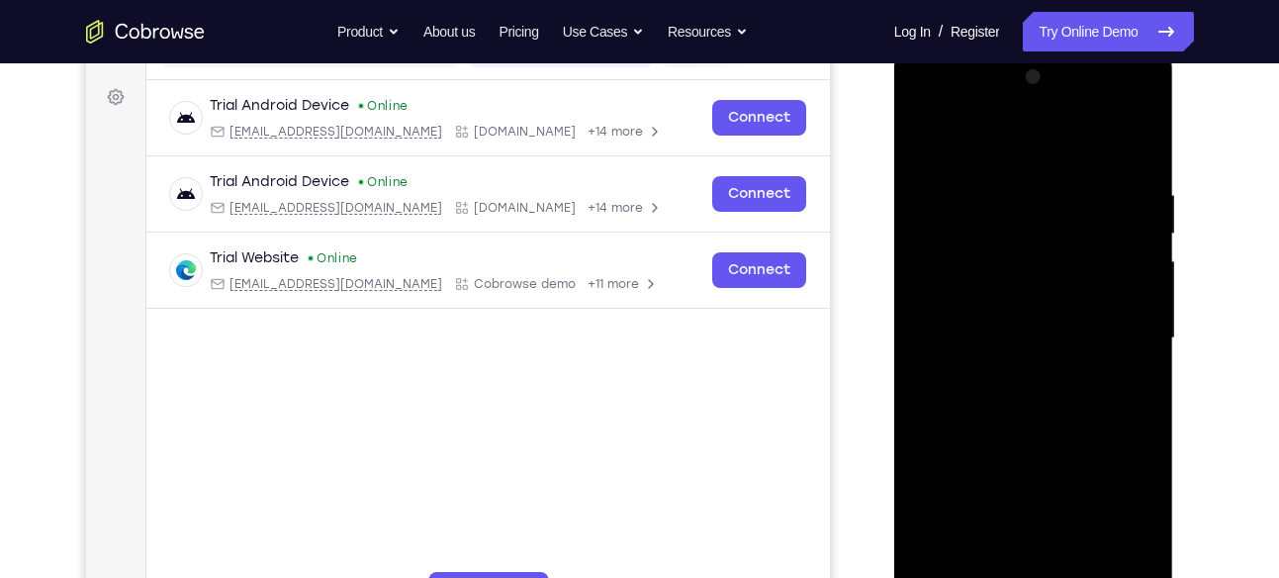
scroll to position [276, 0]
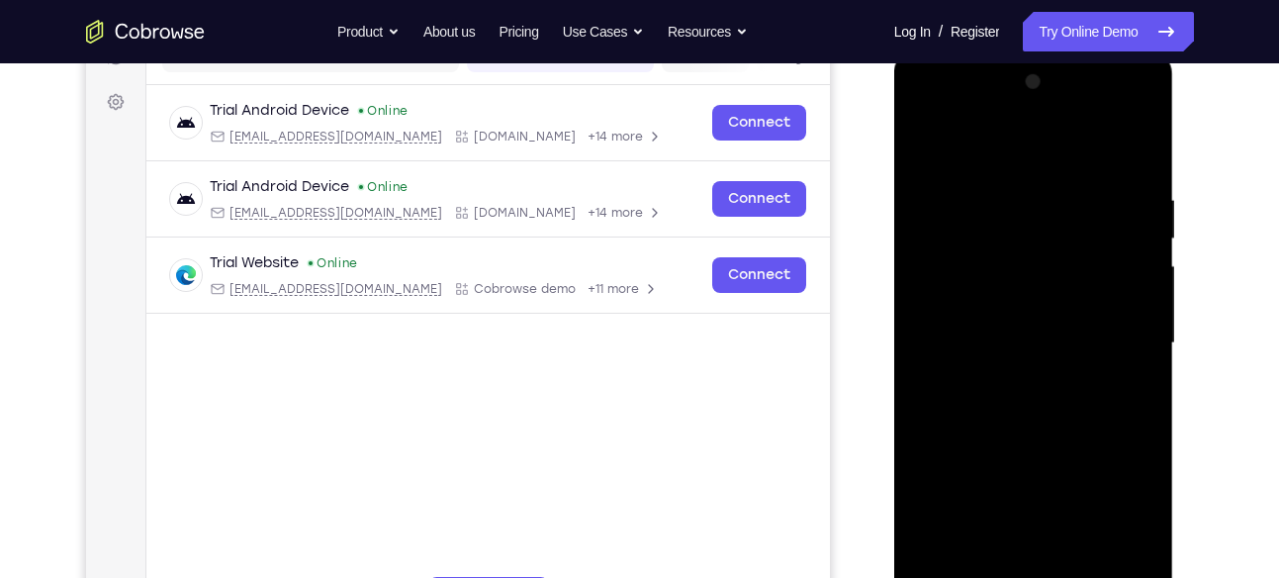
click at [982, 145] on div at bounding box center [1033, 343] width 249 height 554
click at [1121, 333] on div at bounding box center [1033, 343] width 249 height 554
click at [1004, 375] on div at bounding box center [1033, 343] width 249 height 554
click at [1023, 331] on div at bounding box center [1033, 343] width 249 height 554
click at [989, 293] on div at bounding box center [1033, 343] width 249 height 554
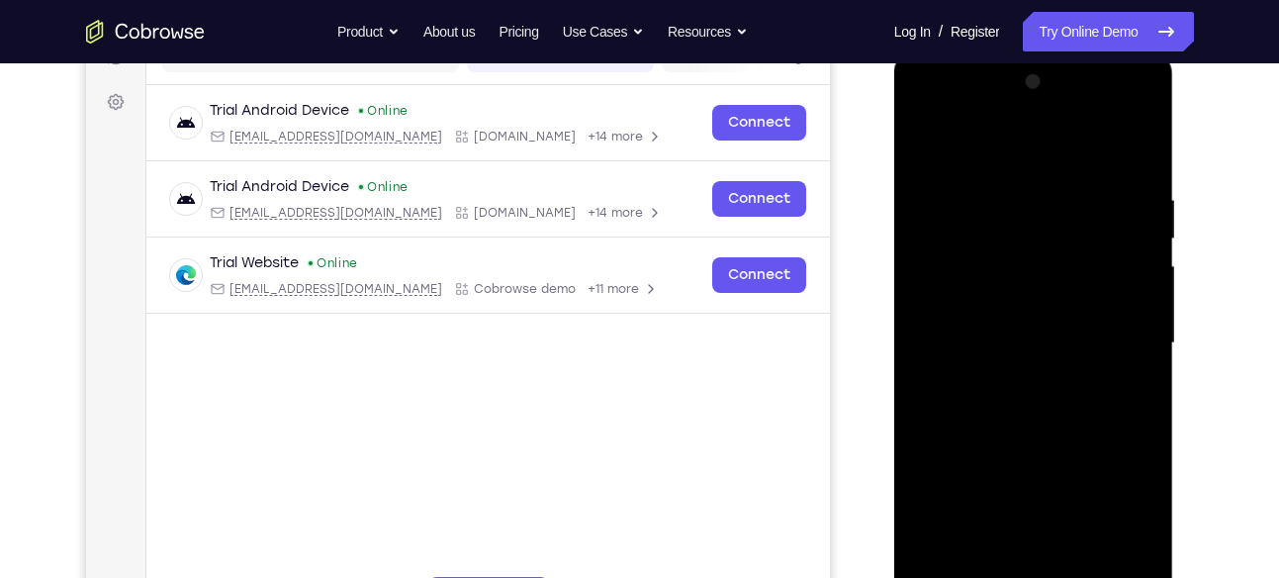
click at [997, 306] on div at bounding box center [1033, 343] width 249 height 554
click at [997, 333] on div at bounding box center [1033, 343] width 249 height 554
click at [993, 412] on div at bounding box center [1033, 343] width 249 height 554
click at [1010, 399] on div at bounding box center [1033, 343] width 249 height 554
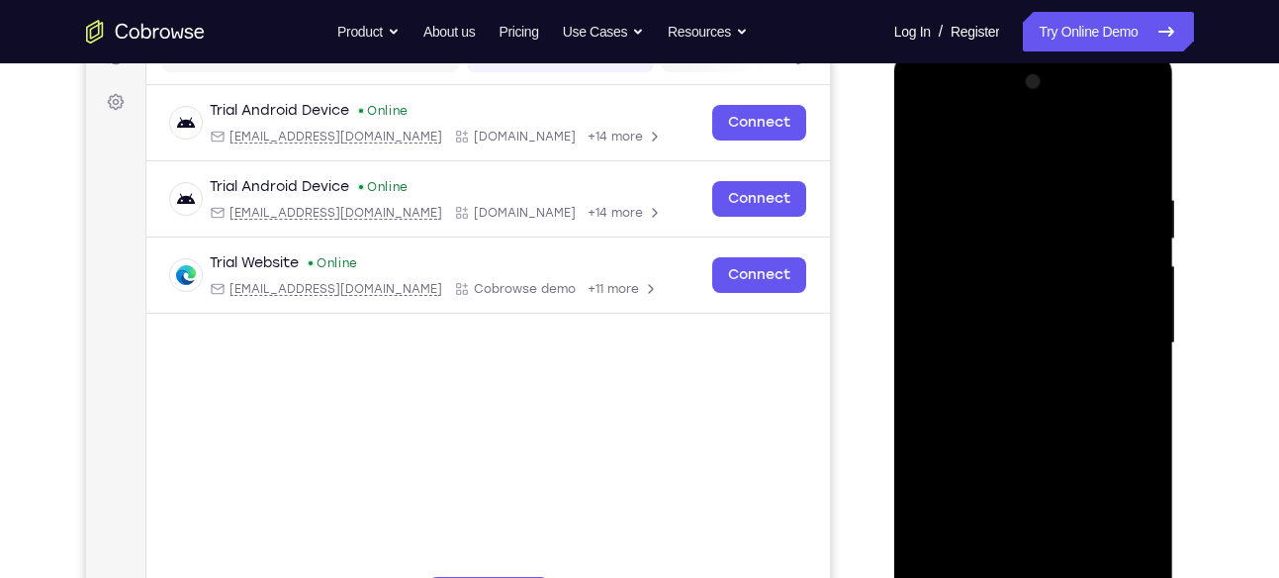
click at [1010, 399] on div at bounding box center [1033, 343] width 249 height 554
click at [1030, 400] on div at bounding box center [1033, 343] width 249 height 554
click at [1066, 414] on div at bounding box center [1033, 343] width 249 height 554
click at [1032, 396] on div at bounding box center [1033, 343] width 249 height 554
